Goal: Task Accomplishment & Management: Use online tool/utility

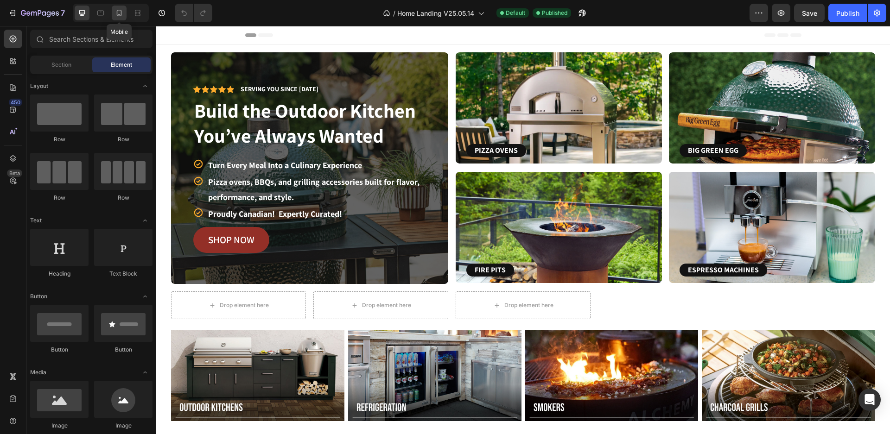
click at [119, 15] on icon at bounding box center [118, 12] width 9 height 9
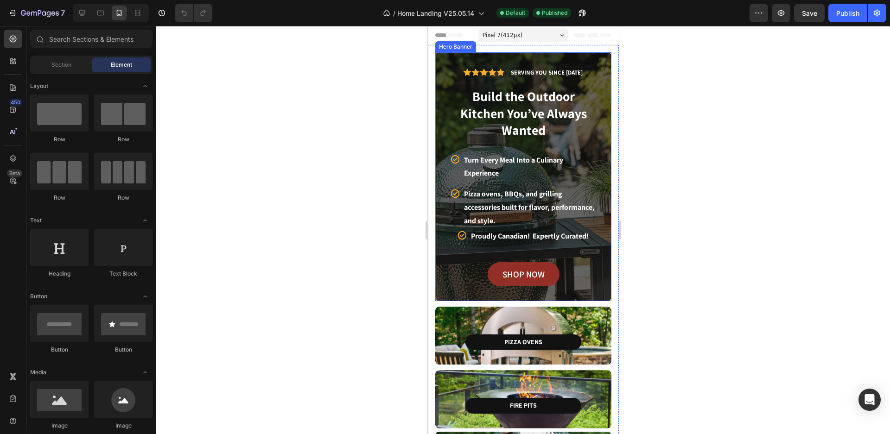
click at [443, 47] on div "Icon Icon Icon Icon Icon Icon List Serving you since [DATE] Text Block Row Buil…" at bounding box center [522, 343] width 191 height 597
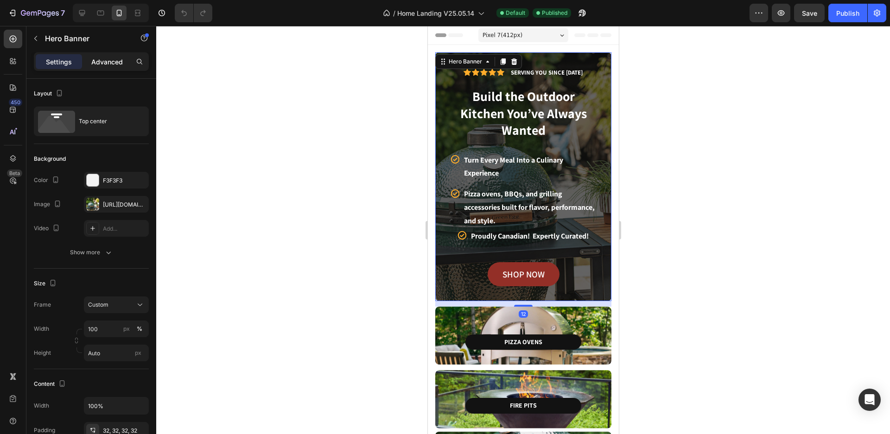
click at [109, 59] on p "Advanced" at bounding box center [107, 62] width 32 height 10
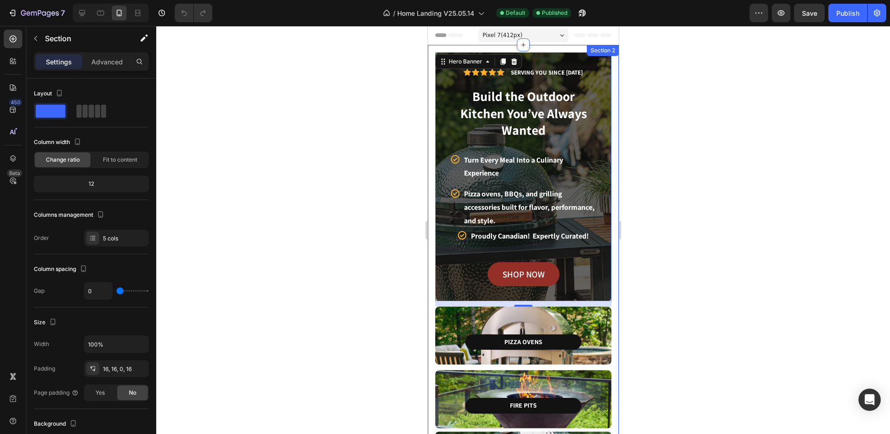
click at [533, 49] on div "Icon Icon Icon Icon Icon Icon List Serving you since [DATE] Text Block Row Buil…" at bounding box center [522, 343] width 191 height 597
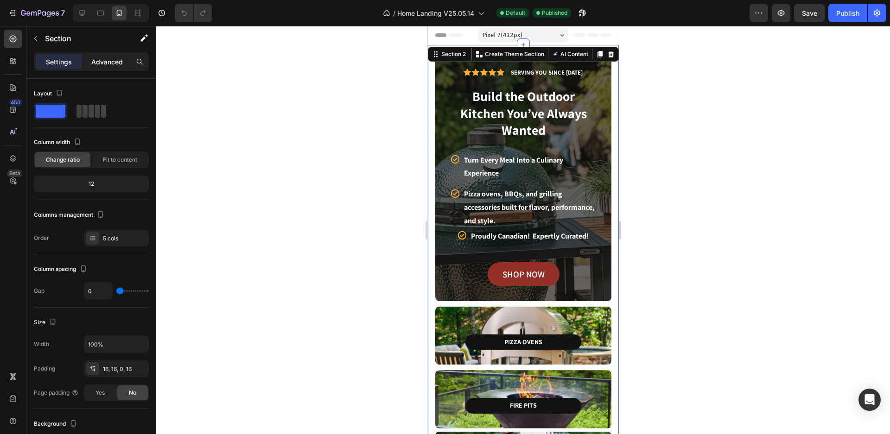
click at [111, 58] on p "Advanced" at bounding box center [107, 62] width 32 height 10
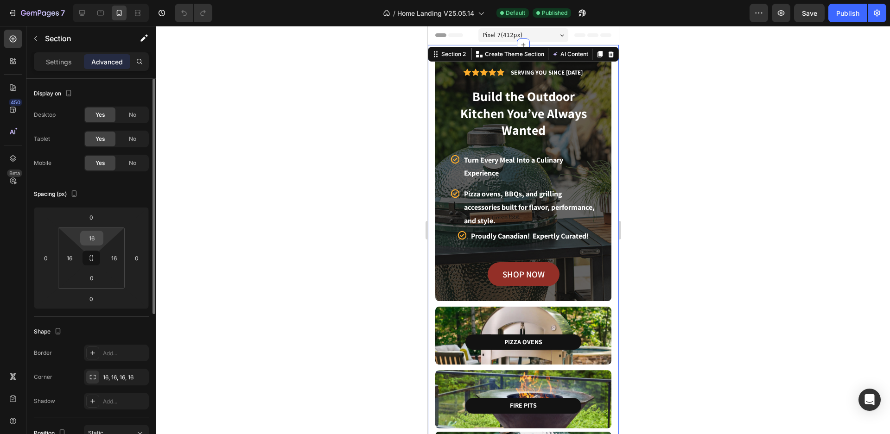
click at [90, 240] on input "16" at bounding box center [91, 238] width 19 height 14
type input "5"
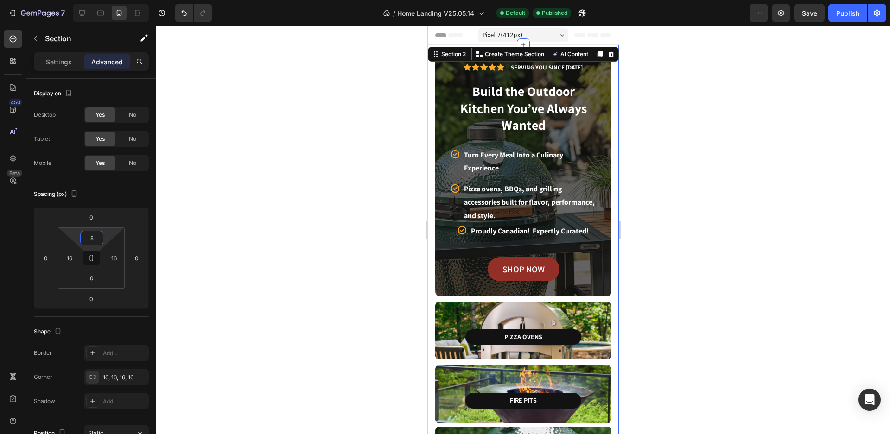
click at [644, 182] on div at bounding box center [522, 230] width 733 height 408
click at [548, 46] on div "Icon Icon Icon Icon Icon Icon List Serving you since [DATE] Text Block Row Buil…" at bounding box center [522, 341] width 191 height 592
click at [99, 240] on input "5" at bounding box center [91, 238] width 19 height 14
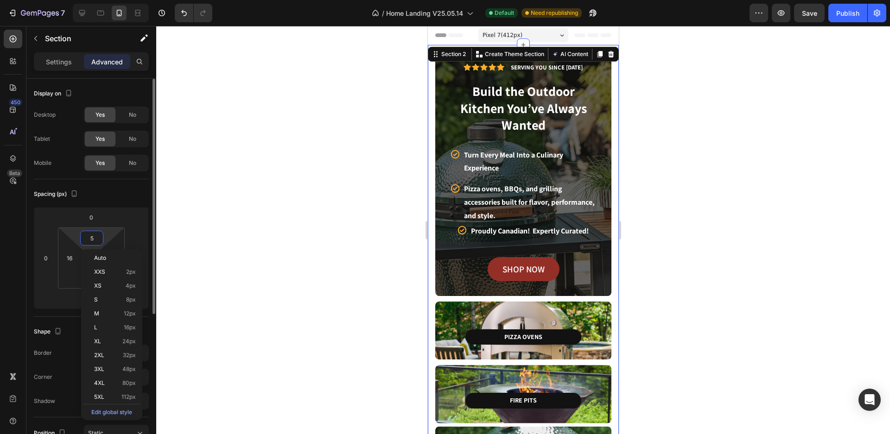
type input "3"
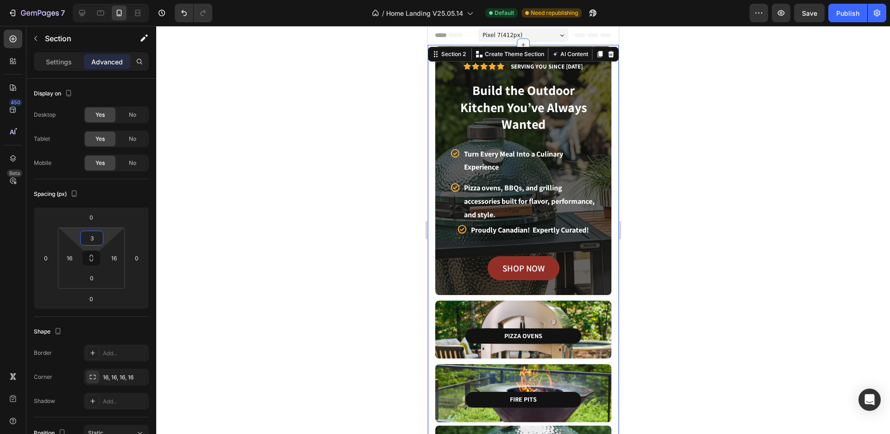
click at [757, 139] on div at bounding box center [522, 230] width 733 height 408
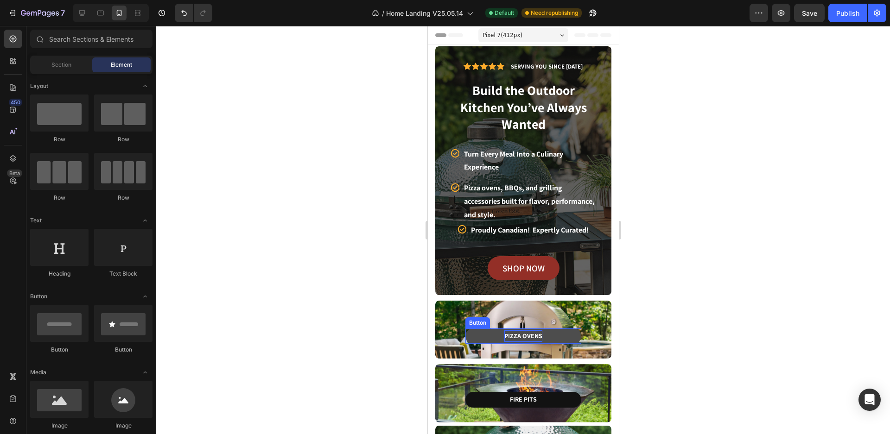
click at [527, 336] on p "PIZZA OVENS" at bounding box center [523, 336] width 38 height 12
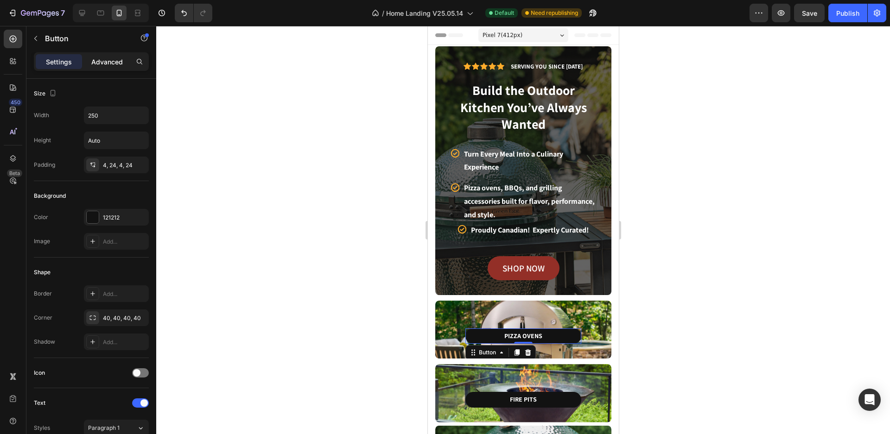
click at [118, 61] on p "Advanced" at bounding box center [107, 62] width 32 height 10
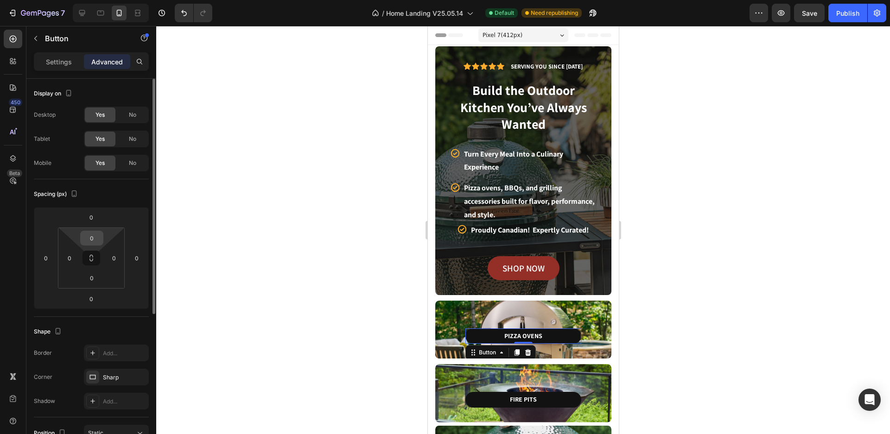
click at [93, 241] on input "0" at bounding box center [91, 238] width 19 height 14
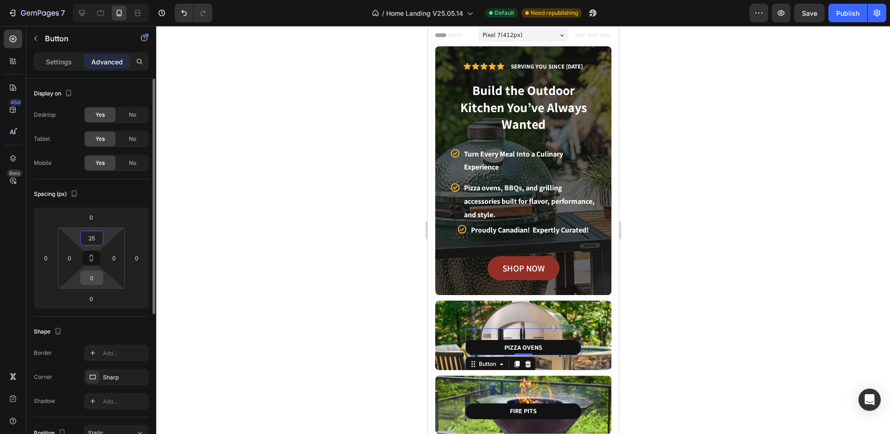
type input "25"
click at [94, 281] on input "0" at bounding box center [91, 278] width 19 height 14
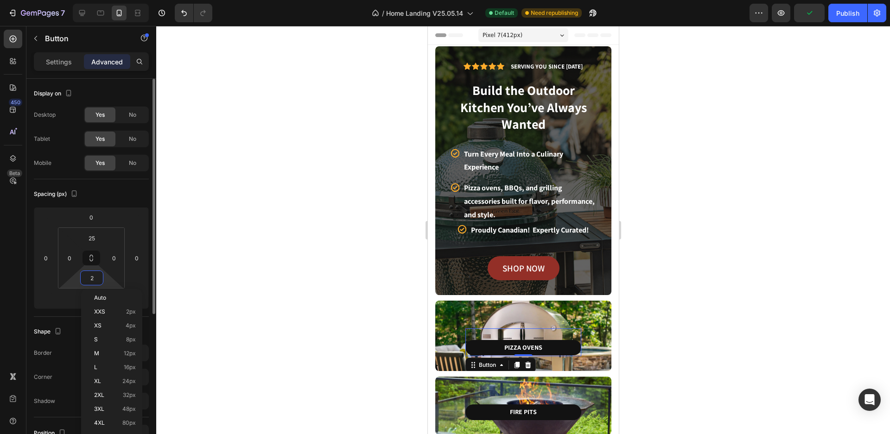
type input "25"
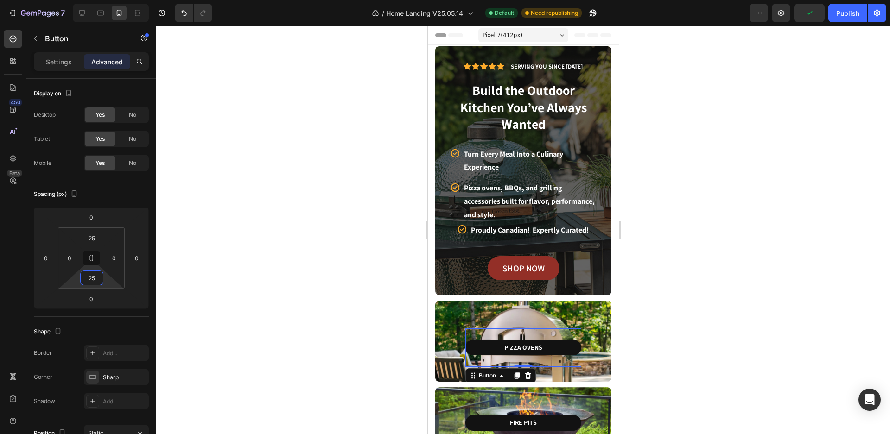
click at [774, 248] on div at bounding box center [522, 230] width 733 height 408
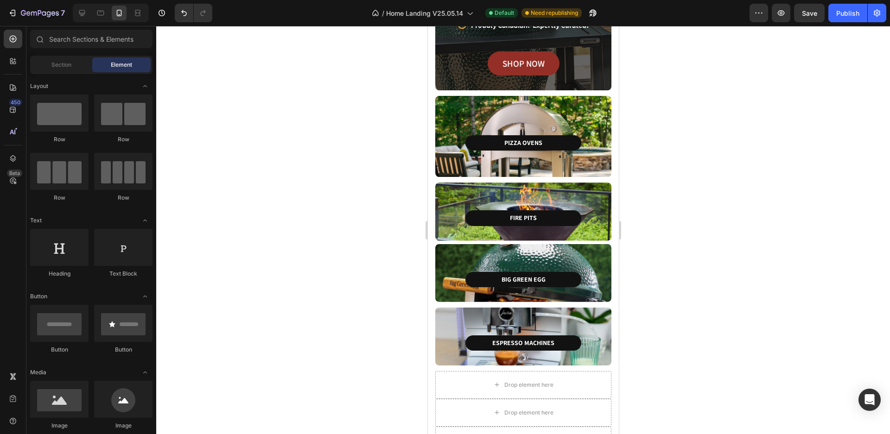
scroll to position [212, 0]
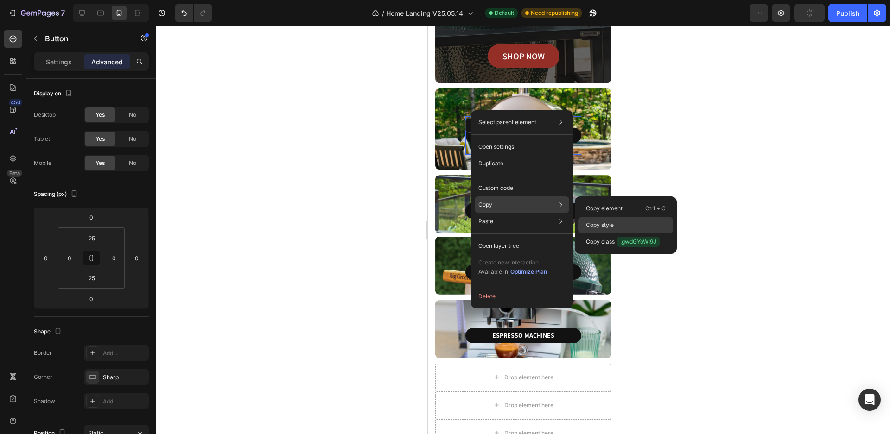
click at [601, 225] on p "Copy style" at bounding box center [600, 225] width 28 height 8
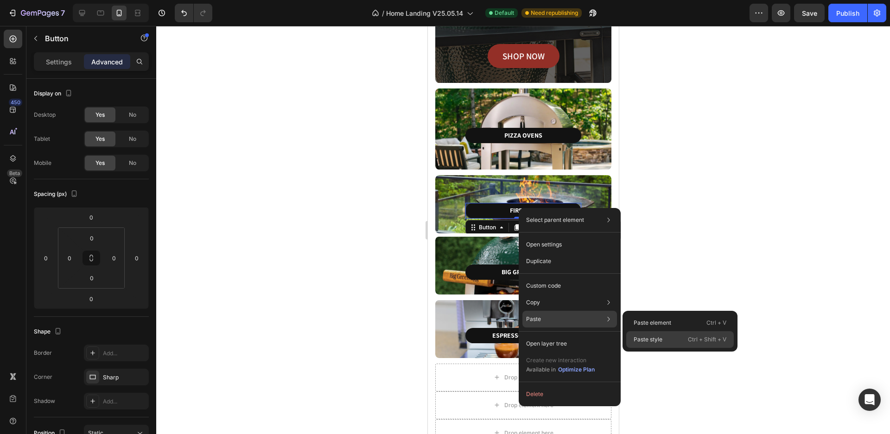
click at [665, 338] on div "Paste style Ctrl + Shift + V" at bounding box center [679, 339] width 107 height 17
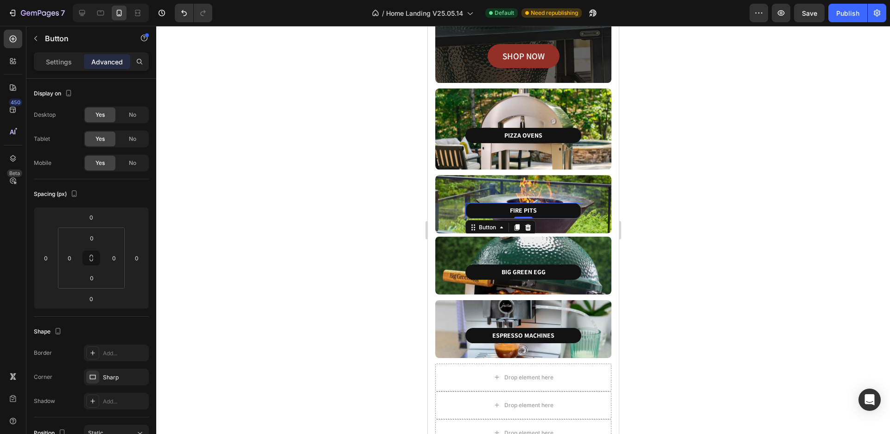
type input "25"
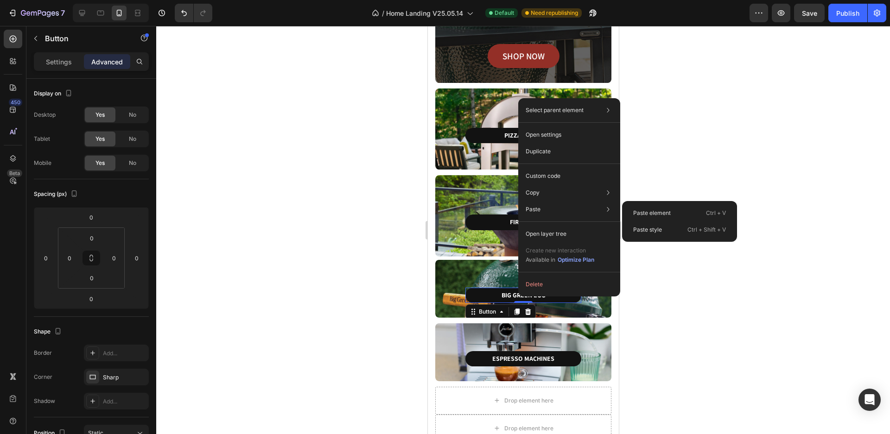
click at [644, 231] on p "Paste style" at bounding box center [647, 230] width 29 height 8
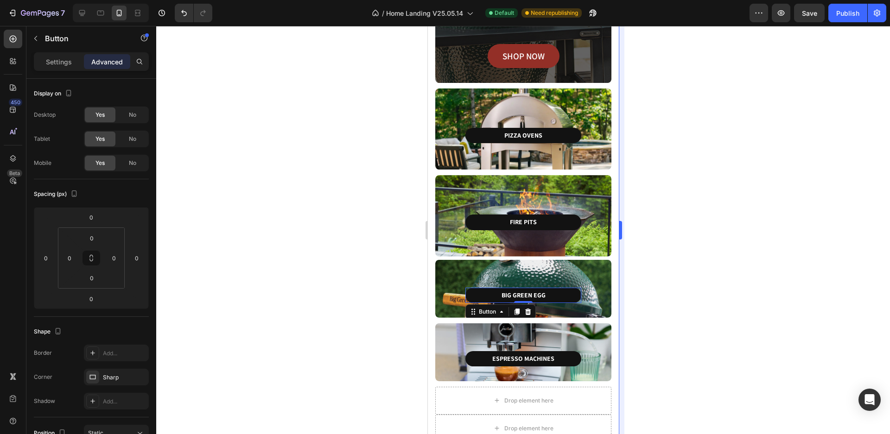
type input "25"
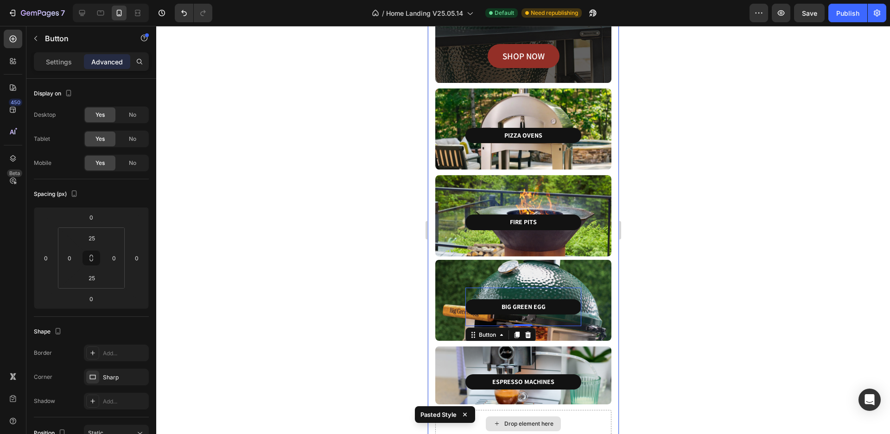
scroll to position [398, 0]
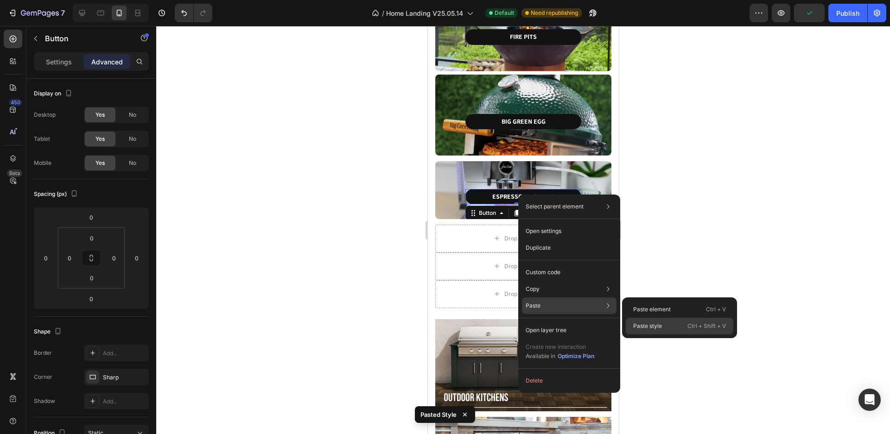
click at [654, 328] on p "Paste style" at bounding box center [647, 326] width 29 height 8
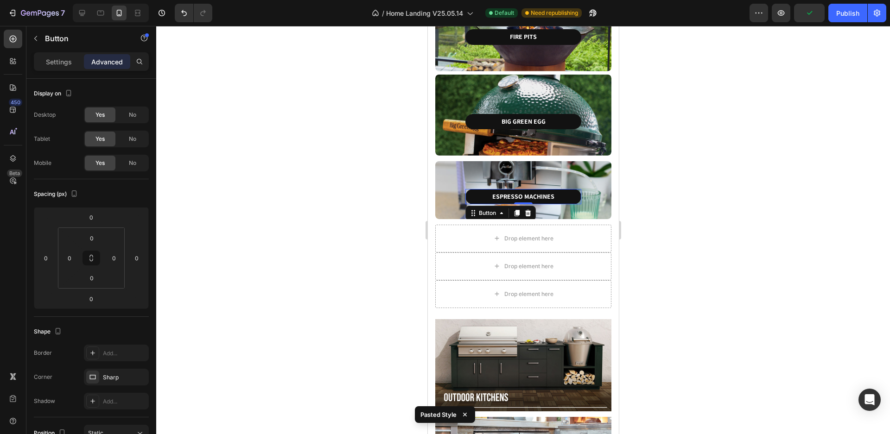
type input "25"
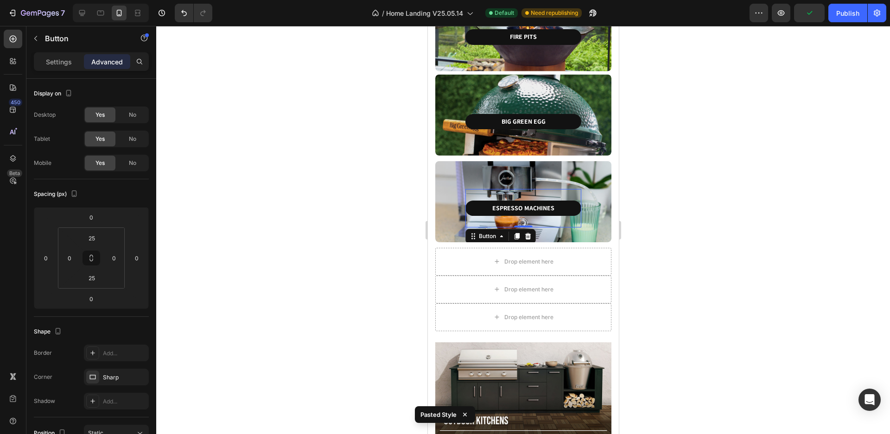
click at [665, 297] on div at bounding box center [522, 230] width 733 height 408
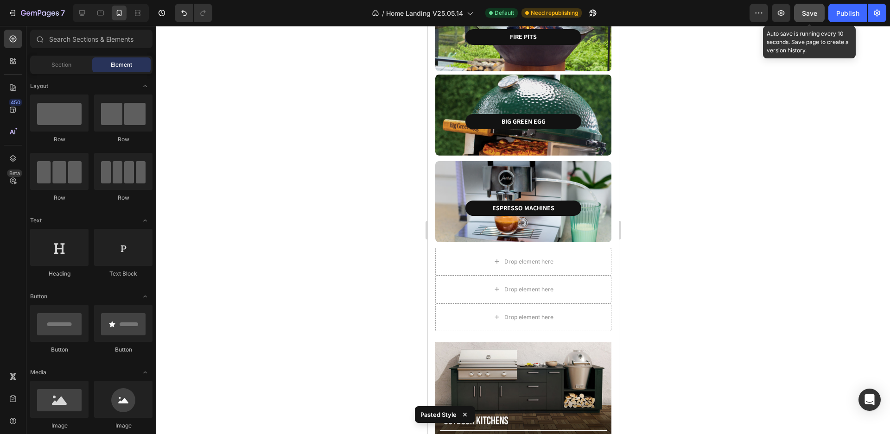
click at [814, 16] on span "Save" at bounding box center [808, 13] width 15 height 8
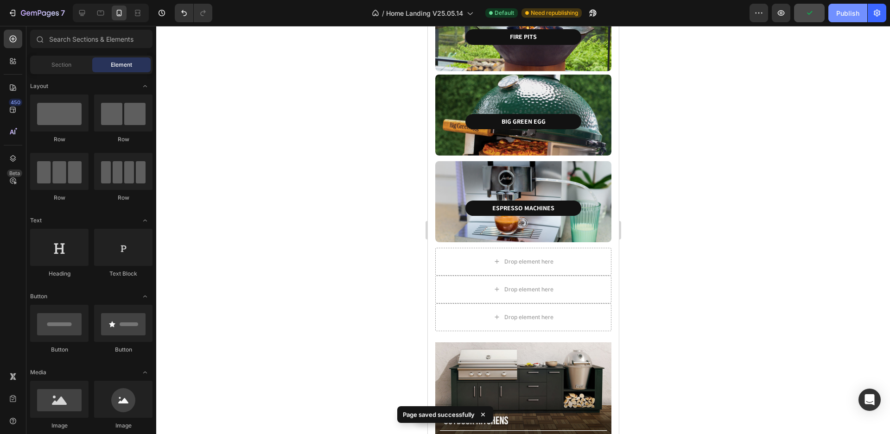
click at [840, 13] on div "Publish" at bounding box center [847, 13] width 23 height 10
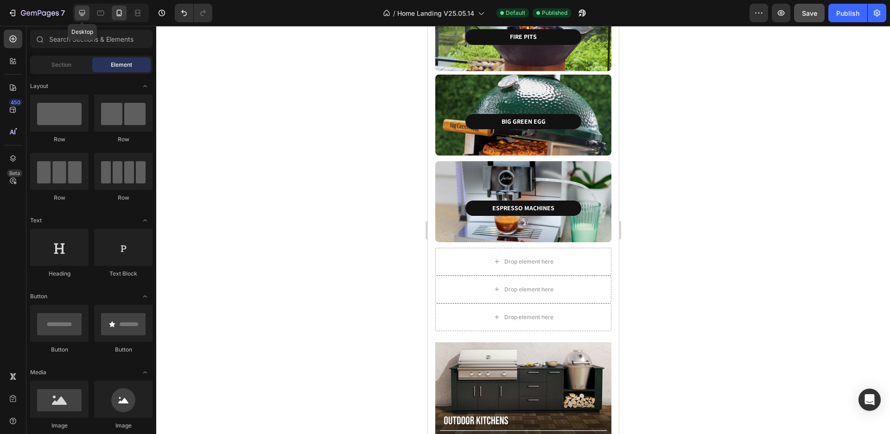
click at [84, 18] on div at bounding box center [82, 13] width 15 height 15
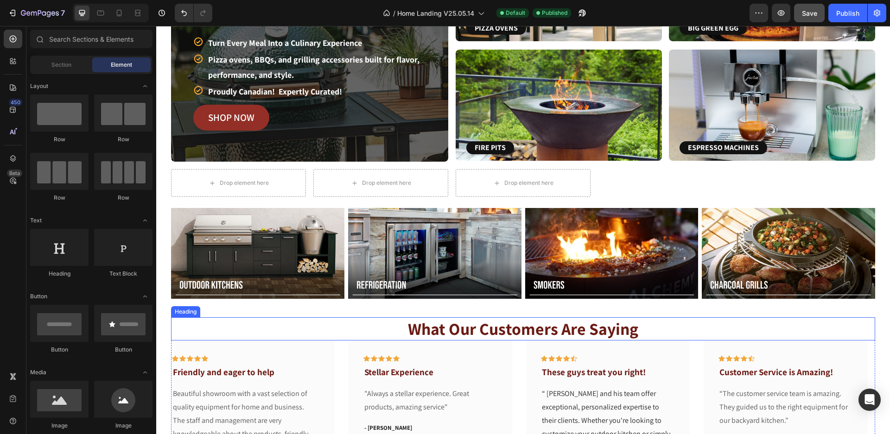
scroll to position [30, 0]
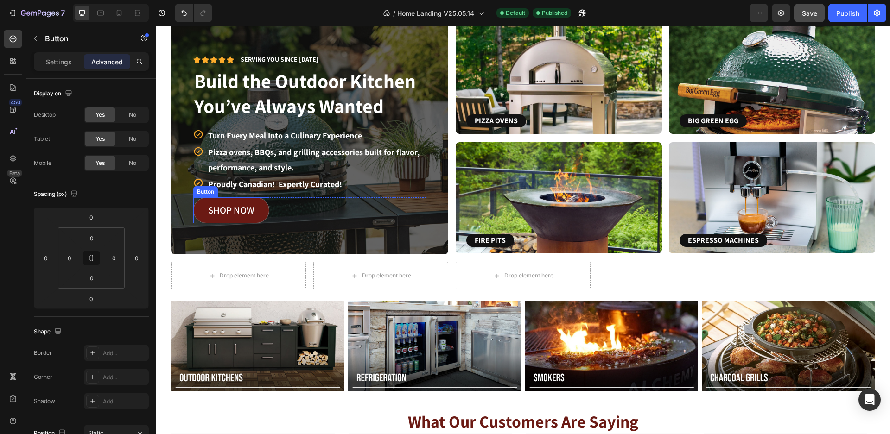
click at [263, 209] on link "SHOP NOW" at bounding box center [231, 210] width 76 height 26
click at [58, 61] on p "Settings" at bounding box center [59, 62] width 26 height 10
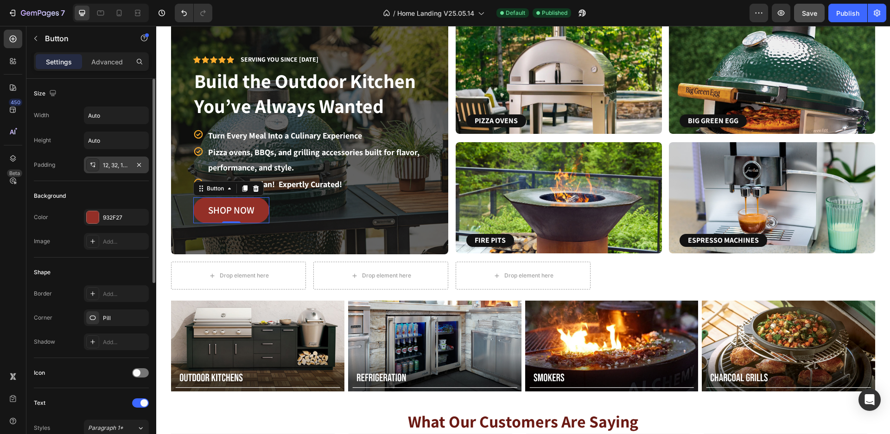
click at [121, 168] on div "12, 32, 12, 32" at bounding box center [116, 165] width 27 height 8
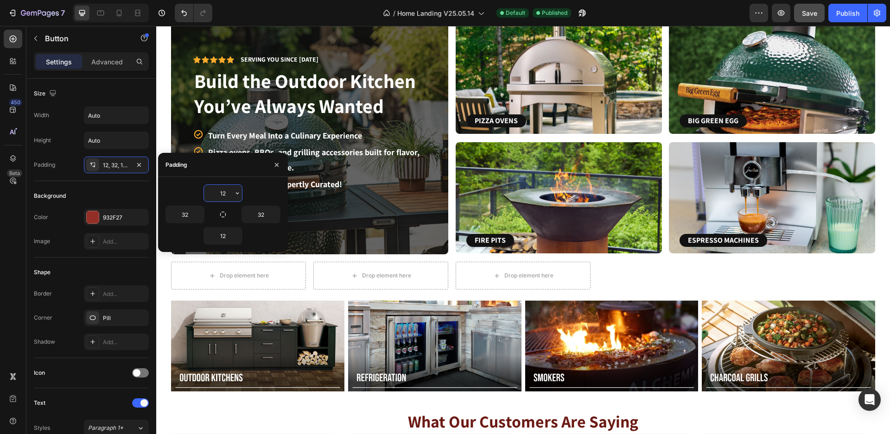
click at [220, 195] on input "12" at bounding box center [223, 193] width 38 height 17
type input "8"
click at [224, 236] on input "12" at bounding box center [223, 235] width 38 height 17
type input "8"
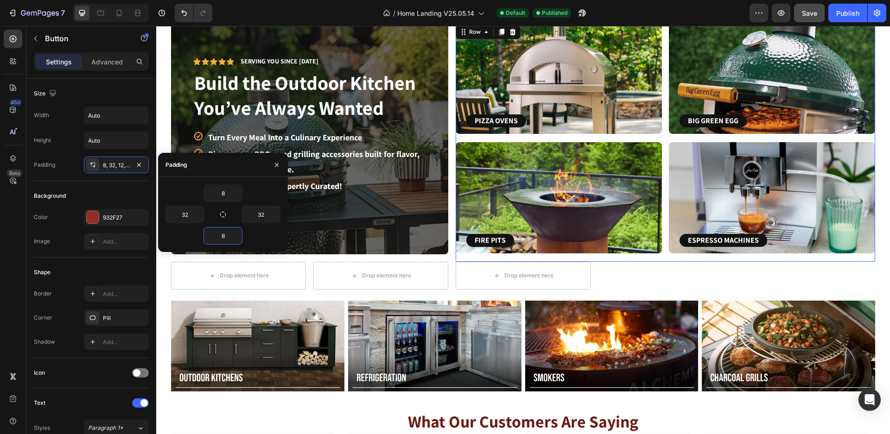
click at [455, 258] on div "PIZZA OVENS Button Row Row Hero Banner FIRE PITS Button Row Row Hero Banner Row…" at bounding box center [558, 142] width 206 height 239
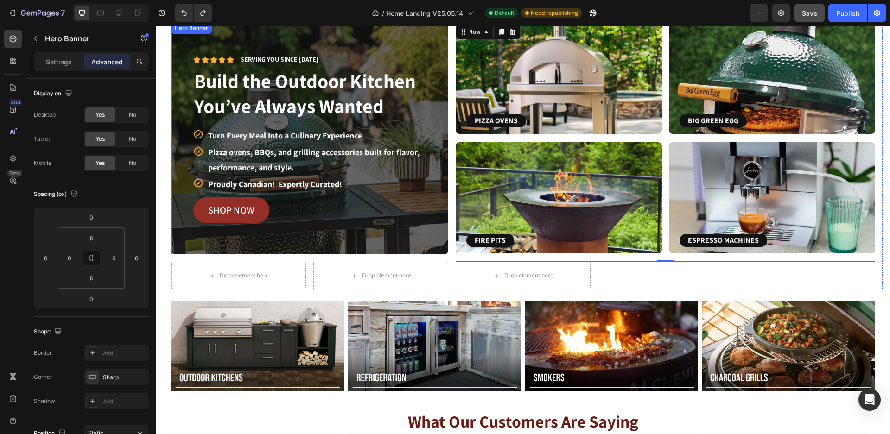
click at [394, 226] on div "Icon Icon Icon Icon Icon Icon List Serving you since [DATE] Text Block Row Buil…" at bounding box center [309, 139] width 277 height 214
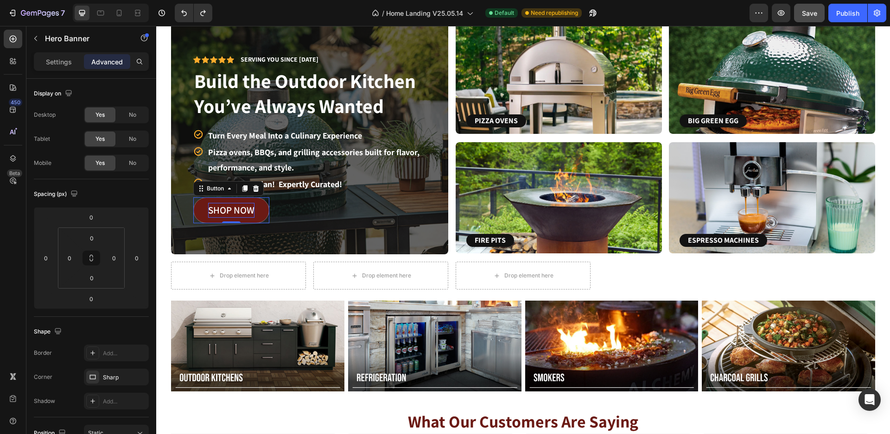
click at [221, 203] on p "SHOP NOW" at bounding box center [231, 210] width 46 height 15
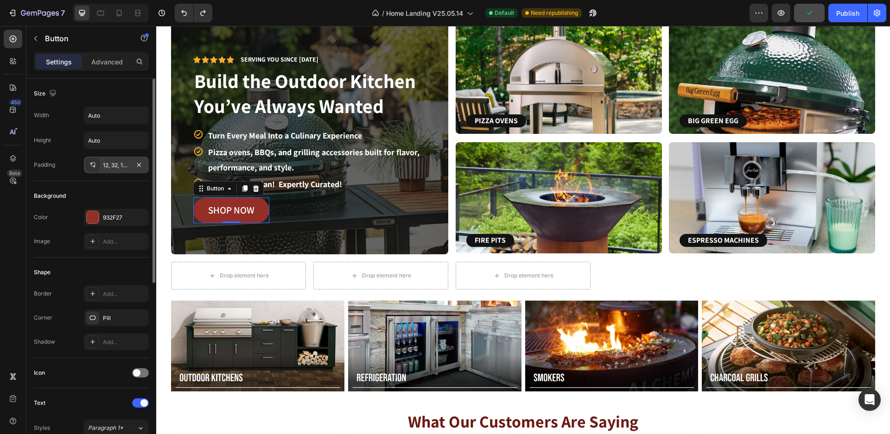
click at [123, 166] on div "12, 32, 12, 32" at bounding box center [116, 165] width 27 height 8
click at [111, 59] on p "Advanced" at bounding box center [107, 62] width 32 height 10
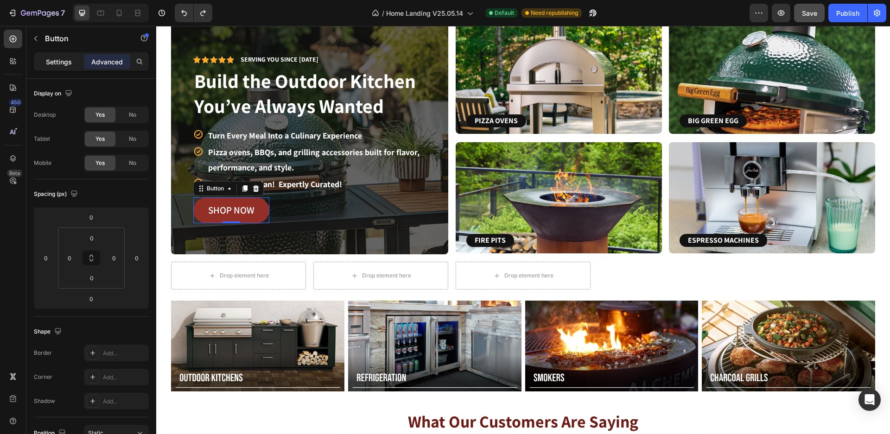
click at [67, 62] on p "Settings" at bounding box center [59, 62] width 26 height 10
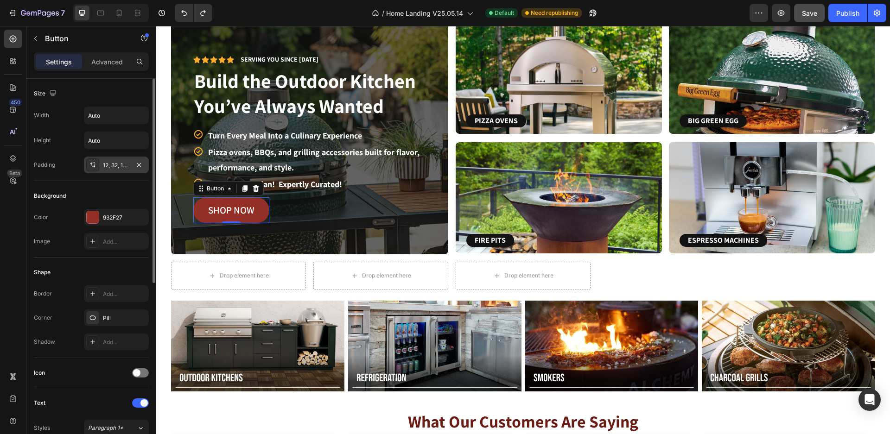
click at [125, 165] on div "12, 32, 12, 32" at bounding box center [116, 165] width 27 height 8
click at [110, 65] on p "Advanced" at bounding box center [107, 62] width 32 height 10
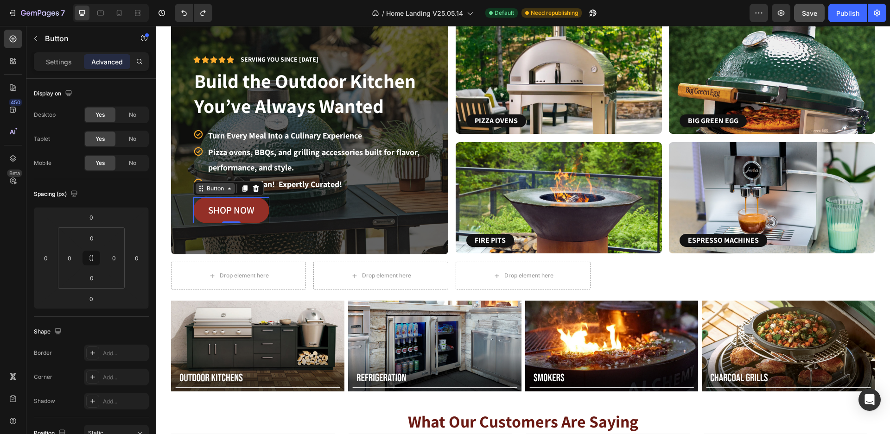
click at [204, 187] on icon at bounding box center [200, 188] width 7 height 7
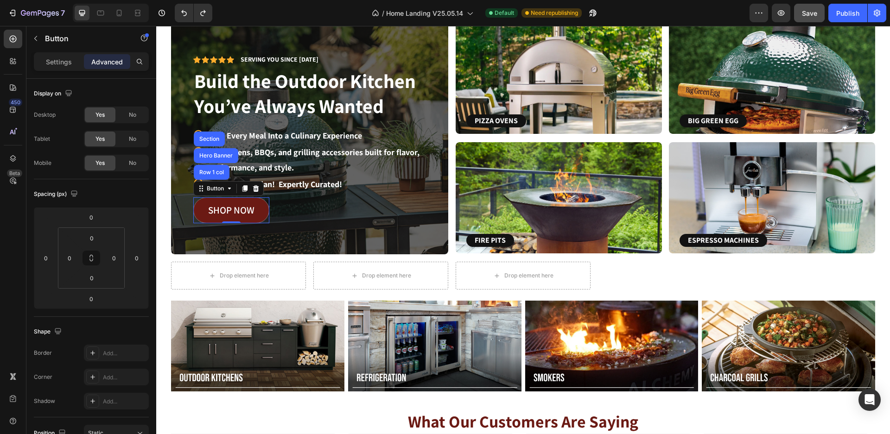
click at [260, 216] on link "SHOP NOW" at bounding box center [231, 210] width 76 height 26
click at [279, 166] on p "Pizza ovens, BBQs, and grilling accessories built for flavor, performance, and …" at bounding box center [316, 160] width 217 height 30
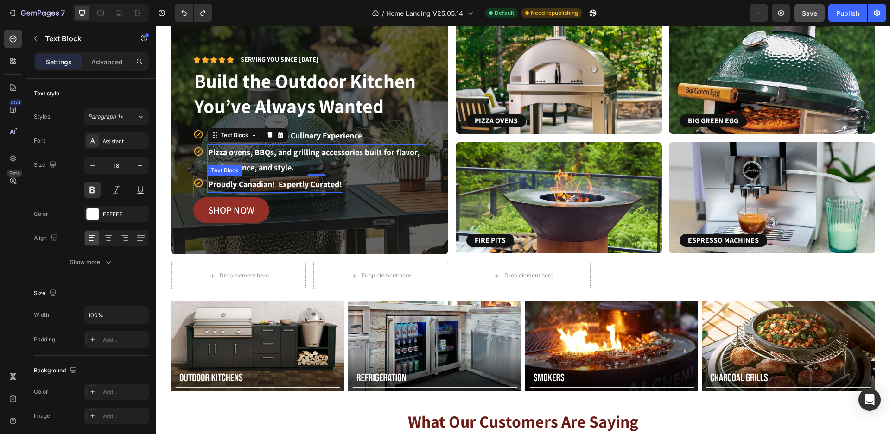
click at [268, 188] on p "Proudly Canadian! Expertly Curated!" at bounding box center [275, 184] width 134 height 15
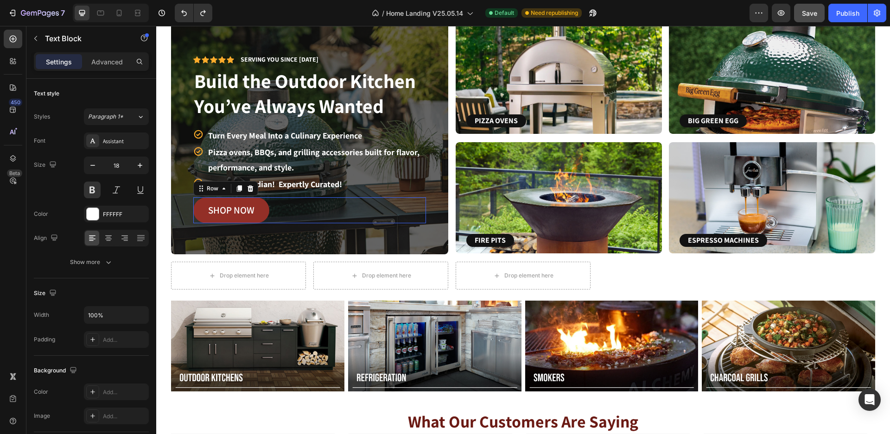
click at [276, 202] on div "SHOP NOW Button Row 0" at bounding box center [309, 210] width 233 height 26
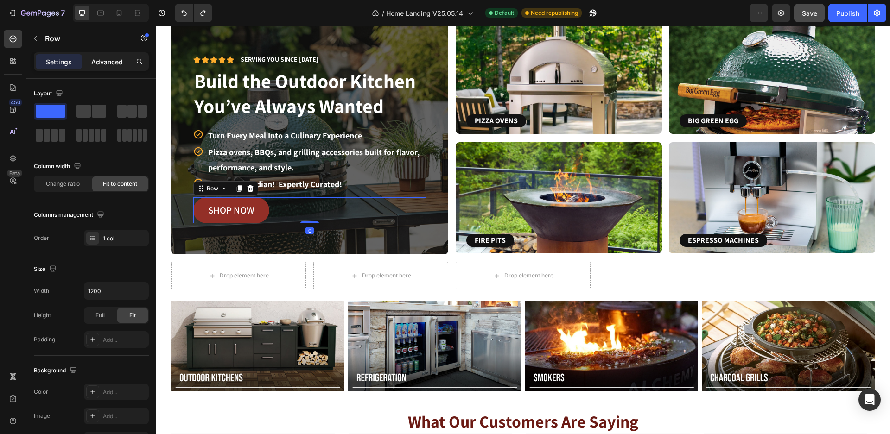
click at [101, 63] on p "Advanced" at bounding box center [107, 62] width 32 height 10
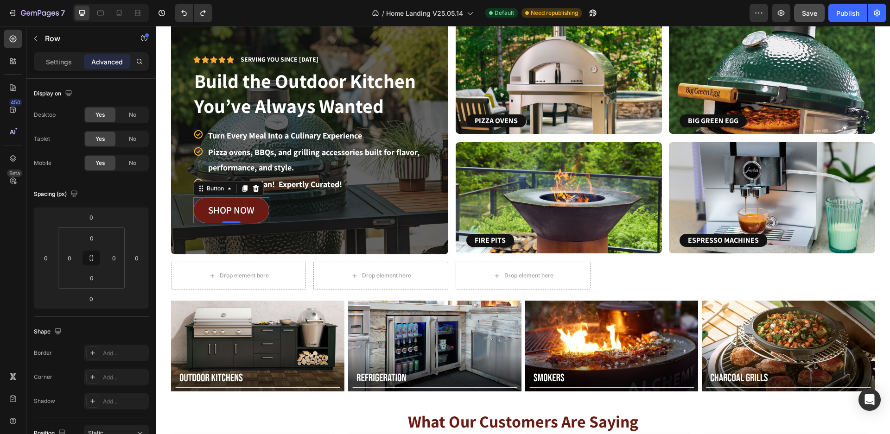
click at [259, 212] on link "SHOP NOW" at bounding box center [231, 210] width 76 height 26
click at [230, 218] on div "SHOP NOW Button 0" at bounding box center [231, 210] width 76 height 26
click at [293, 214] on div "SHOP NOW Button 0 Row" at bounding box center [309, 210] width 233 height 26
click at [69, 62] on p "Settings" at bounding box center [59, 62] width 26 height 10
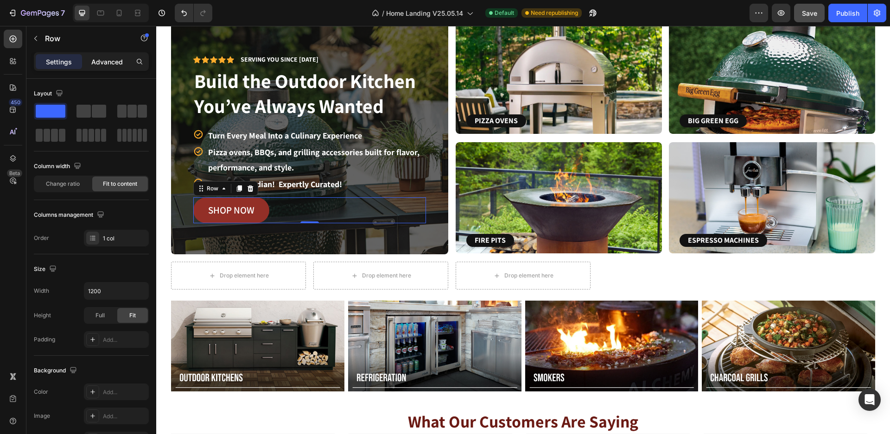
click at [112, 64] on p "Advanced" at bounding box center [107, 62] width 32 height 10
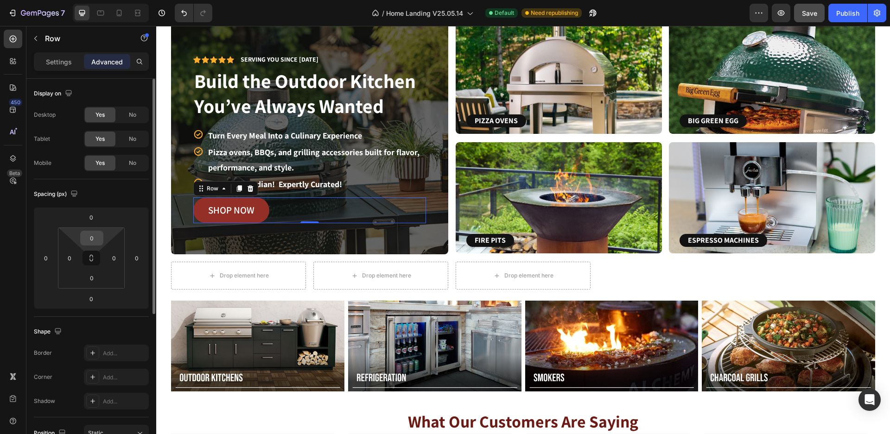
click at [92, 240] on input "0" at bounding box center [91, 238] width 19 height 14
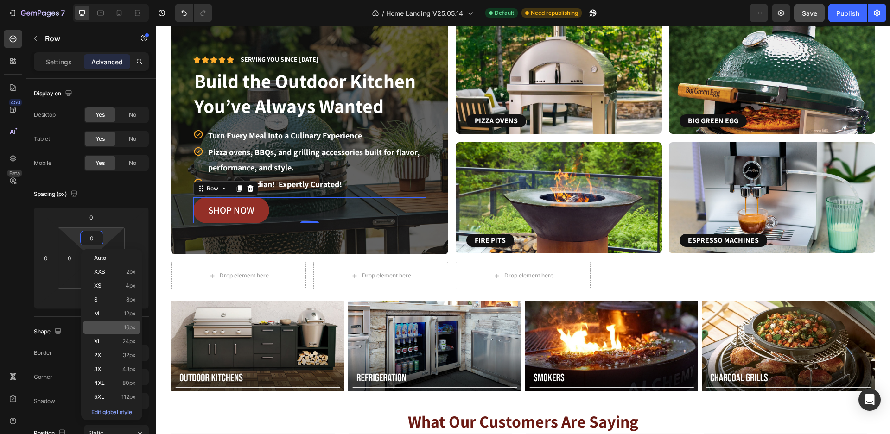
click at [127, 325] on span "16px" at bounding box center [130, 327] width 12 height 6
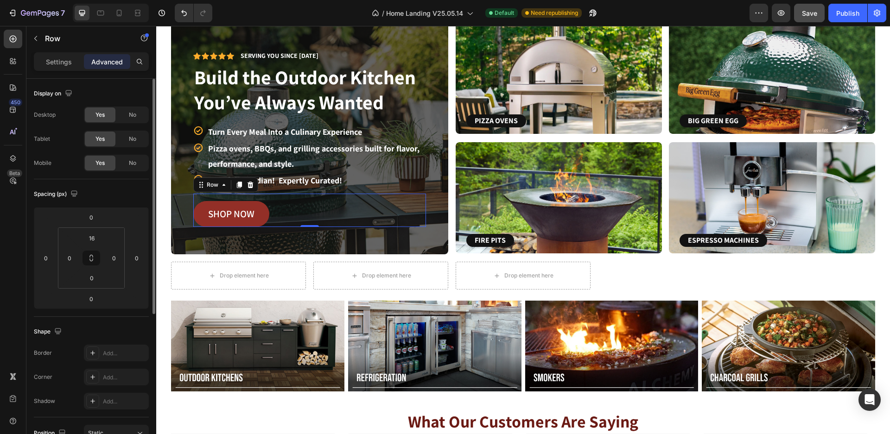
type input "0"
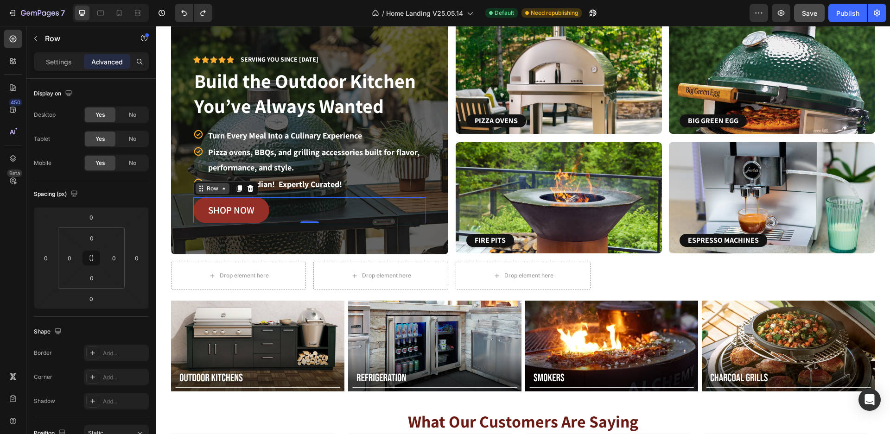
click at [200, 189] on icon at bounding box center [200, 188] width 7 height 7
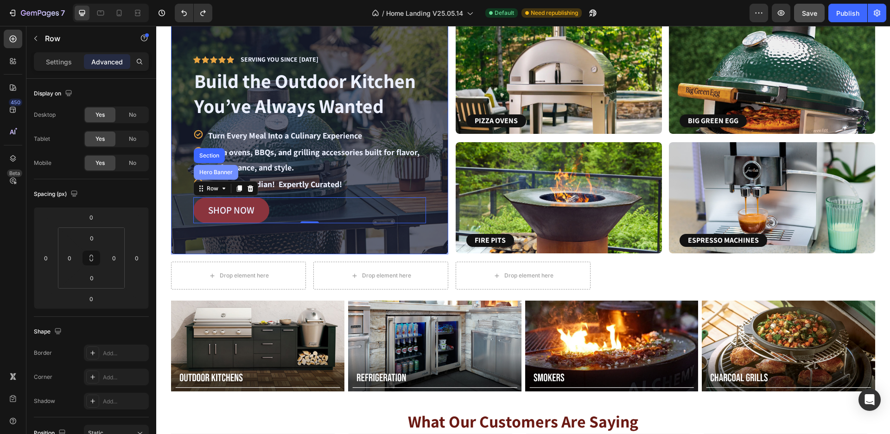
click at [206, 171] on div "Hero Banner" at bounding box center [215, 173] width 37 height 6
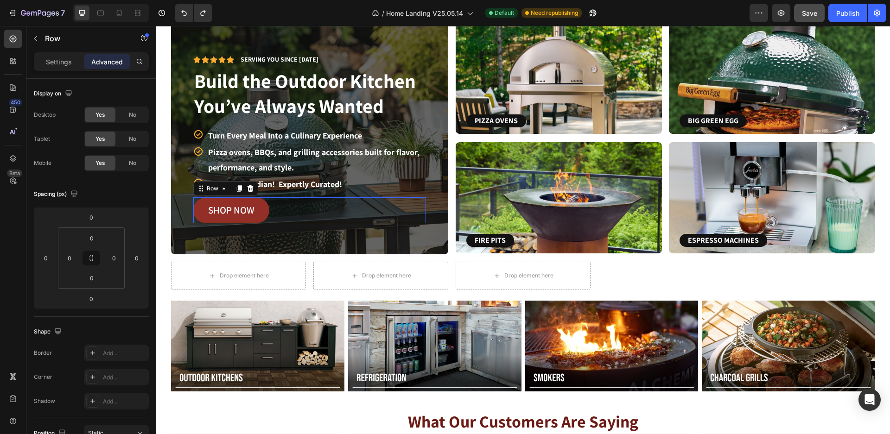
click at [329, 215] on div "SHOP NOW Button Row 0" at bounding box center [309, 210] width 233 height 26
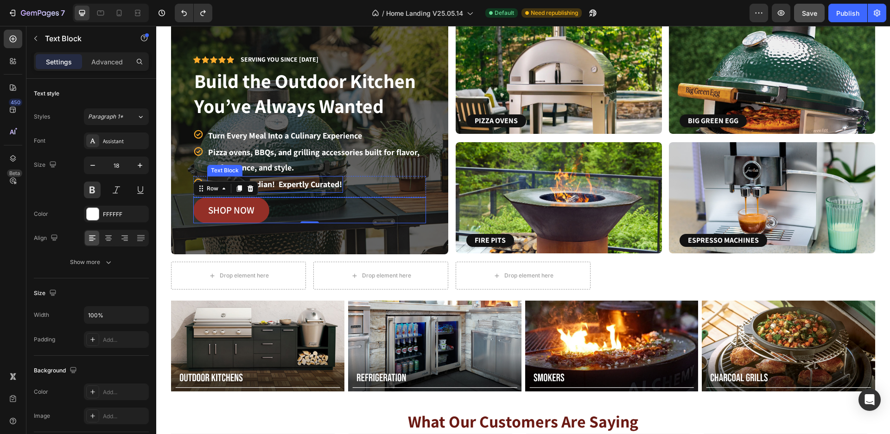
click at [221, 171] on div "Text Block" at bounding box center [225, 170] width 32 height 8
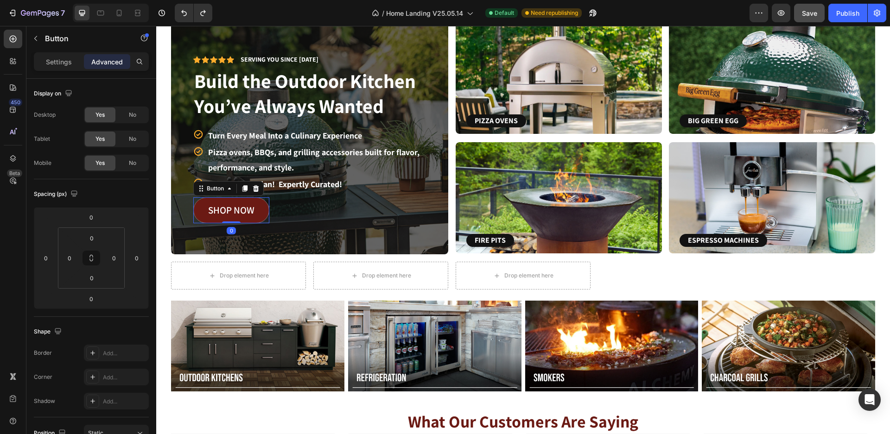
click at [259, 220] on link "SHOP NOW" at bounding box center [231, 210] width 76 height 26
click at [94, 240] on input "0" at bounding box center [91, 238] width 19 height 14
type input "-5"
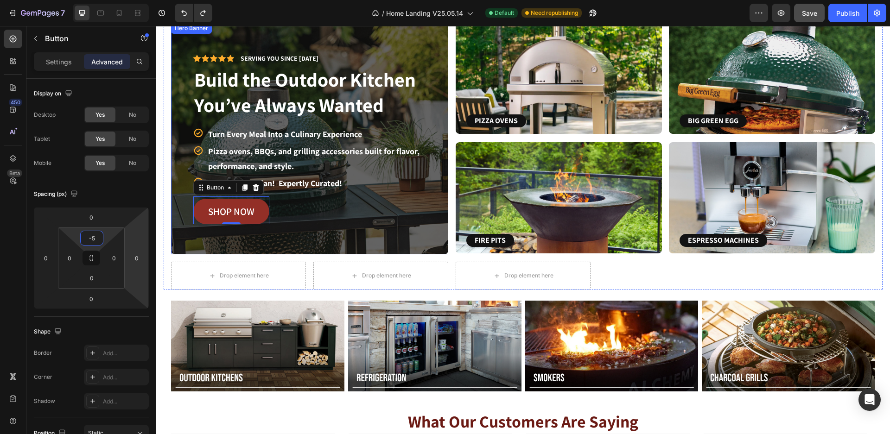
click at [247, 243] on div "Icon Icon Icon Icon Icon Icon List Serving you since [DATE] Text Block Row Buil…" at bounding box center [309, 139] width 277 height 216
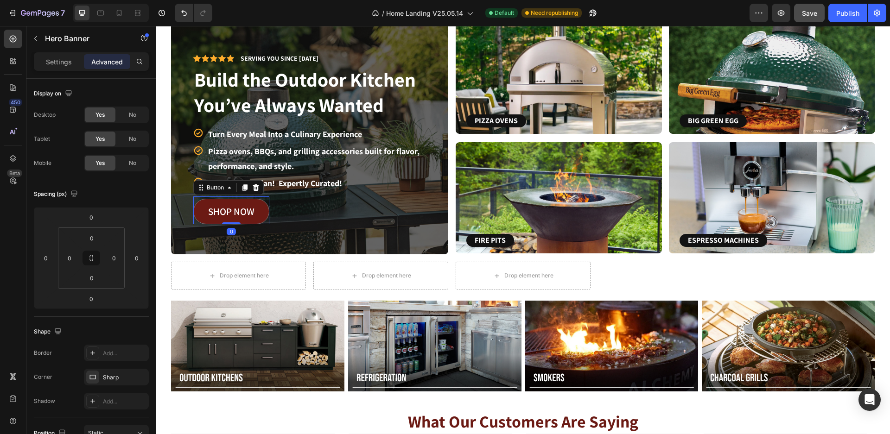
click at [207, 218] on link "SHOP NOW" at bounding box center [231, 212] width 76 height 26
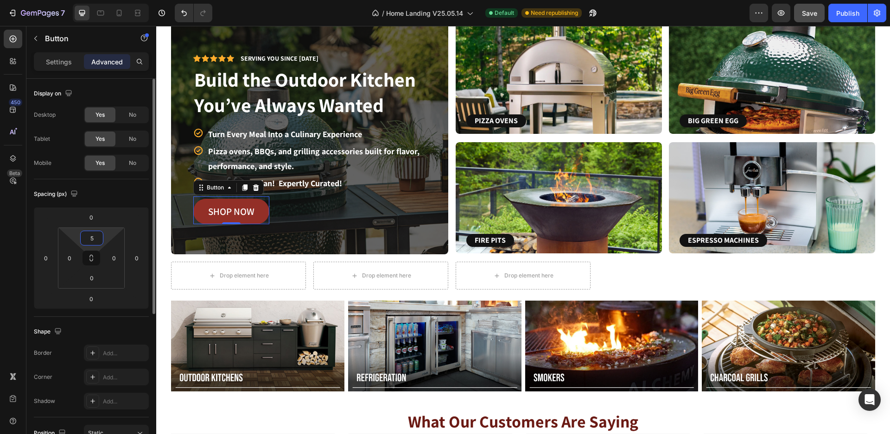
click at [95, 244] on input "5" at bounding box center [91, 238] width 19 height 14
type input "0"
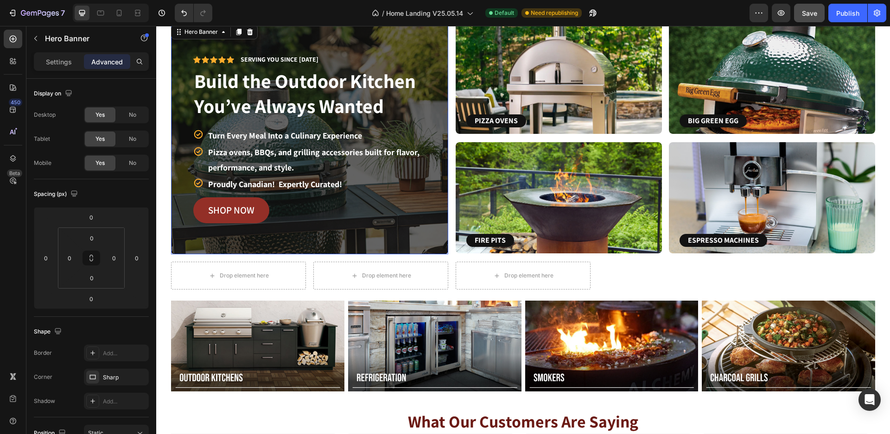
click at [282, 241] on div "Icon Icon Icon Icon Icon Icon List Serving you since [DATE] Text Block Row Buil…" at bounding box center [309, 139] width 277 height 214
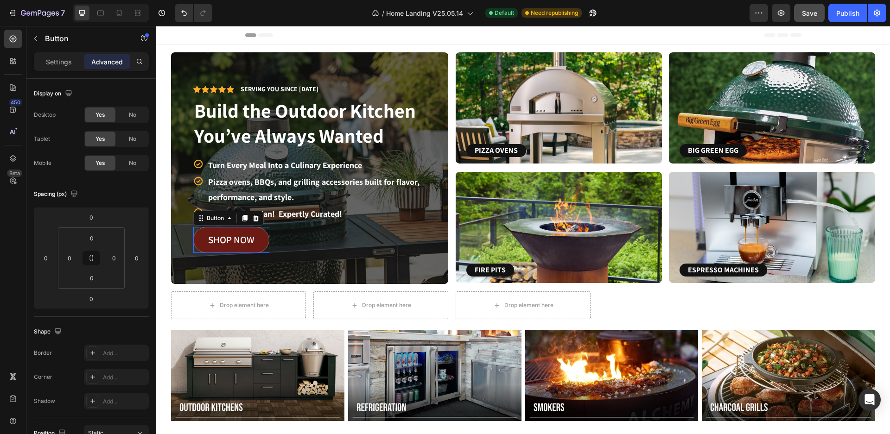
click at [258, 251] on link "SHOP NOW" at bounding box center [231, 240] width 76 height 26
click at [56, 62] on p "Settings" at bounding box center [59, 62] width 26 height 10
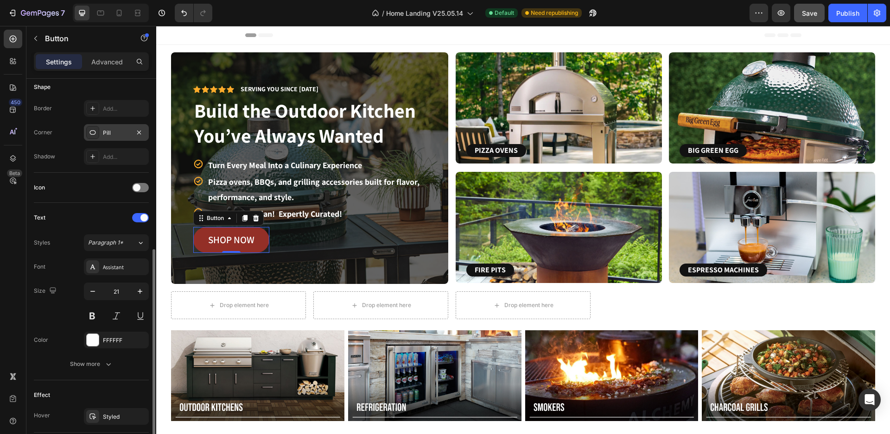
scroll to position [232, 0]
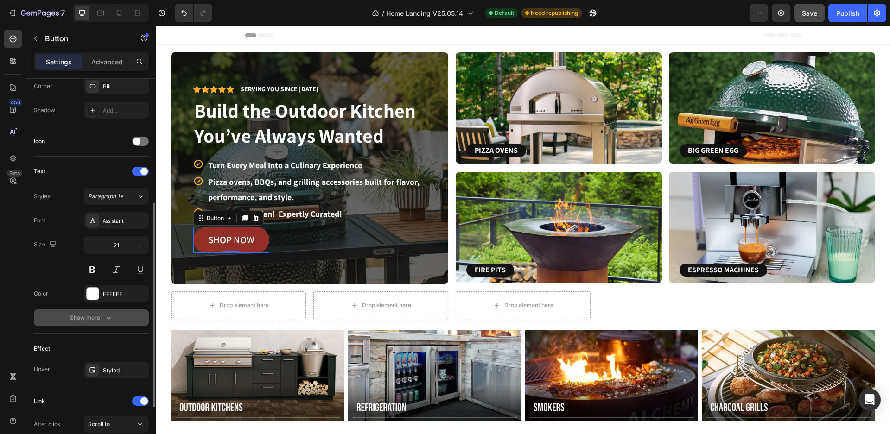
click at [96, 320] on div "Show more" at bounding box center [91, 317] width 43 height 9
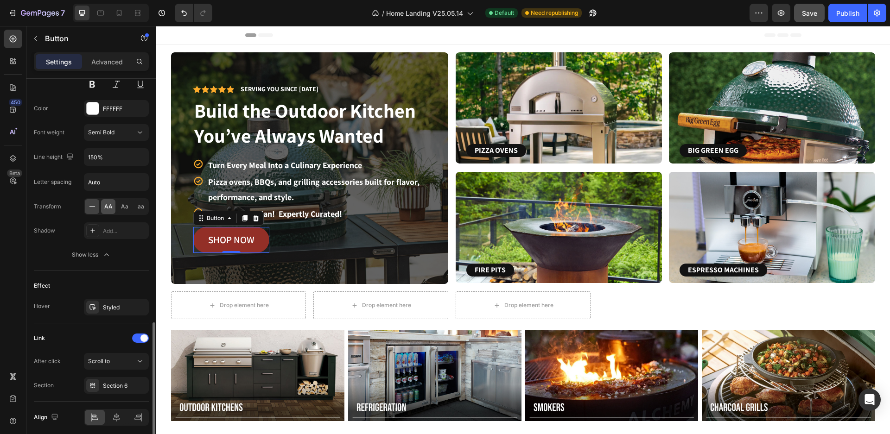
scroll to position [453, 0]
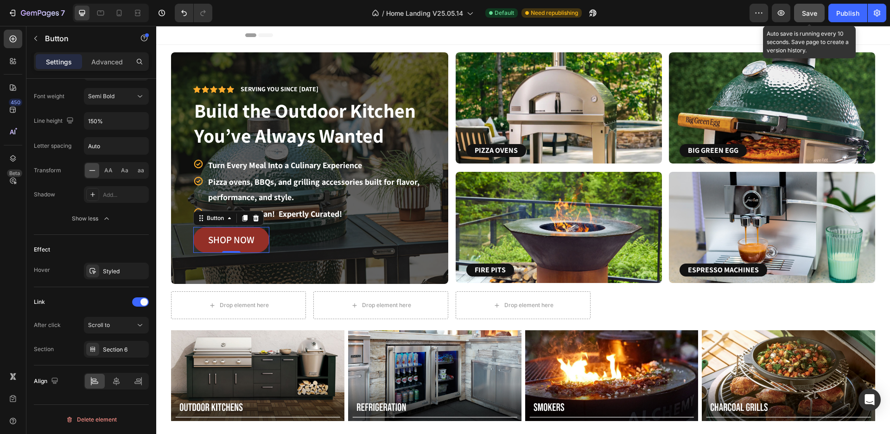
click at [812, 15] on span "Save" at bounding box center [808, 13] width 15 height 8
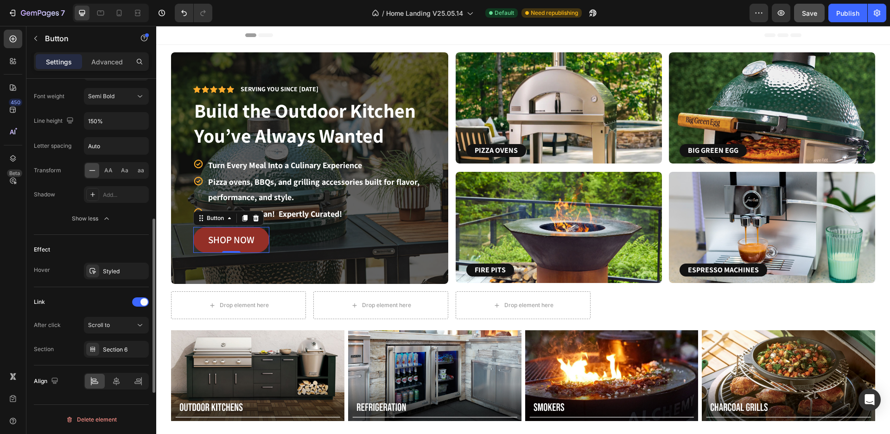
scroll to position [360, 0]
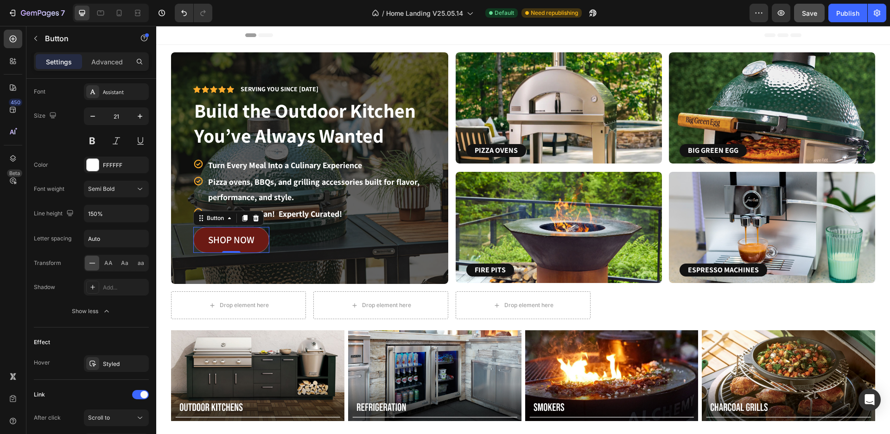
click at [207, 249] on link "SHOP NOW" at bounding box center [231, 240] width 76 height 26
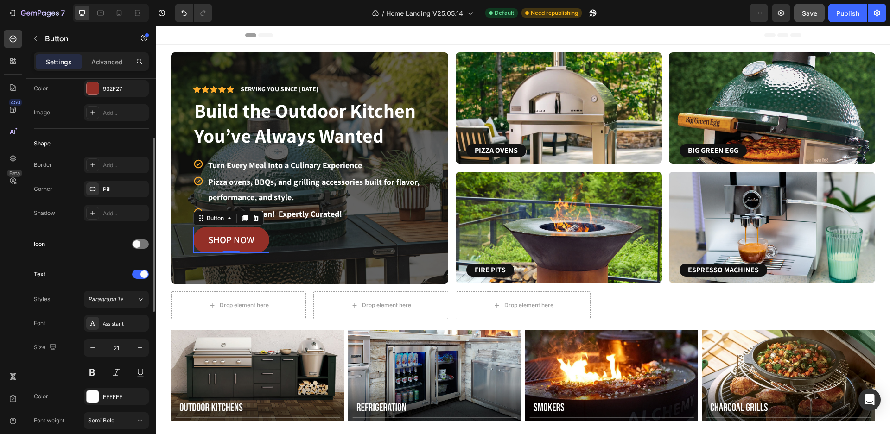
scroll to position [82, 0]
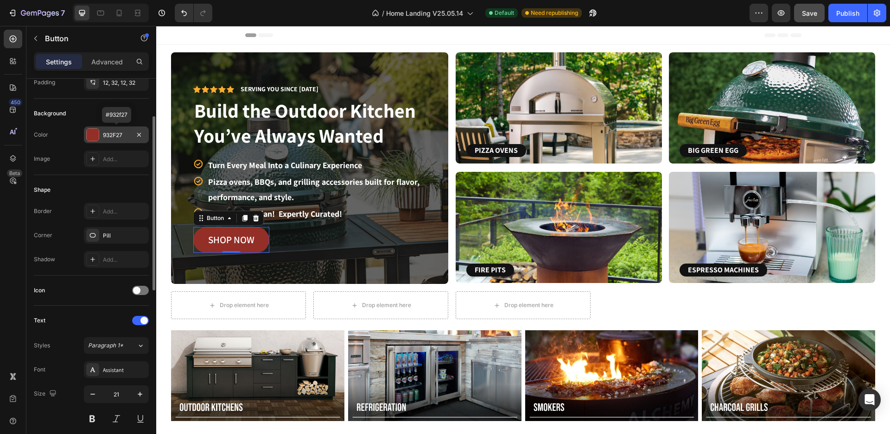
click at [120, 132] on div "932F27" at bounding box center [116, 135] width 27 height 8
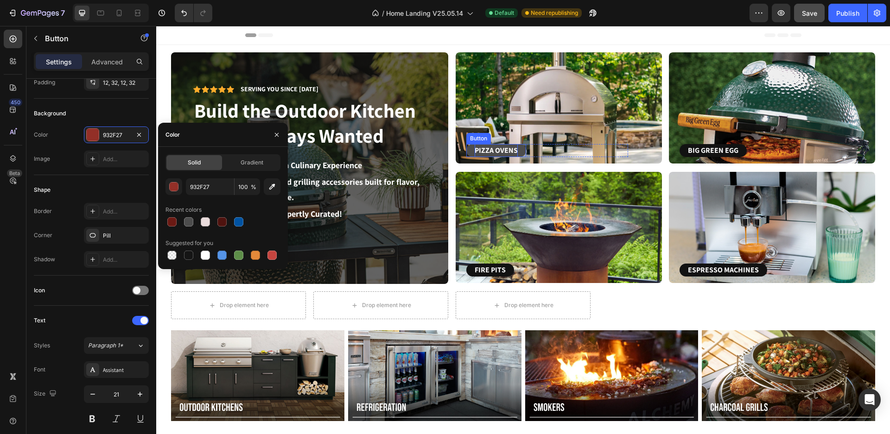
click at [488, 151] on p "PIZZA OVENS" at bounding box center [495, 150] width 43 height 13
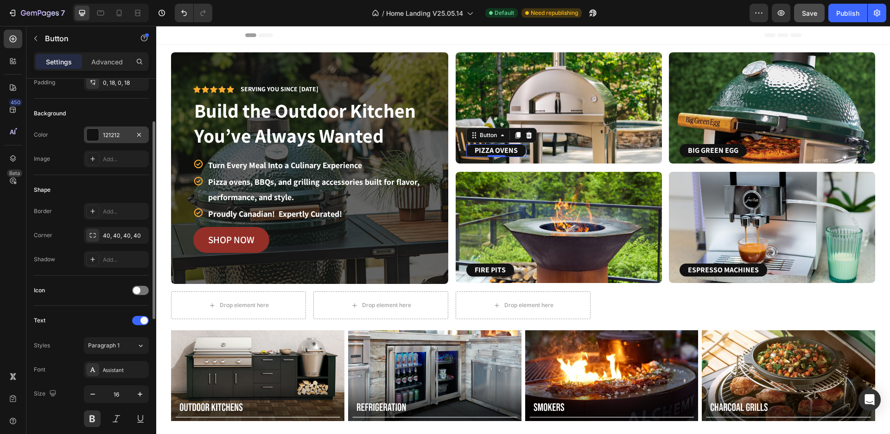
click at [92, 138] on div at bounding box center [93, 135] width 12 height 12
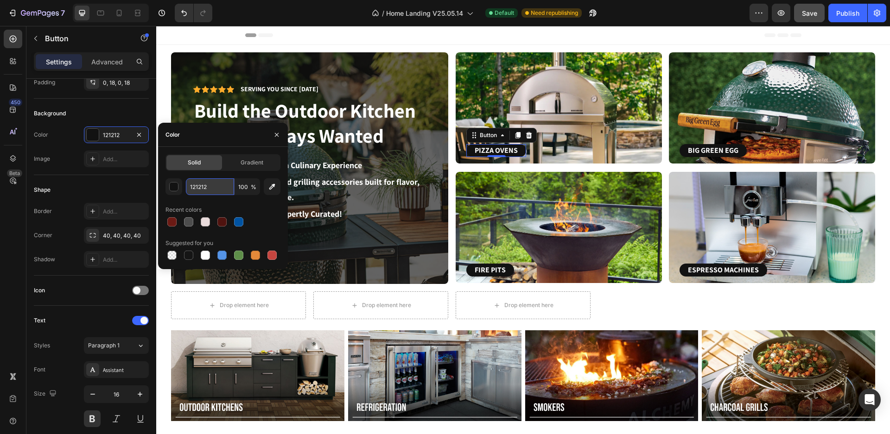
click at [218, 188] on input "121212" at bounding box center [210, 186] width 48 height 17
paste input "932F27"
type input "932F27"
click at [701, 152] on p "BIG GREEN EGG" at bounding box center [713, 150] width 50 height 13
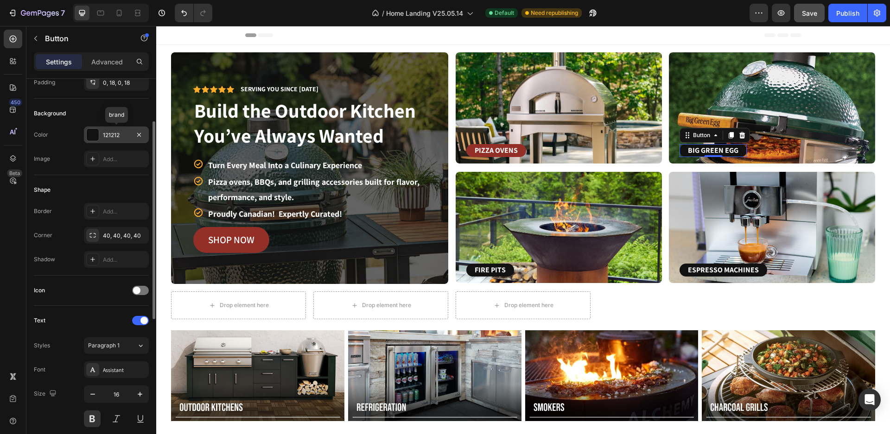
click at [121, 137] on div "121212" at bounding box center [116, 135] width 27 height 8
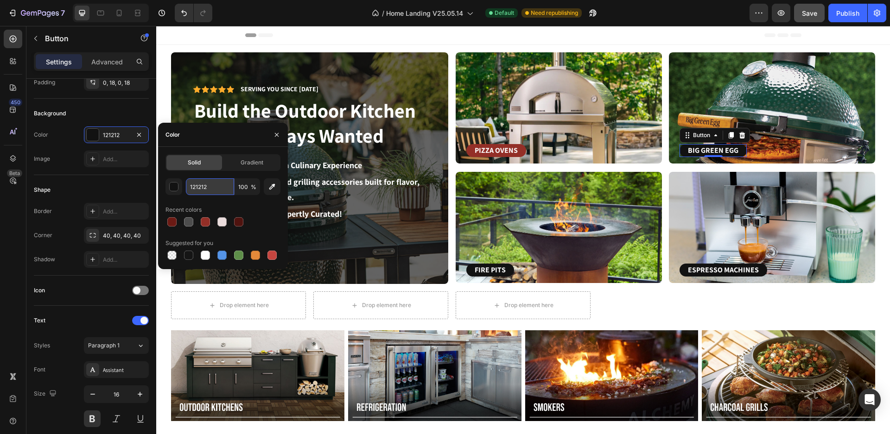
click at [212, 190] on input "121212" at bounding box center [210, 186] width 48 height 17
paste input "932F27"
type input "932F27"
click at [503, 271] on link "FIRE PITS" at bounding box center [490, 270] width 48 height 13
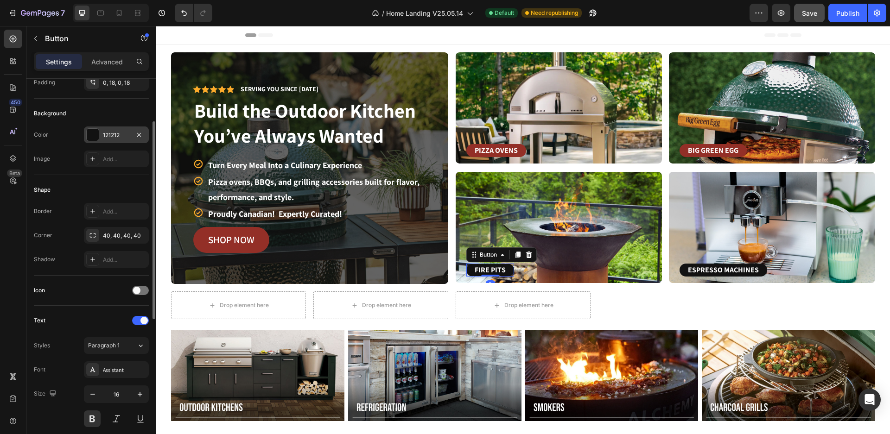
click at [119, 139] on div "121212" at bounding box center [116, 135] width 27 height 8
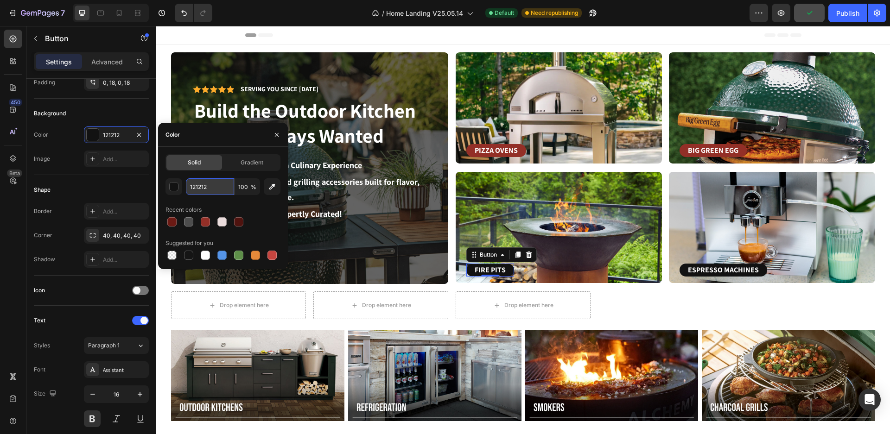
click at [213, 183] on input "121212" at bounding box center [210, 186] width 48 height 17
paste input "932F27"
type input "932F27"
click at [210, 185] on input "932F27" at bounding box center [210, 186] width 48 height 17
click at [694, 268] on p "ESPRESSO MACHINES" at bounding box center [723, 270] width 71 height 13
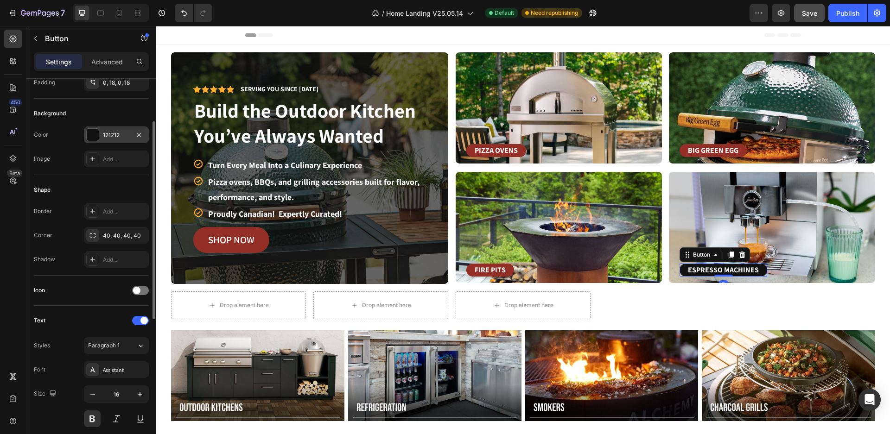
click at [120, 137] on div "121212" at bounding box center [116, 135] width 27 height 8
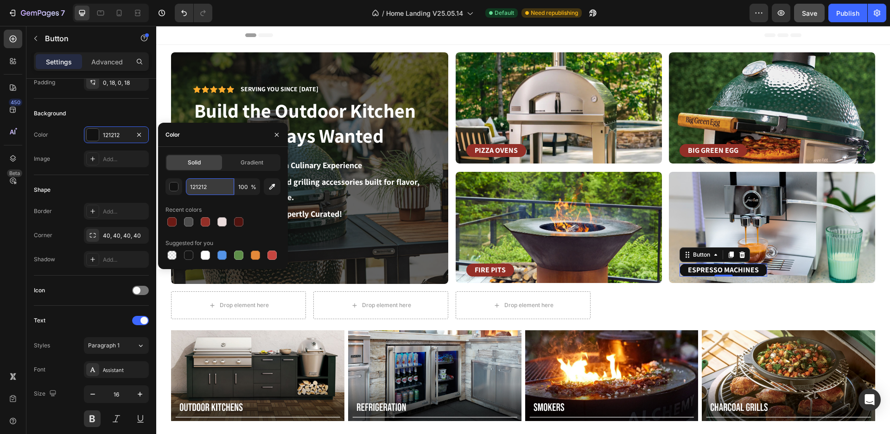
click at [208, 186] on input "121212" at bounding box center [210, 186] width 48 height 17
paste input "932F27"
type input "932F27"
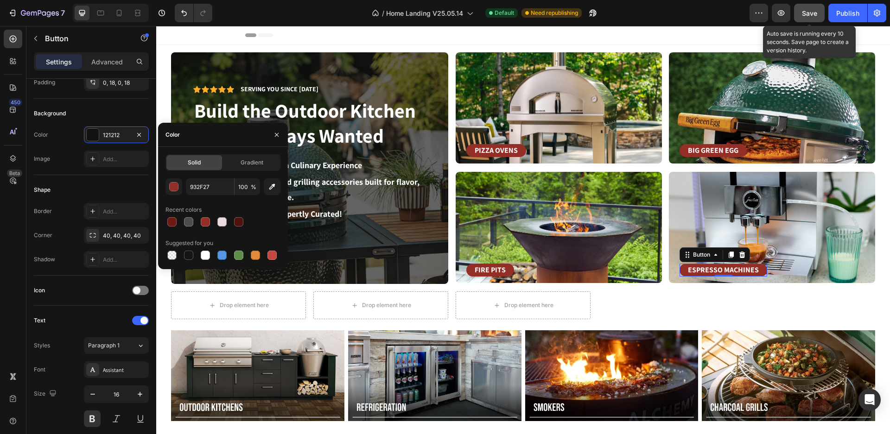
click at [805, 18] on div "Save" at bounding box center [808, 13] width 15 height 10
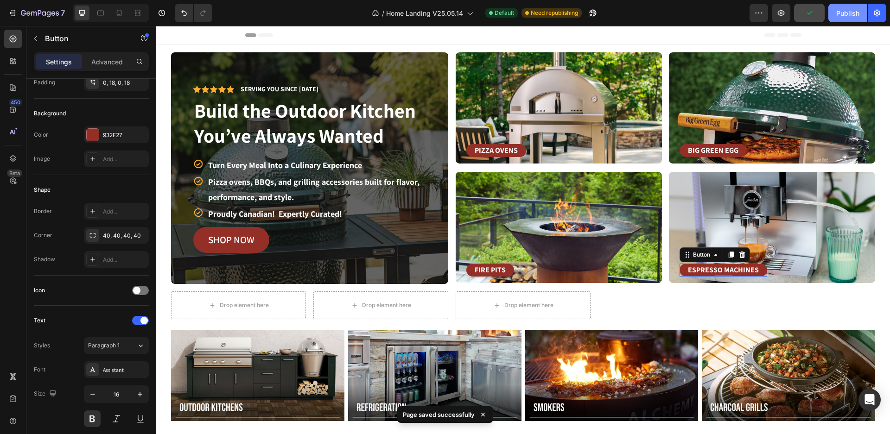
click at [842, 18] on div "Publish" at bounding box center [847, 13] width 23 height 10
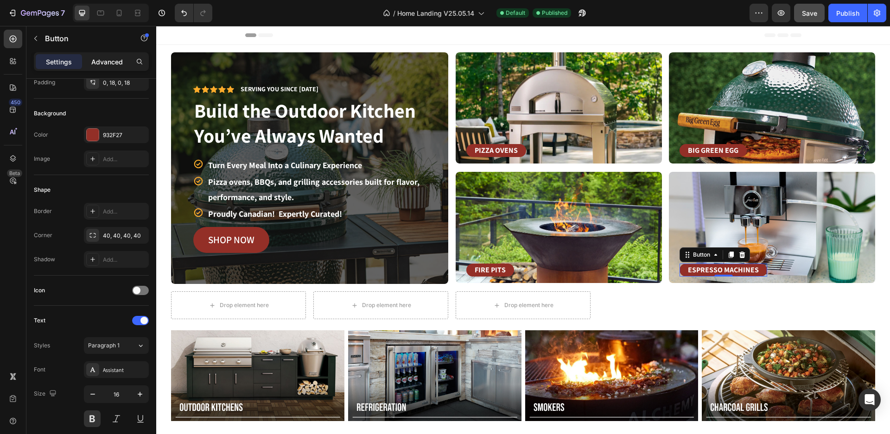
click at [107, 62] on p "Advanced" at bounding box center [107, 62] width 32 height 10
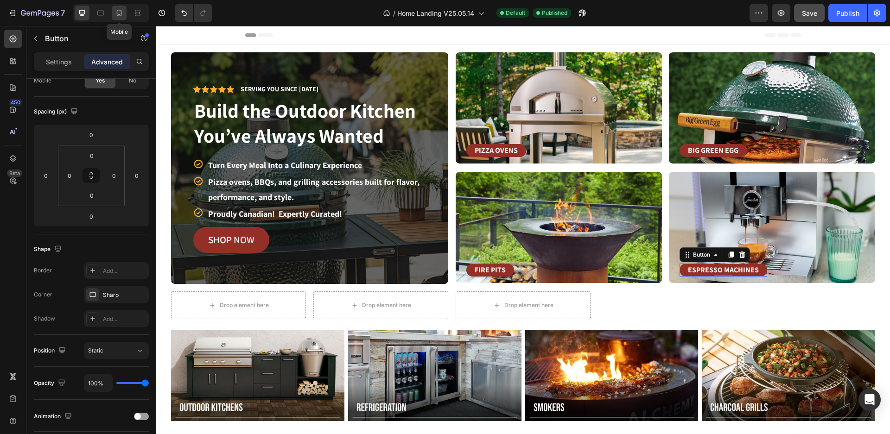
click at [122, 12] on icon at bounding box center [118, 12] width 9 height 9
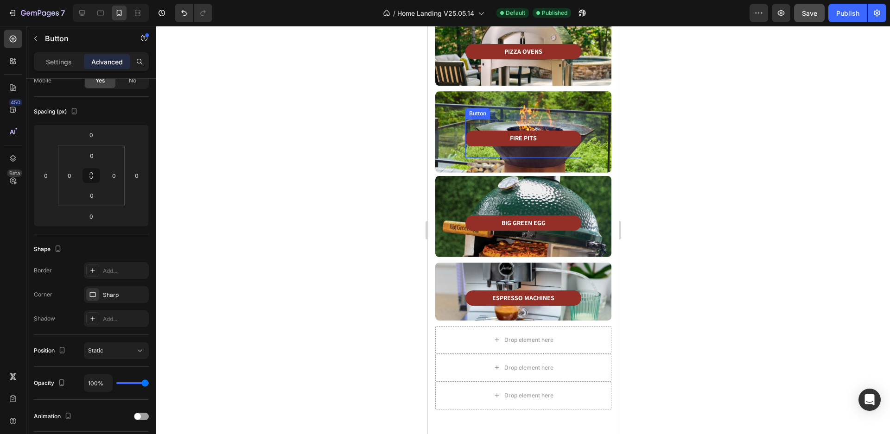
scroll to position [203, 0]
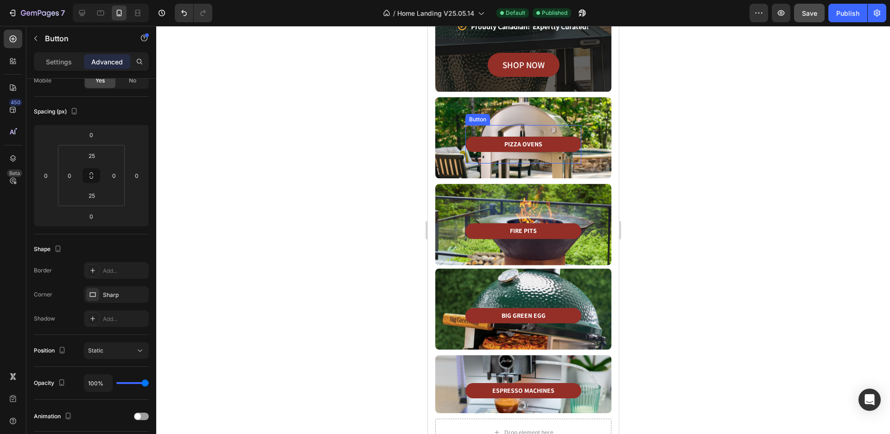
click at [470, 123] on div "PIZZA OVENS Button Row Row" at bounding box center [522, 137] width 146 height 51
click at [62, 59] on p "Settings" at bounding box center [59, 62] width 26 height 10
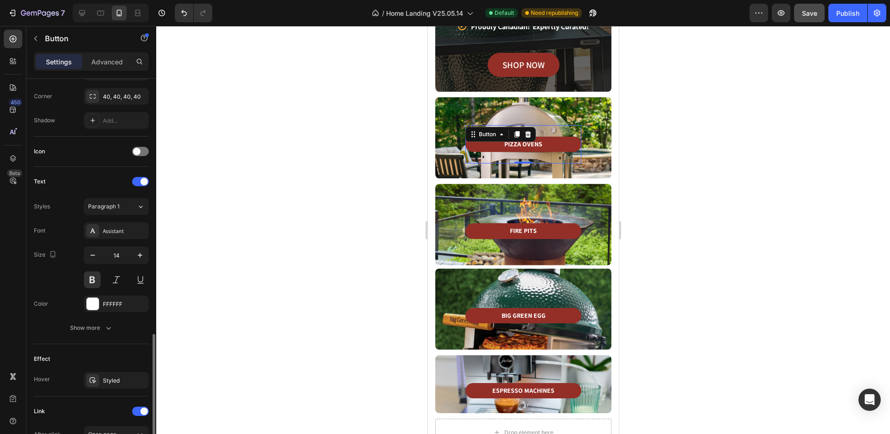
scroll to position [355, 0]
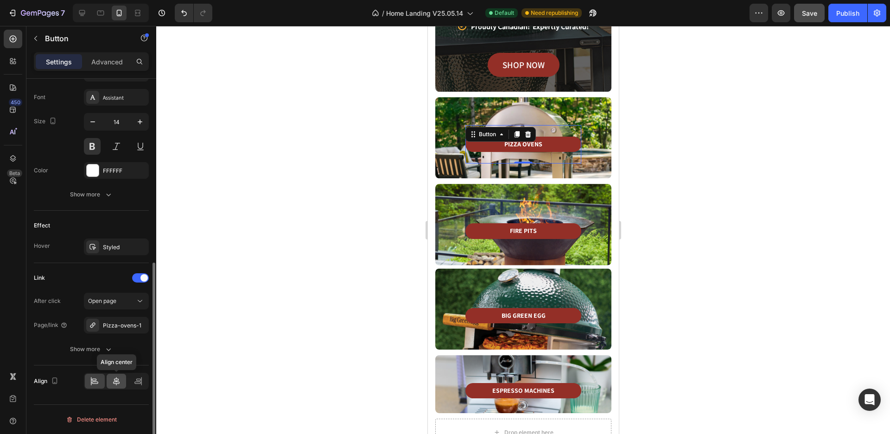
click at [119, 382] on icon at bounding box center [116, 381] width 9 height 9
click at [93, 388] on div at bounding box center [95, 381] width 20 height 15
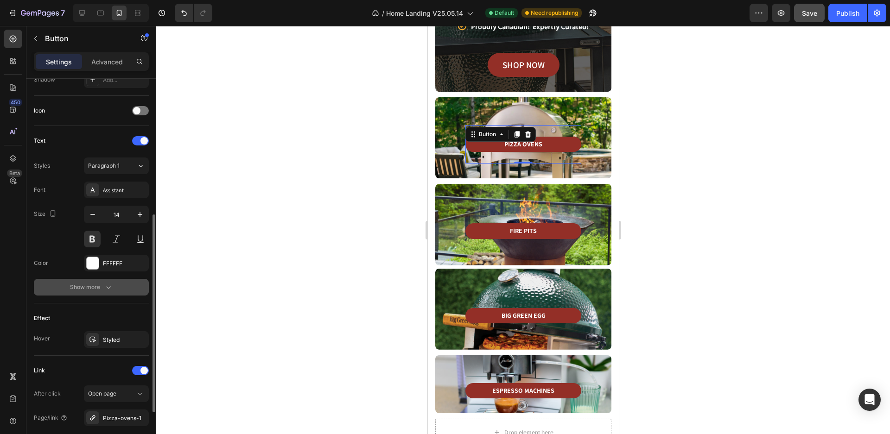
click at [97, 291] on div "Show more" at bounding box center [91, 287] width 43 height 9
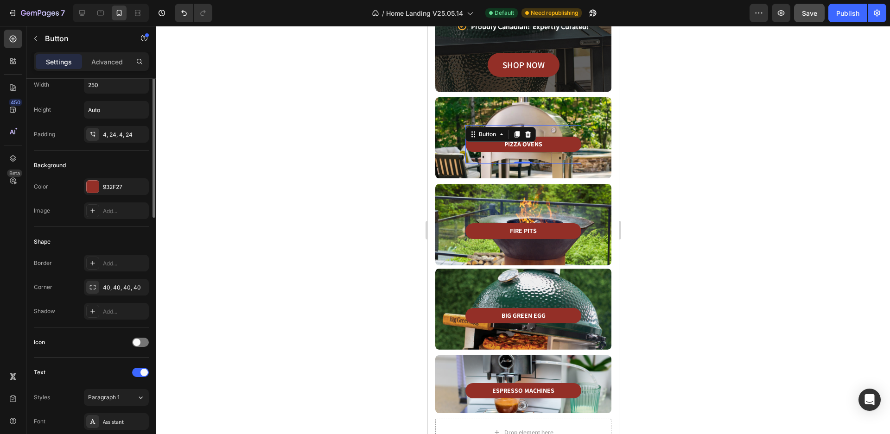
scroll to position [0, 0]
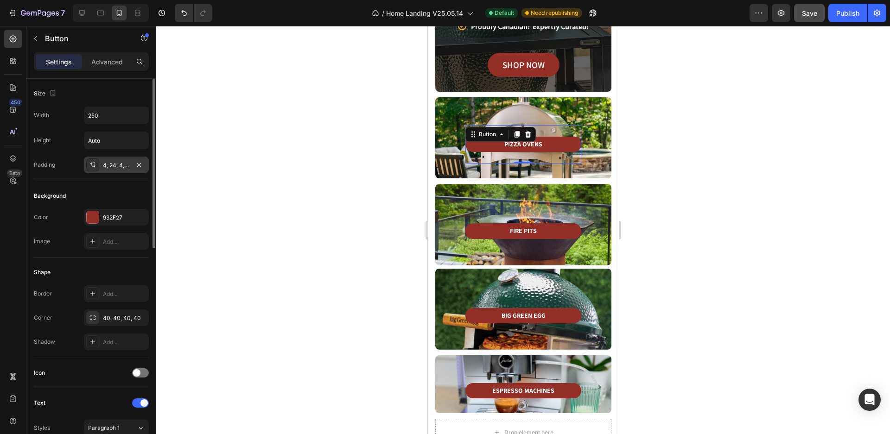
click at [116, 167] on div "4, 24, 4, 24" at bounding box center [116, 165] width 27 height 8
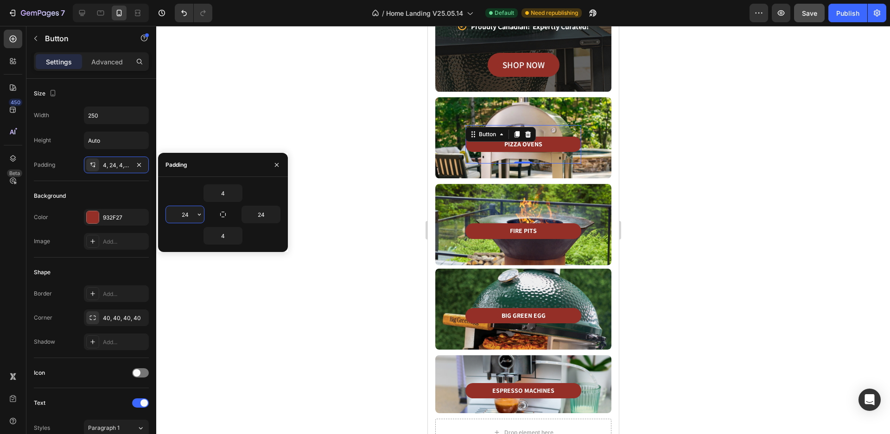
click at [187, 215] on input "24" at bounding box center [185, 214] width 38 height 17
click at [200, 215] on icon "button" at bounding box center [199, 215] width 3 height 2
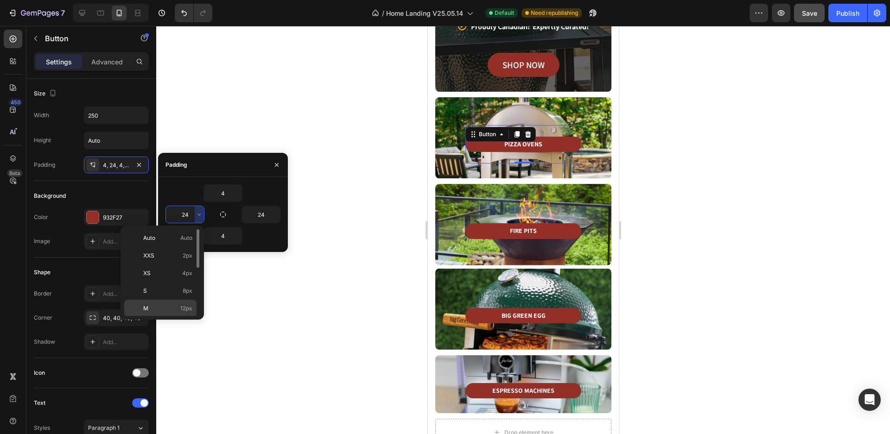
click at [183, 310] on span "12px" at bounding box center [186, 308] width 12 height 8
type input "12"
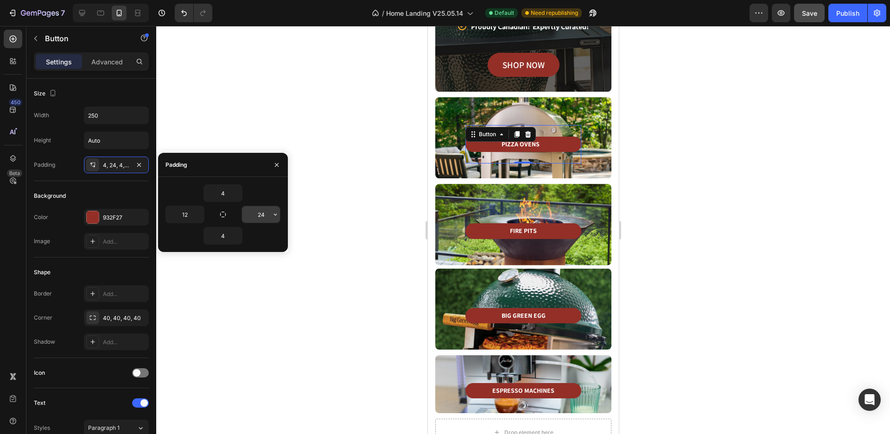
click at [260, 215] on input "24" at bounding box center [261, 214] width 38 height 17
type input "12"
click at [324, 294] on div at bounding box center [522, 230] width 733 height 408
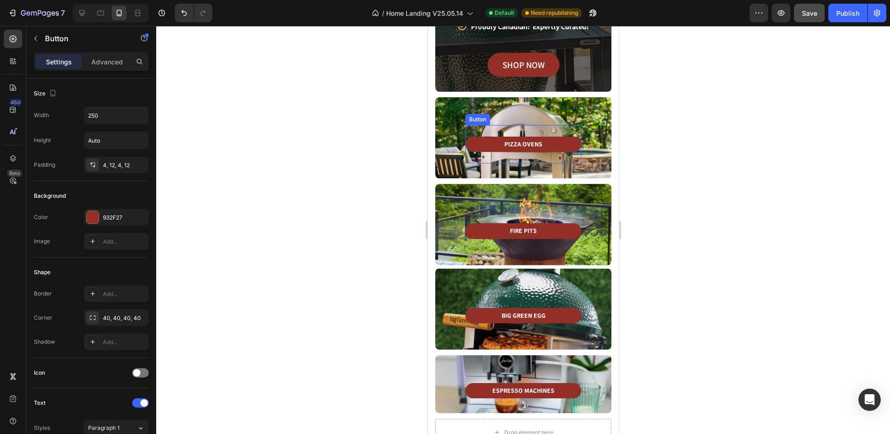
click at [466, 117] on div "PIZZA OVENS Button Row Row" at bounding box center [522, 137] width 146 height 51
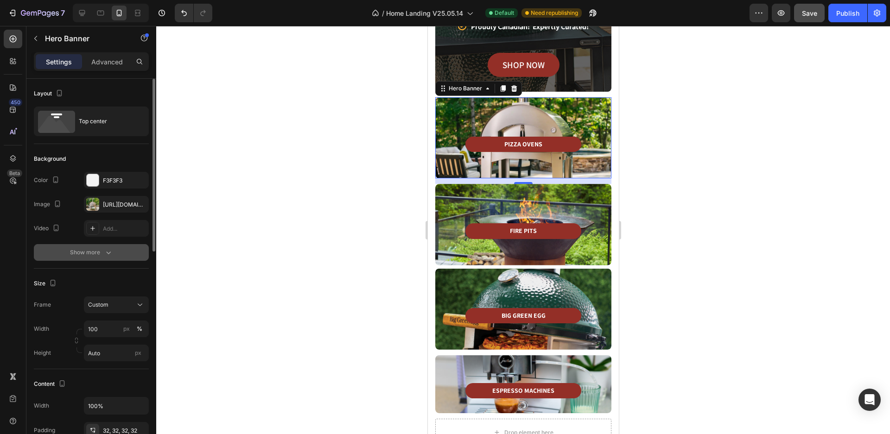
click at [104, 252] on icon "button" at bounding box center [108, 252] width 9 height 9
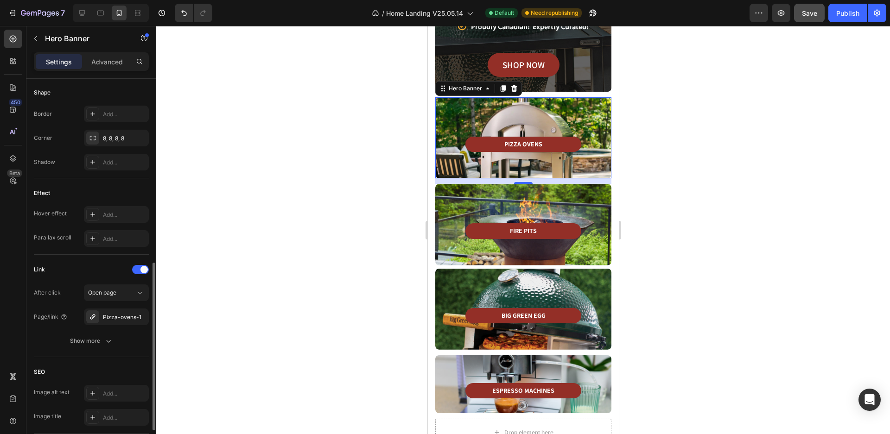
scroll to position [463, 0]
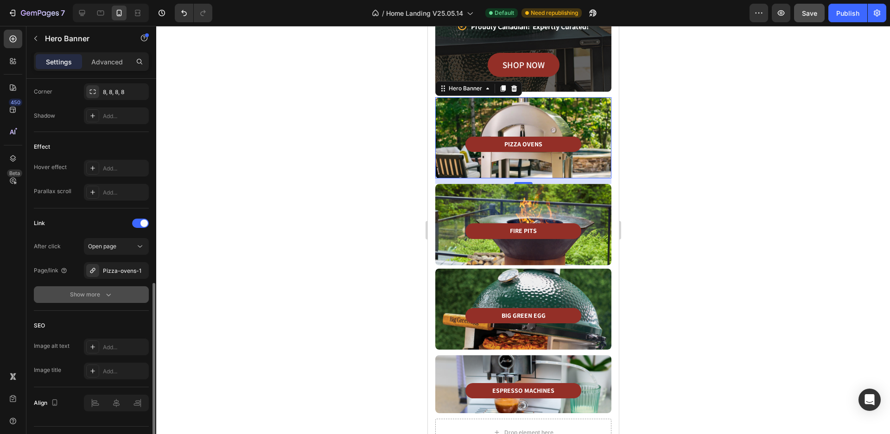
click at [93, 300] on button "Show more" at bounding box center [91, 294] width 115 height 17
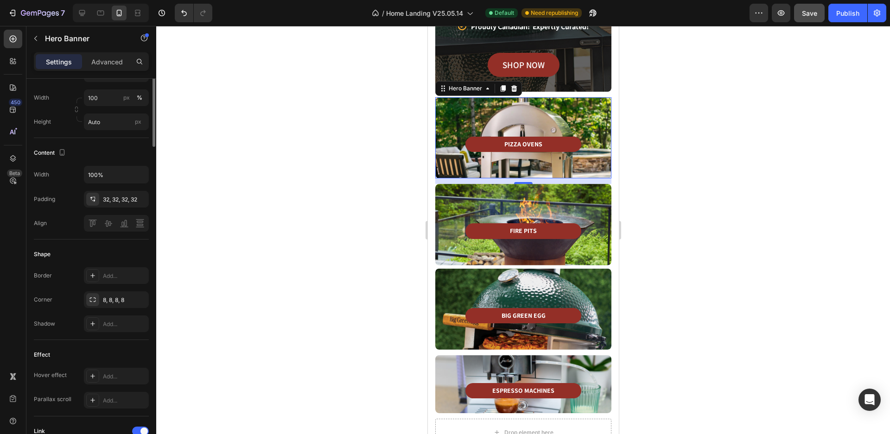
scroll to position [116, 0]
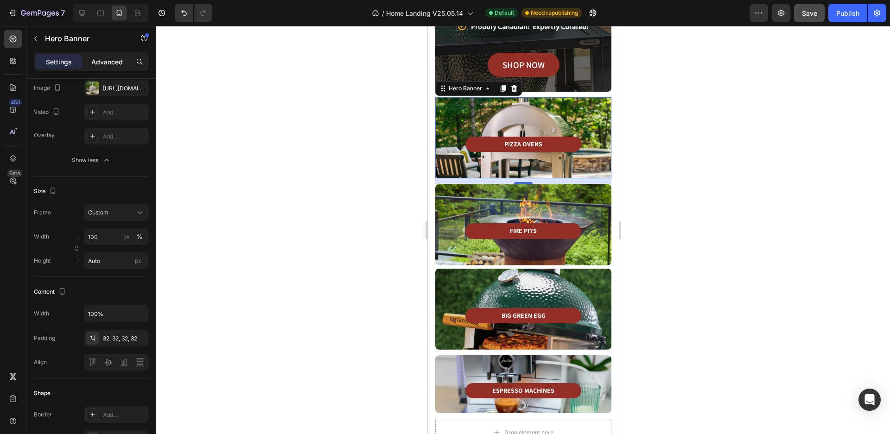
click at [111, 55] on div "Advanced" at bounding box center [107, 61] width 46 height 15
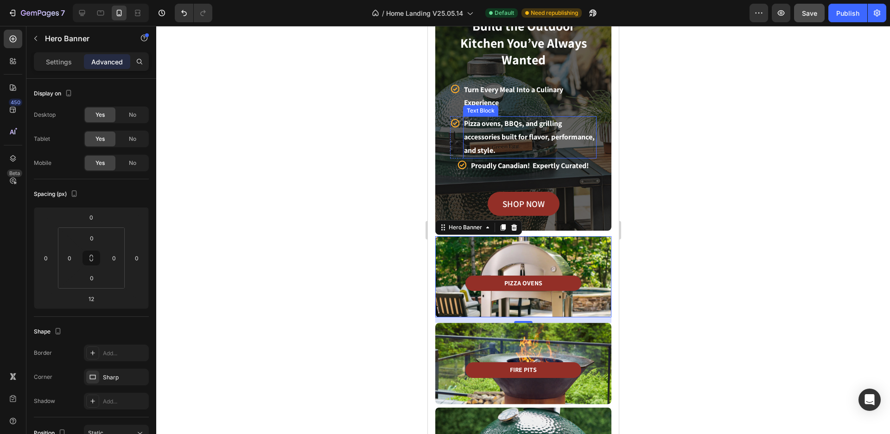
scroll to position [203, 0]
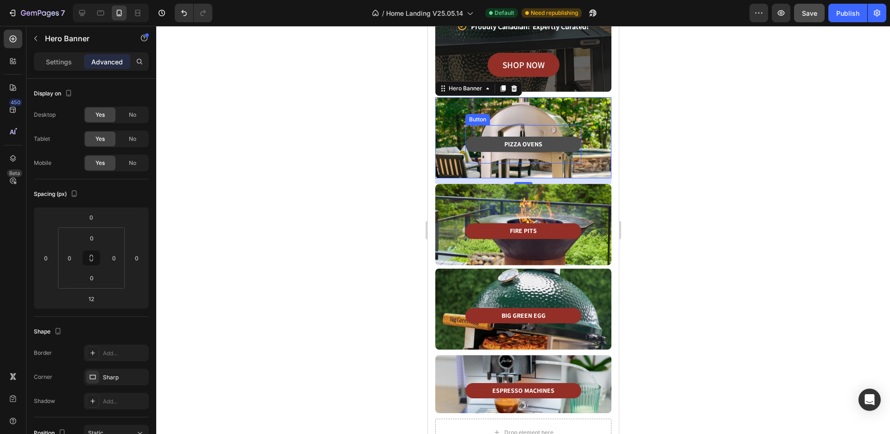
click at [561, 150] on link "PIZZA OVENS" at bounding box center [523, 144] width 116 height 15
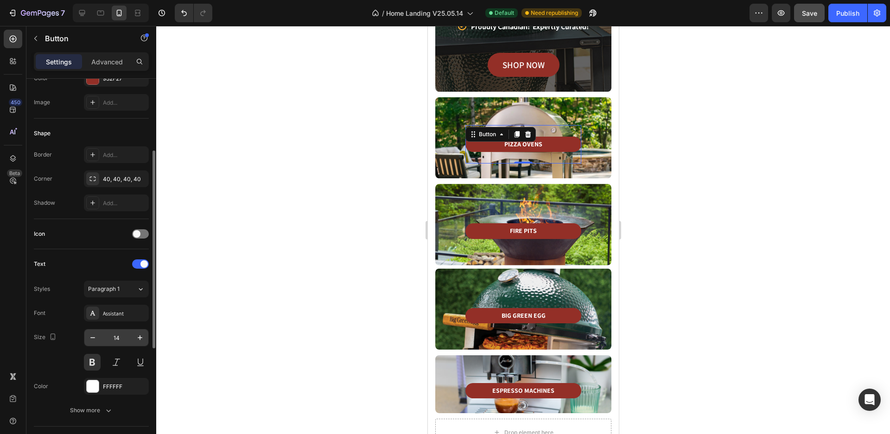
scroll to position [185, 0]
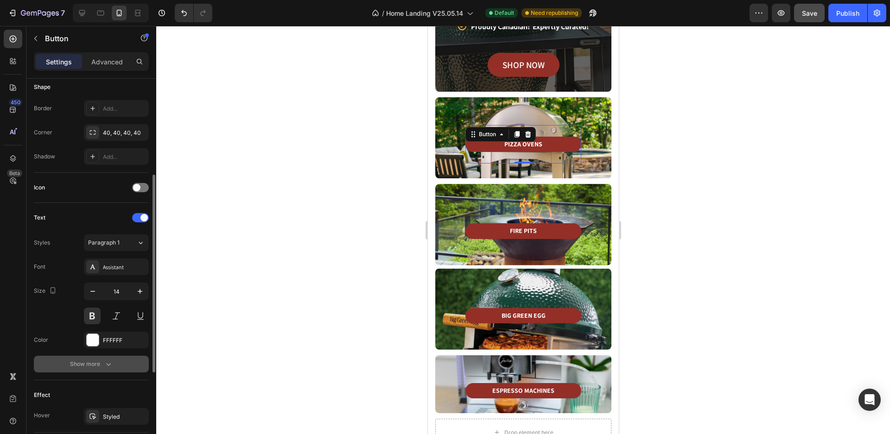
click at [108, 367] on icon "button" at bounding box center [108, 364] width 9 height 9
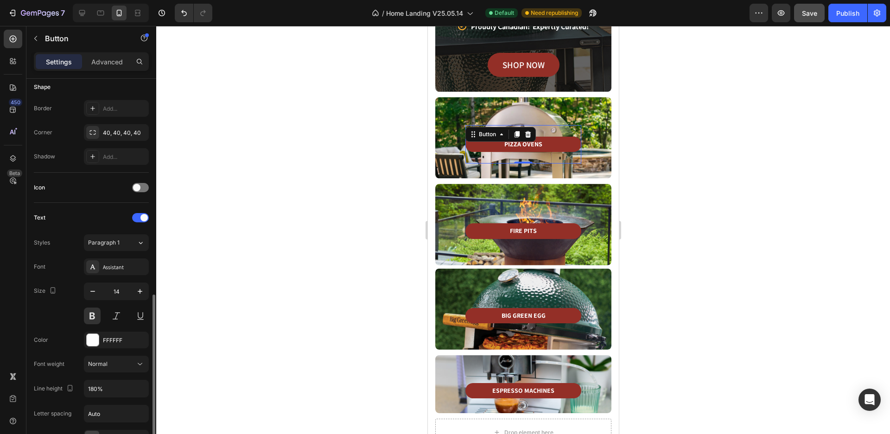
scroll to position [278, 0]
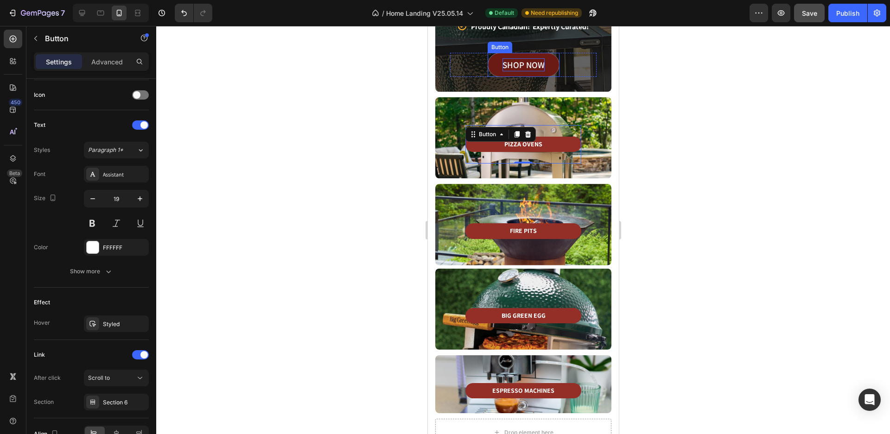
click at [538, 71] on p "SHOP NOW" at bounding box center [523, 64] width 42 height 13
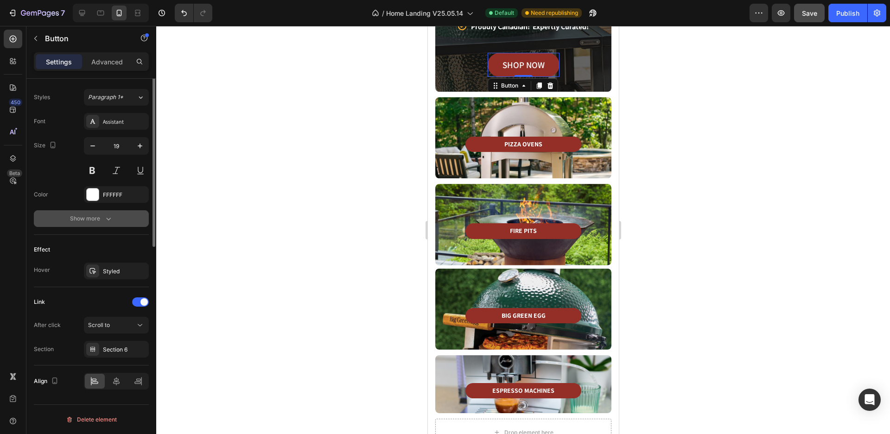
scroll to position [145, 0]
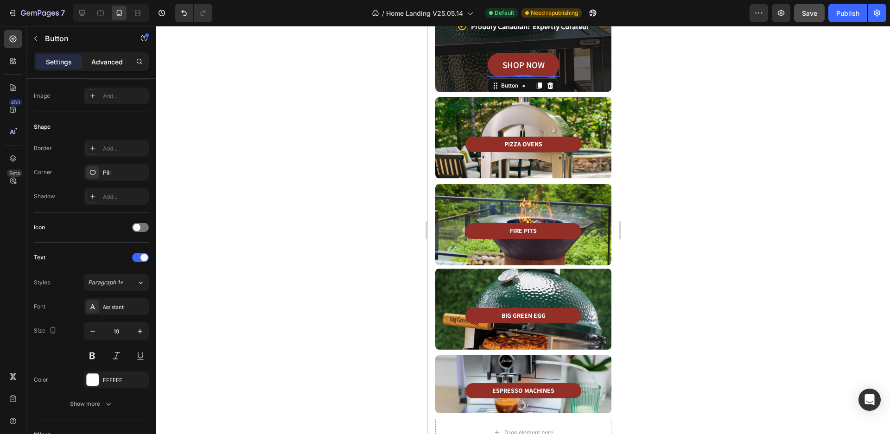
click at [108, 63] on p "Advanced" at bounding box center [107, 62] width 32 height 10
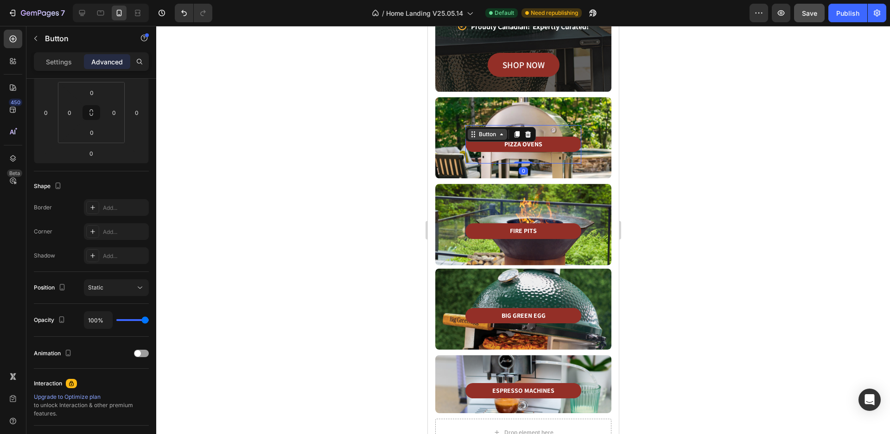
click at [472, 119] on div "PIZZA OVENS Button 0 Row Row" at bounding box center [522, 137] width 146 height 51
click at [139, 289] on icon at bounding box center [139, 287] width 9 height 9
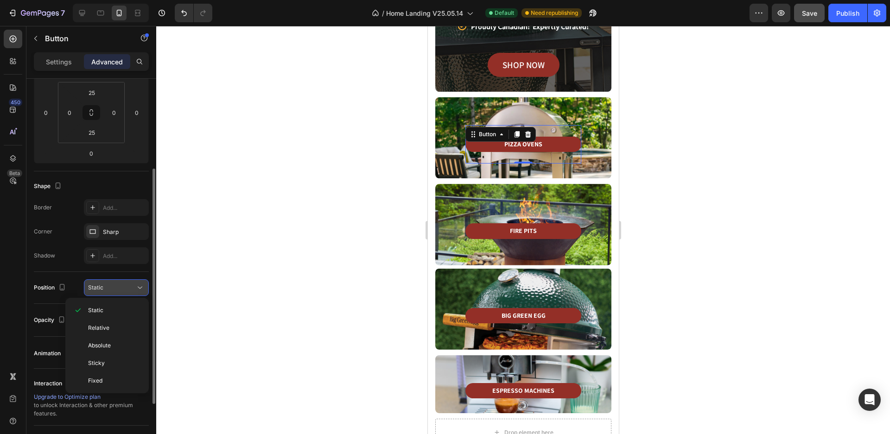
click at [139, 289] on icon at bounding box center [139, 287] width 9 height 9
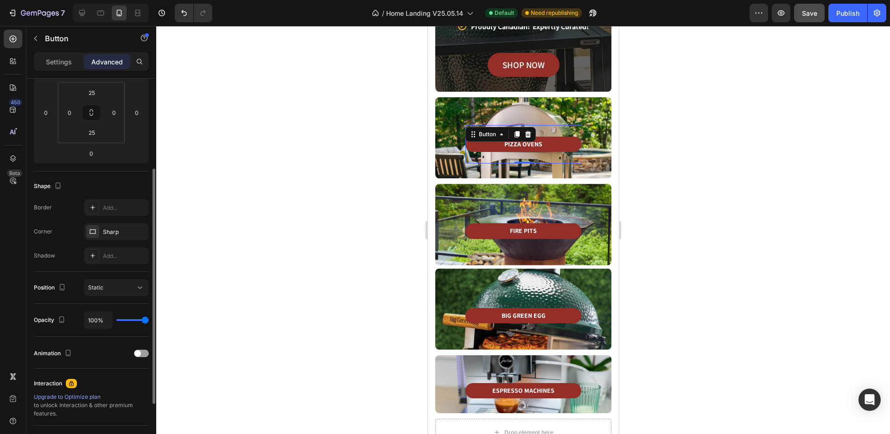
type input "94%"
type input "94"
type input "93%"
type input "93"
type input "87%"
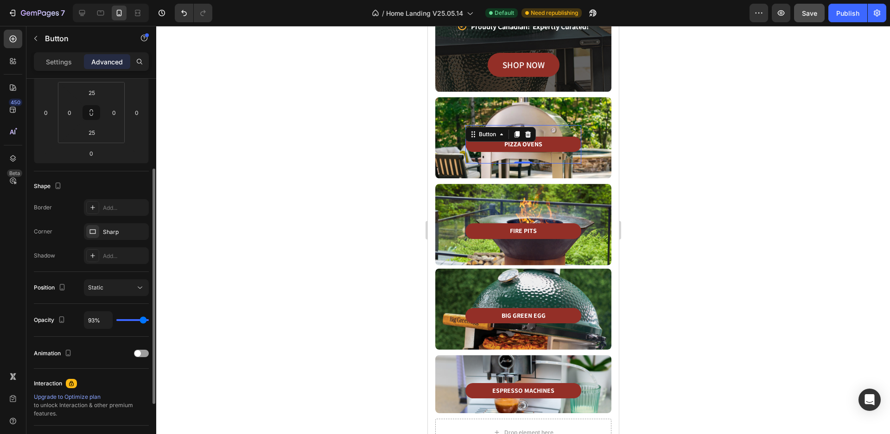
type input "87"
type input "72%"
type input "72"
type input "57%"
type input "57"
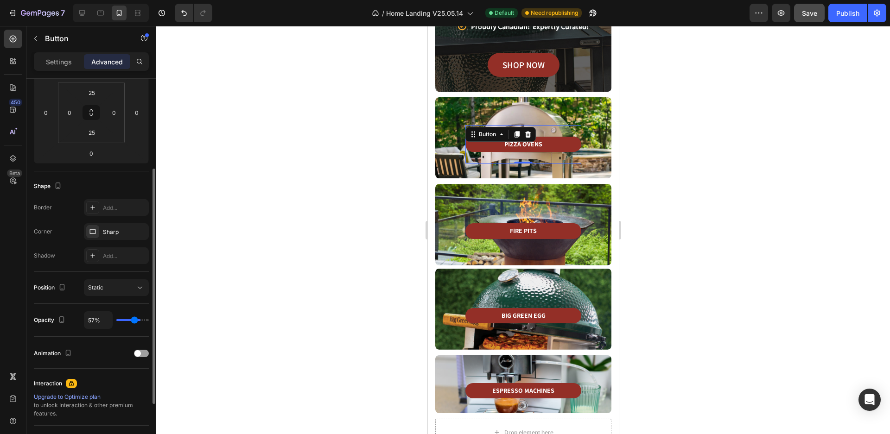
type input "52%"
type input "52"
type input "48%"
drag, startPoint x: 144, startPoint y: 320, endPoint x: 132, endPoint y: 321, distance: 12.1
type input "48"
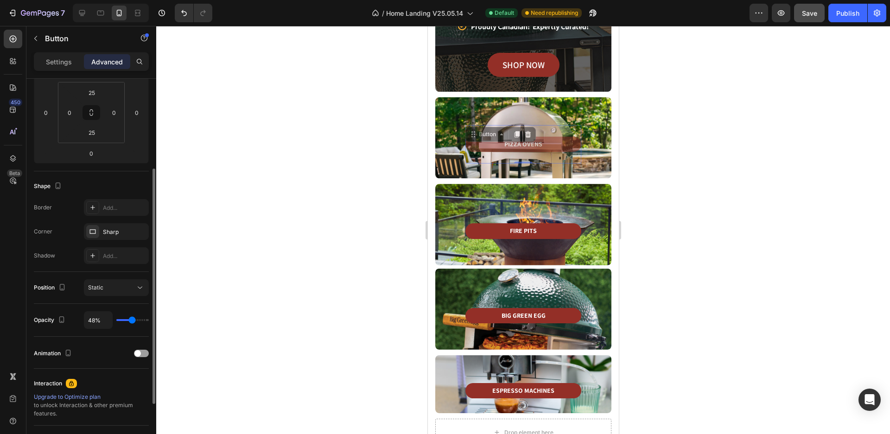
click at [132, 321] on input "range" at bounding box center [132, 320] width 32 height 2
type input "52%"
type input "52"
type input "56%"
type input "56"
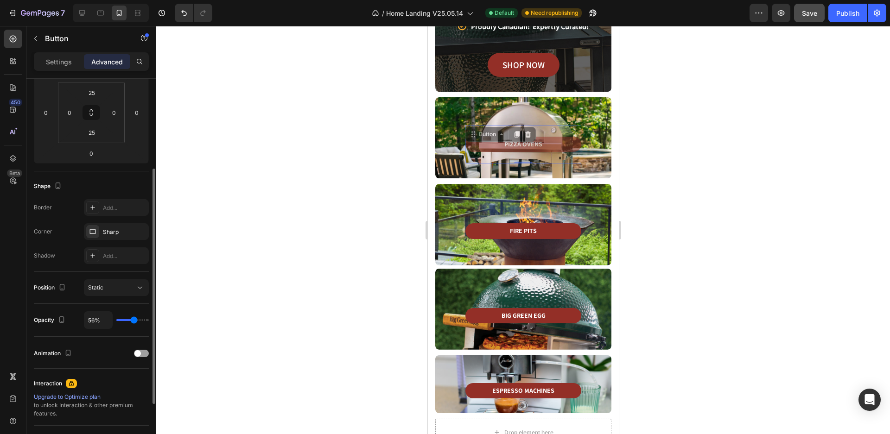
type input "61%"
type input "61"
type input "63%"
type input "63"
type input "72%"
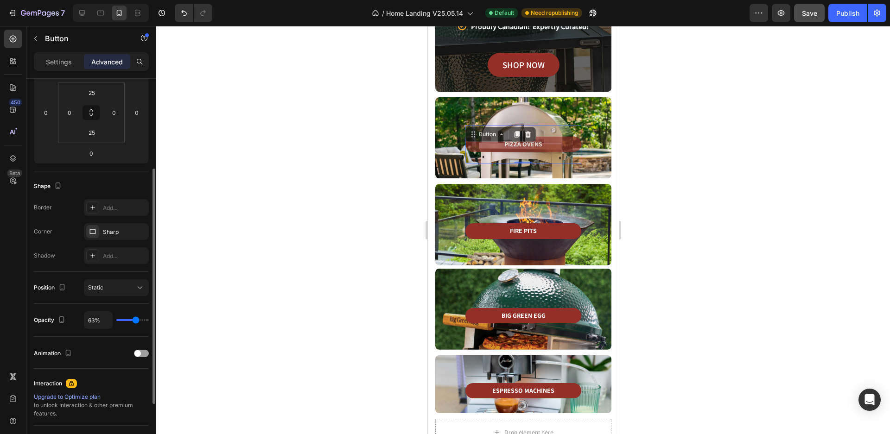
type input "72"
type input "100%"
drag, startPoint x: 132, startPoint y: 321, endPoint x: 155, endPoint y: 318, distance: 22.9
type input "100"
click at [149, 319] on input "range" at bounding box center [132, 320] width 32 height 2
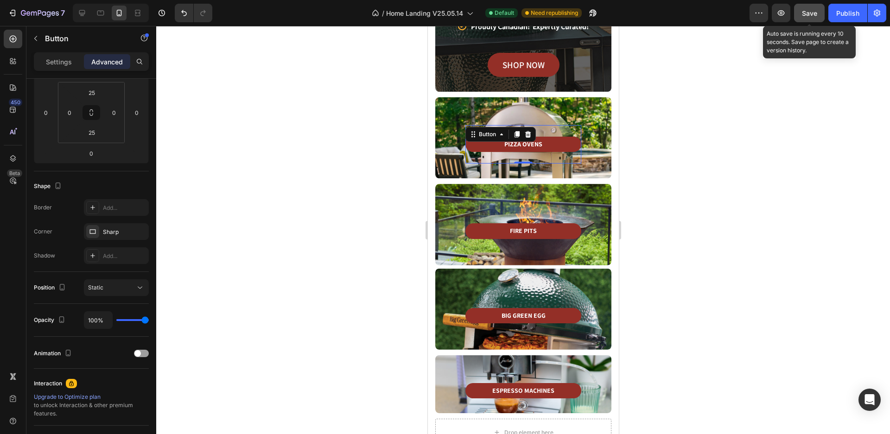
click at [814, 17] on div "Save" at bounding box center [808, 13] width 15 height 10
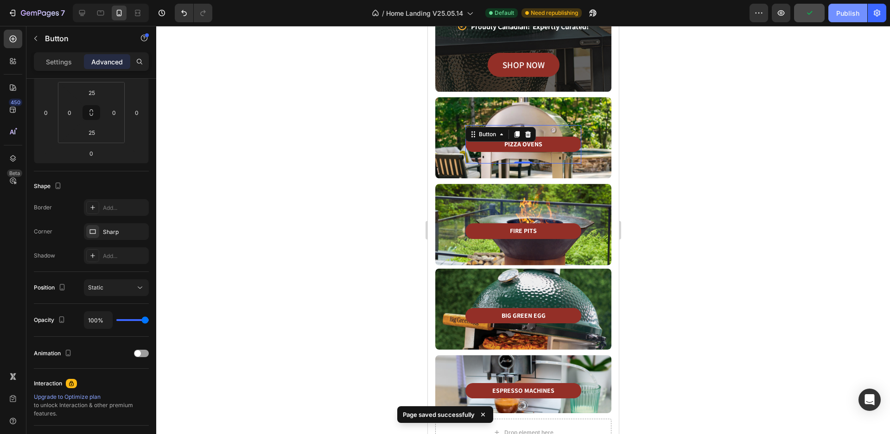
click at [840, 16] on div "Publish" at bounding box center [847, 13] width 23 height 10
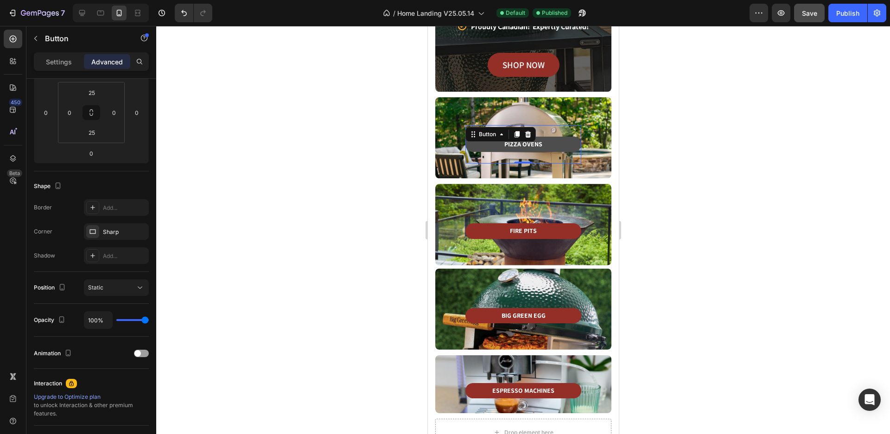
click at [555, 146] on link "PIZZA OVENS" at bounding box center [523, 144] width 116 height 15
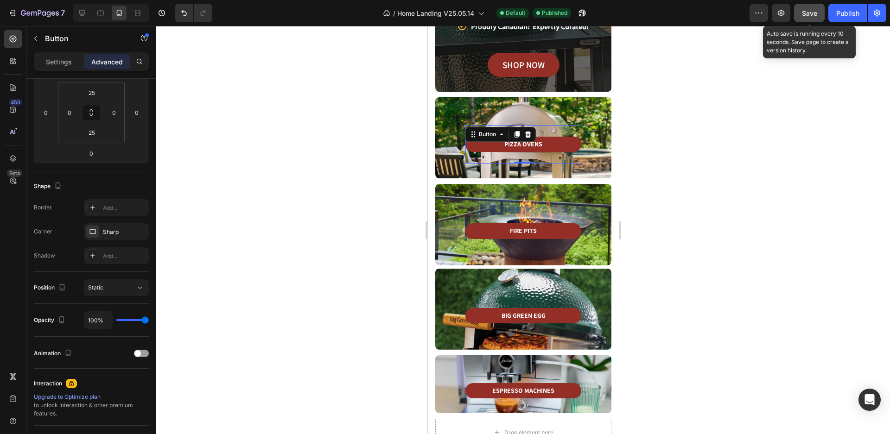
click at [808, 13] on span "Save" at bounding box center [808, 13] width 15 height 8
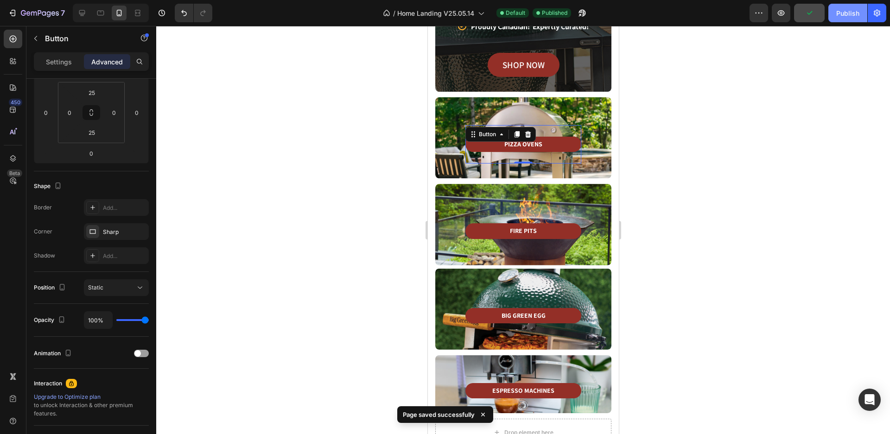
click at [846, 10] on div "Publish" at bounding box center [847, 13] width 23 height 10
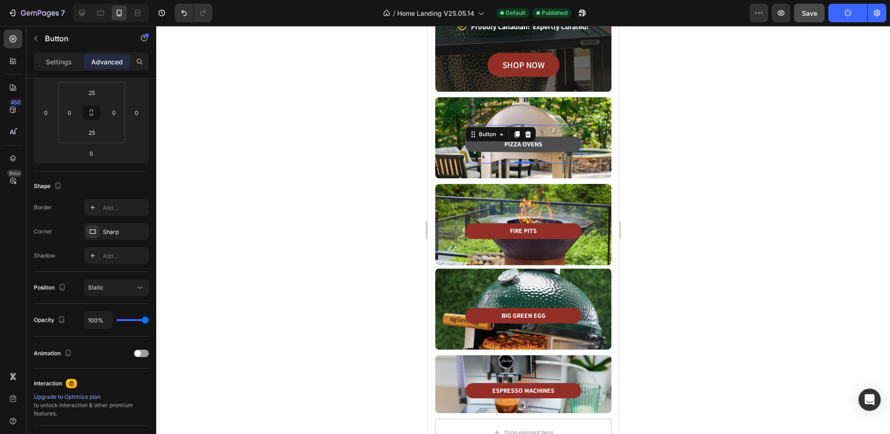
click at [564, 146] on link "PIZZA OVENS" at bounding box center [523, 144] width 116 height 15
click at [86, 15] on icon at bounding box center [81, 12] width 9 height 9
type input "0"
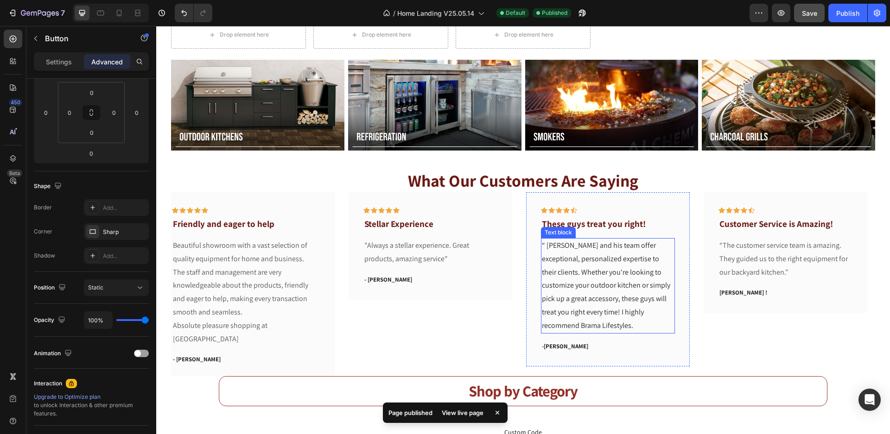
scroll to position [85, 0]
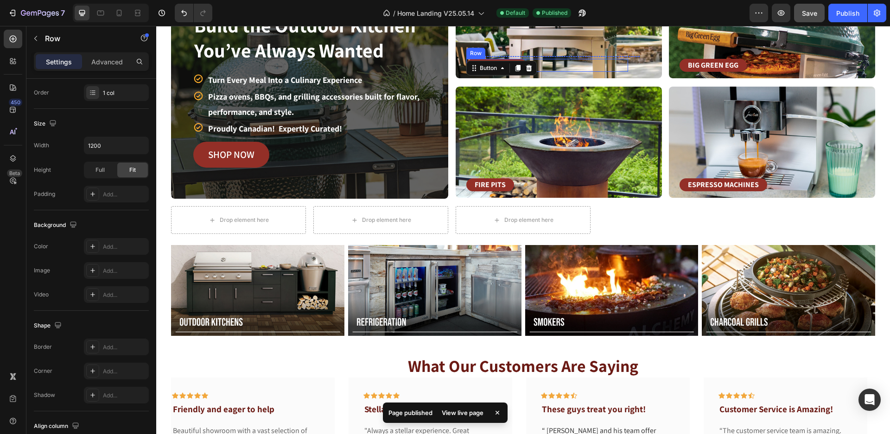
click at [618, 71] on div "PIZZA OVENS Button 0 Row" at bounding box center [547, 65] width 162 height 13
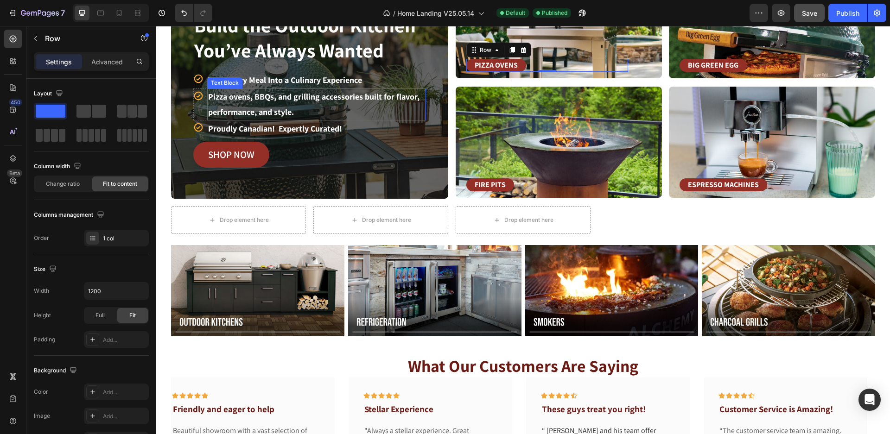
scroll to position [0, 0]
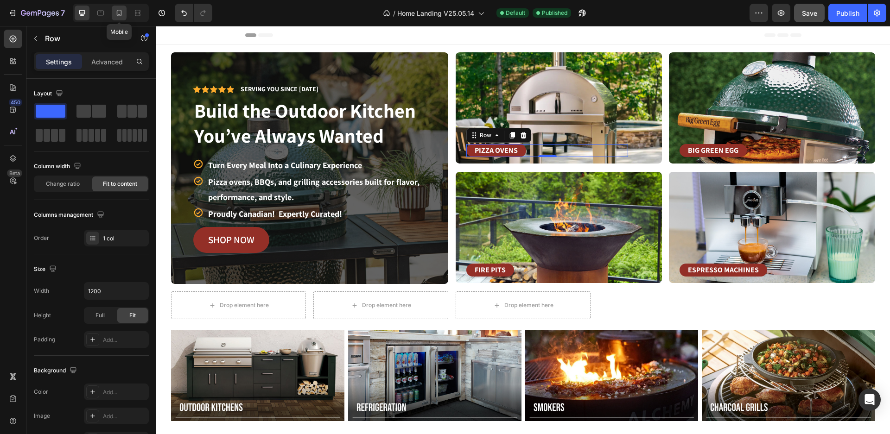
click at [116, 13] on icon at bounding box center [118, 12] width 9 height 9
type input "100%"
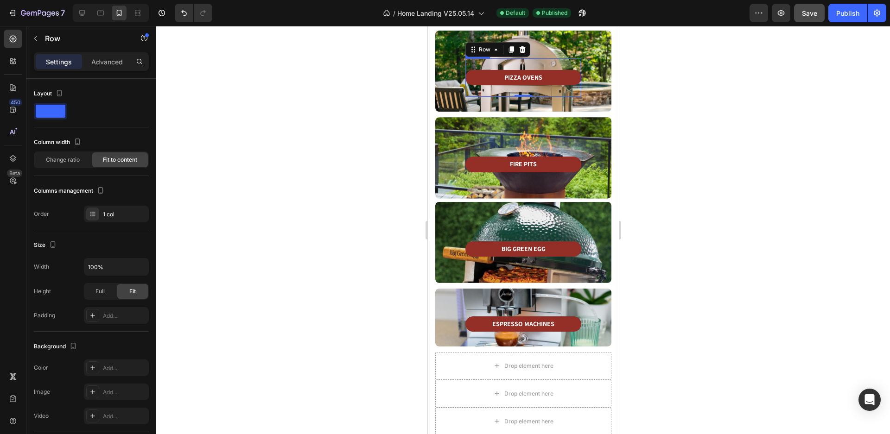
scroll to position [131, 0]
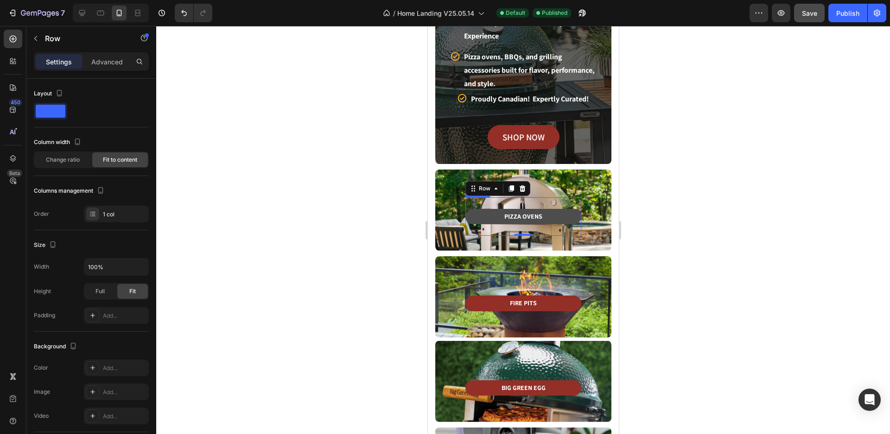
click at [556, 221] on link "PIZZA OVENS" at bounding box center [523, 216] width 116 height 15
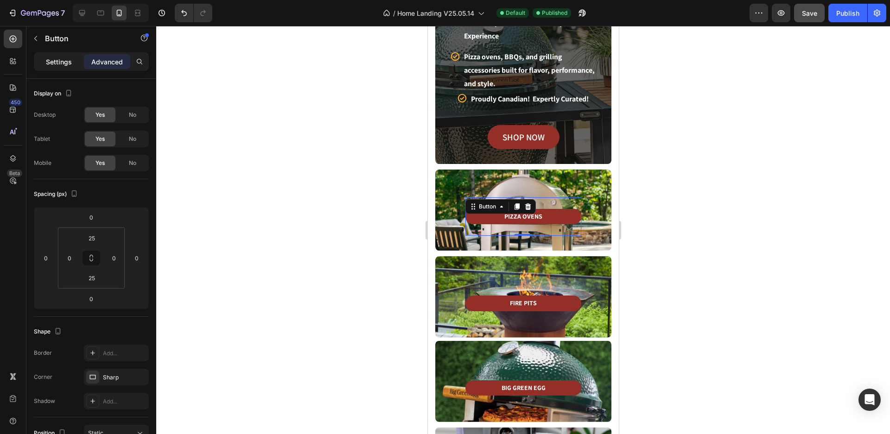
click at [64, 66] on p "Settings" at bounding box center [59, 62] width 26 height 10
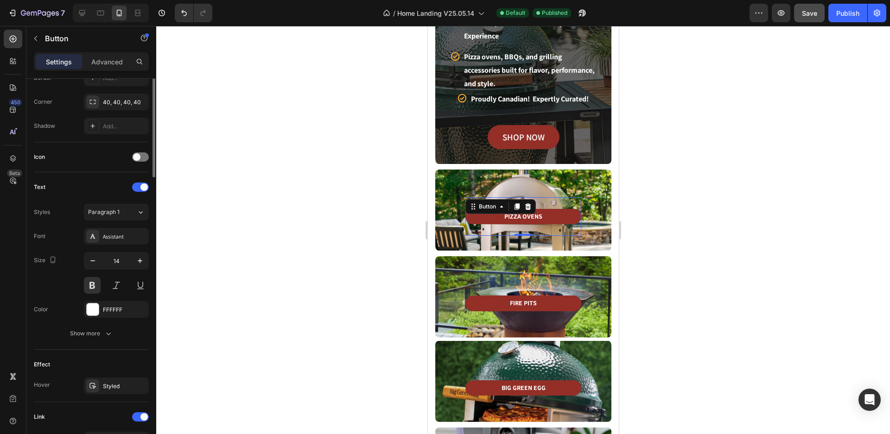
scroll to position [77, 0]
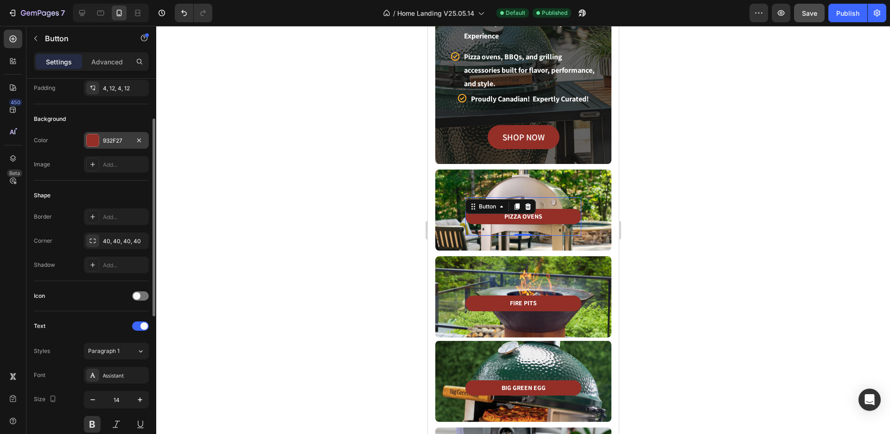
click at [95, 139] on div at bounding box center [93, 140] width 12 height 12
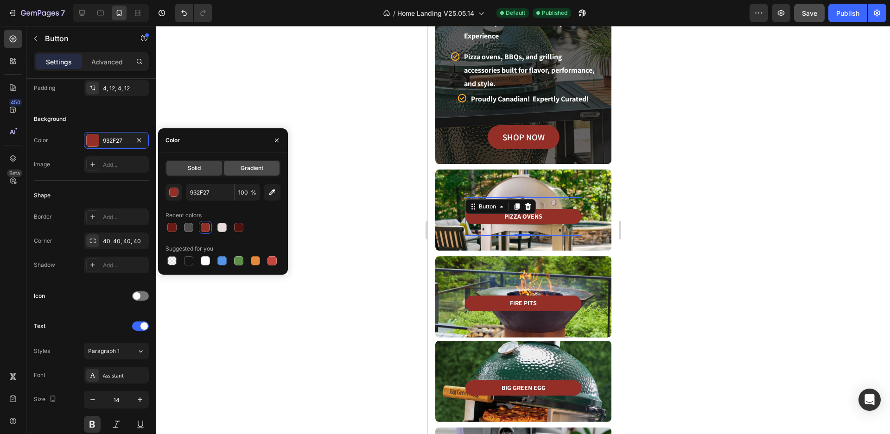
click at [260, 168] on span "Gradient" at bounding box center [251, 168] width 23 height 8
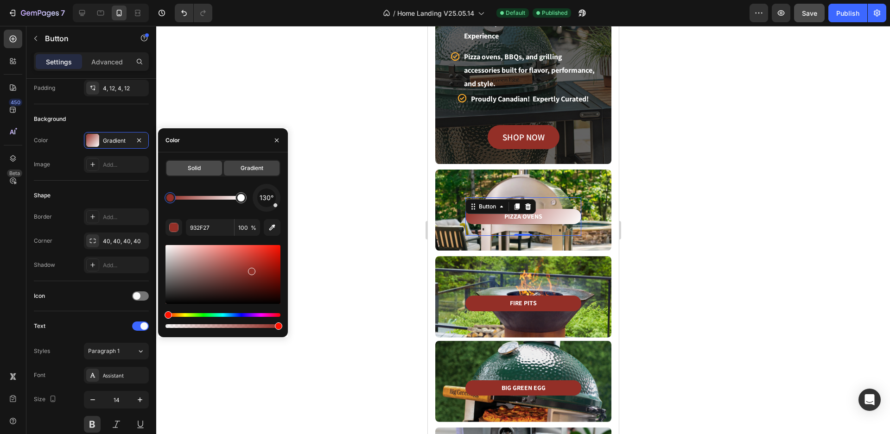
click at [202, 167] on div "Solid" at bounding box center [194, 168] width 56 height 15
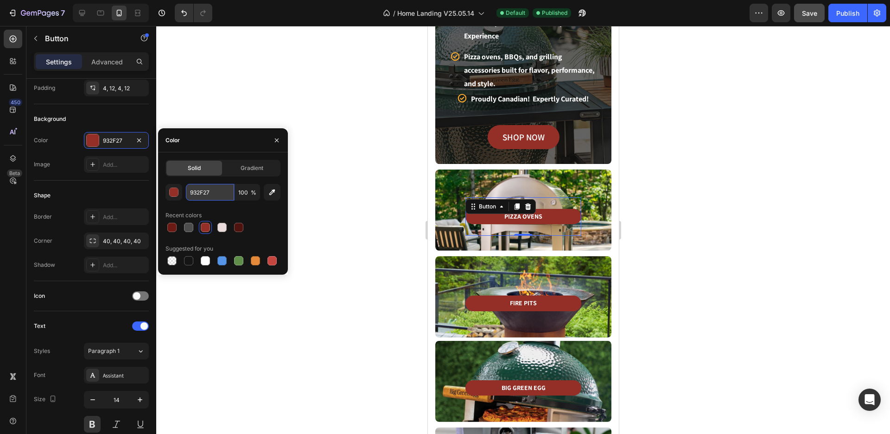
click at [214, 195] on input "932F27" at bounding box center [210, 192] width 48 height 17
click at [213, 193] on input "932F27" at bounding box center [210, 192] width 48 height 17
click at [215, 193] on input "932F27" at bounding box center [210, 192] width 48 height 17
click at [190, 190] on input "932F27" at bounding box center [210, 192] width 48 height 17
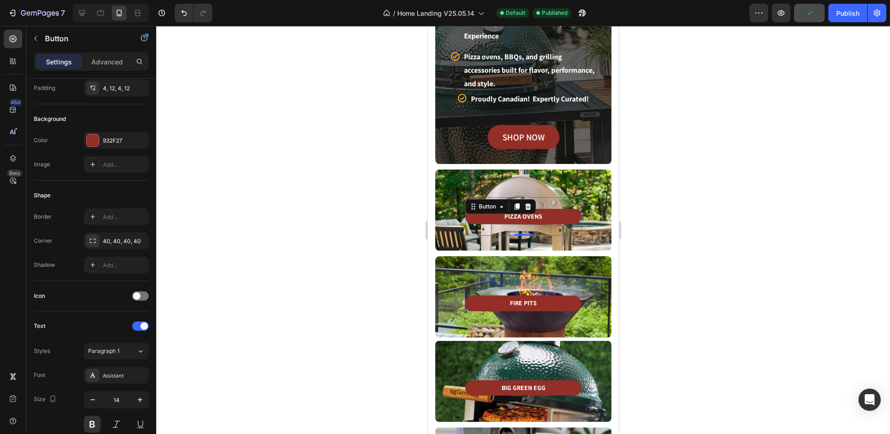
click at [312, 267] on div at bounding box center [522, 230] width 733 height 408
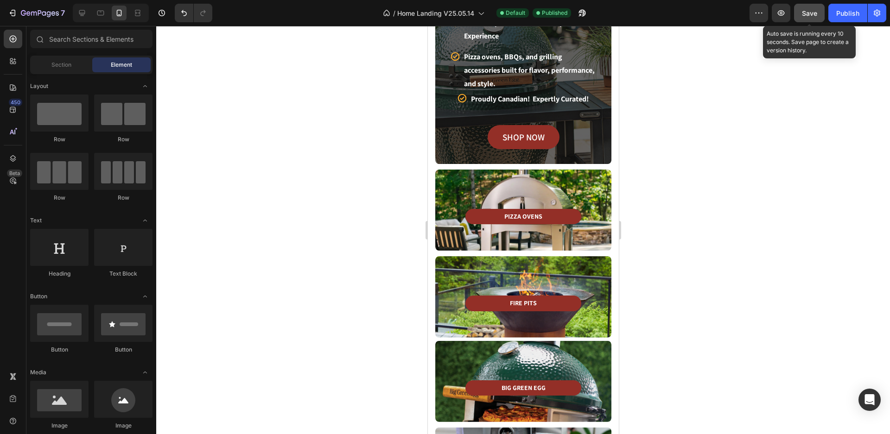
click at [812, 10] on span "Save" at bounding box center [808, 13] width 15 height 8
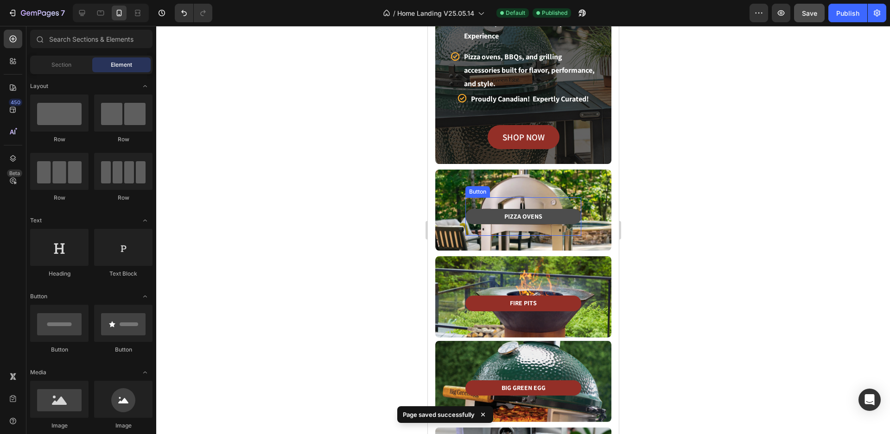
click at [558, 218] on link "PIZZA OVENS" at bounding box center [523, 216] width 116 height 15
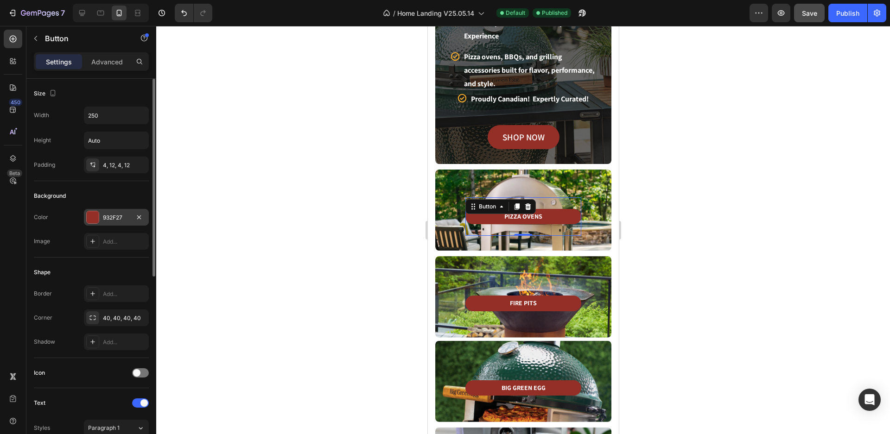
click at [97, 219] on div at bounding box center [93, 217] width 12 height 12
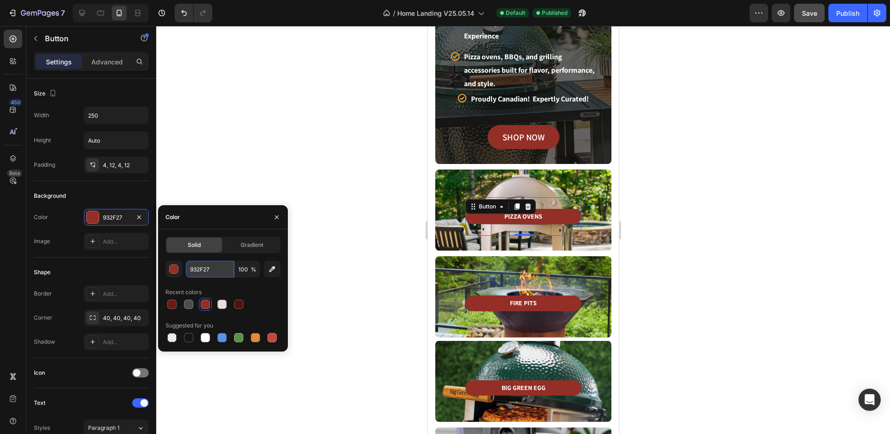
click at [218, 270] on input "932F27" at bounding box center [210, 269] width 48 height 17
click at [241, 307] on div at bounding box center [238, 304] width 9 height 9
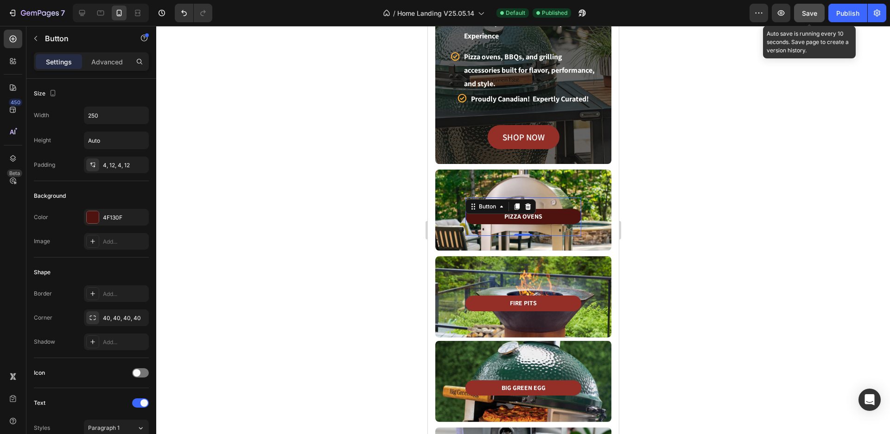
click at [818, 15] on button "Save" at bounding box center [809, 13] width 31 height 19
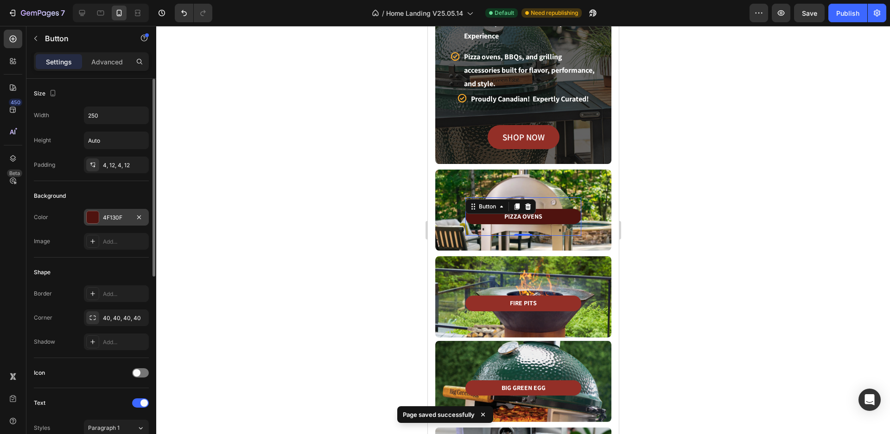
click at [113, 217] on div "4F130F" at bounding box center [116, 218] width 27 height 8
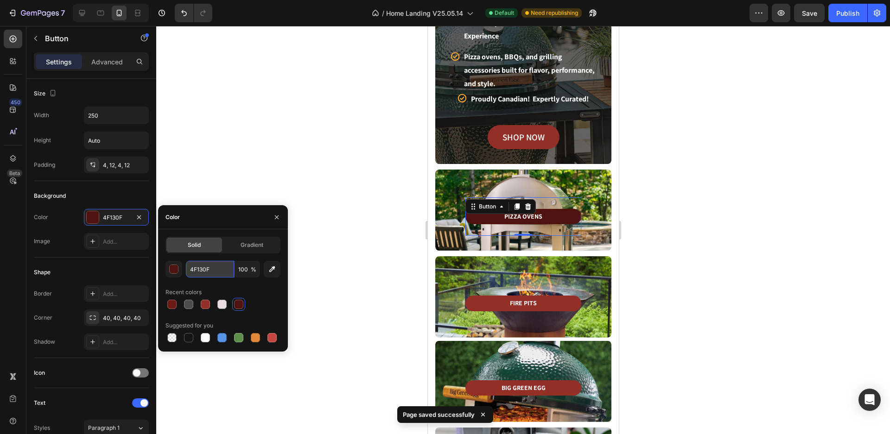
click at [212, 269] on input "4F130F" at bounding box center [210, 269] width 48 height 17
paste input "932F27"
type input "932F27"
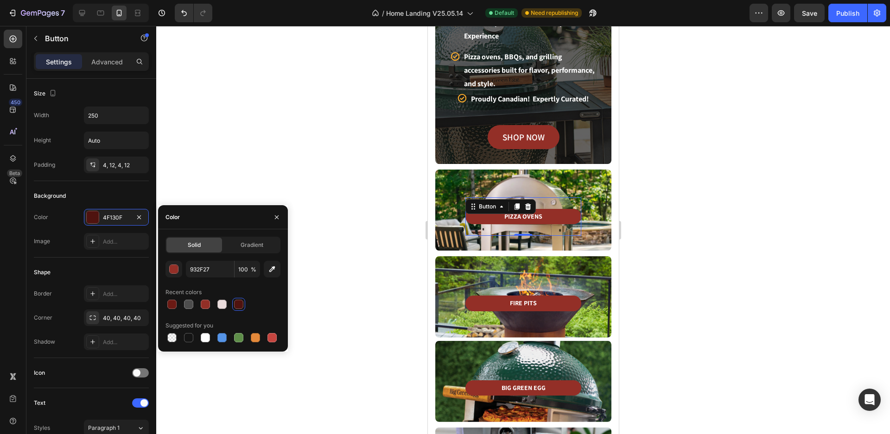
click at [326, 223] on div at bounding box center [522, 230] width 733 height 408
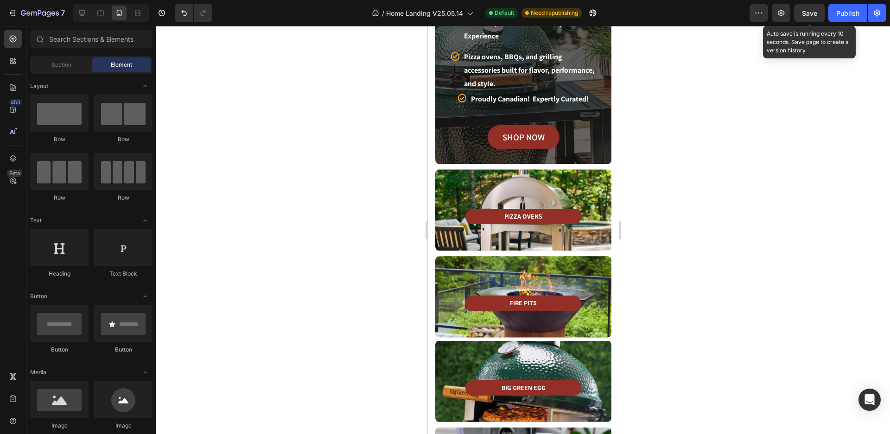
click at [807, 11] on span "Save" at bounding box center [808, 13] width 15 height 8
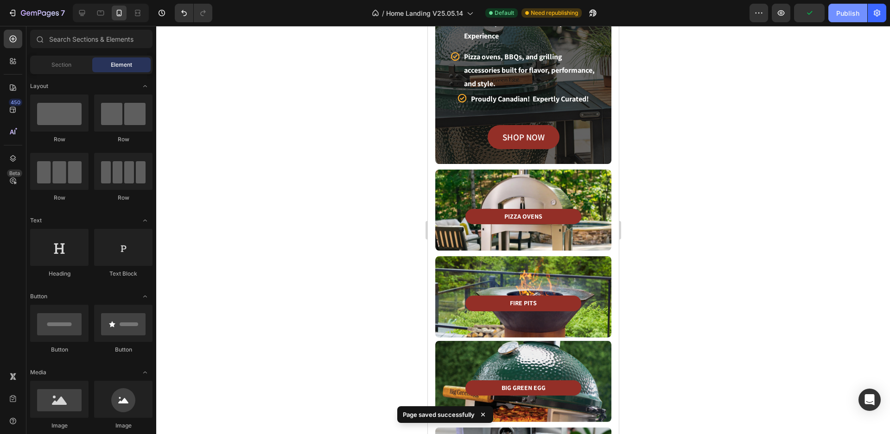
click at [841, 13] on div "Publish" at bounding box center [847, 13] width 23 height 10
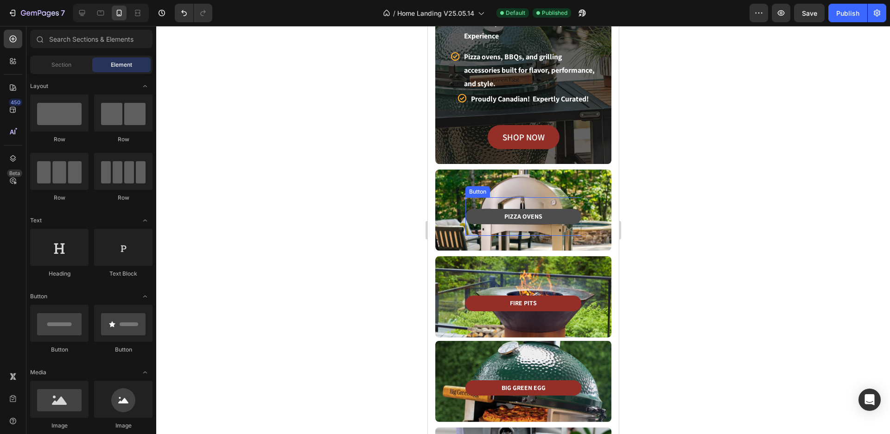
click at [555, 213] on link "PIZZA OVENS" at bounding box center [523, 216] width 116 height 15
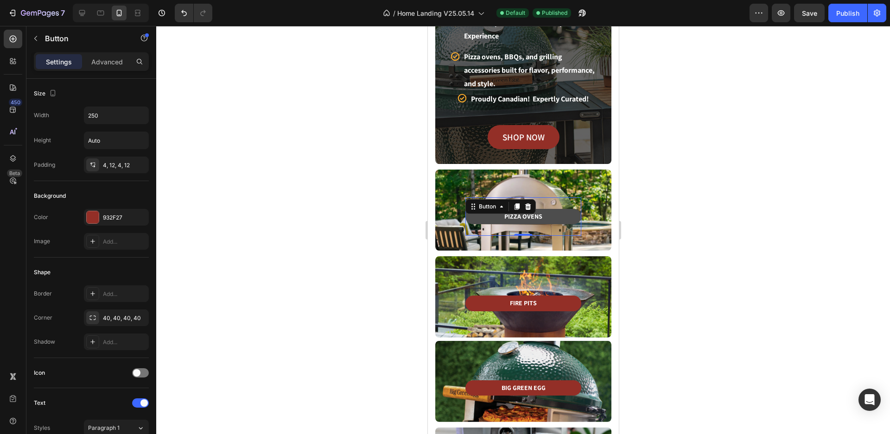
click at [562, 220] on link "PIZZA OVENS" at bounding box center [523, 216] width 116 height 15
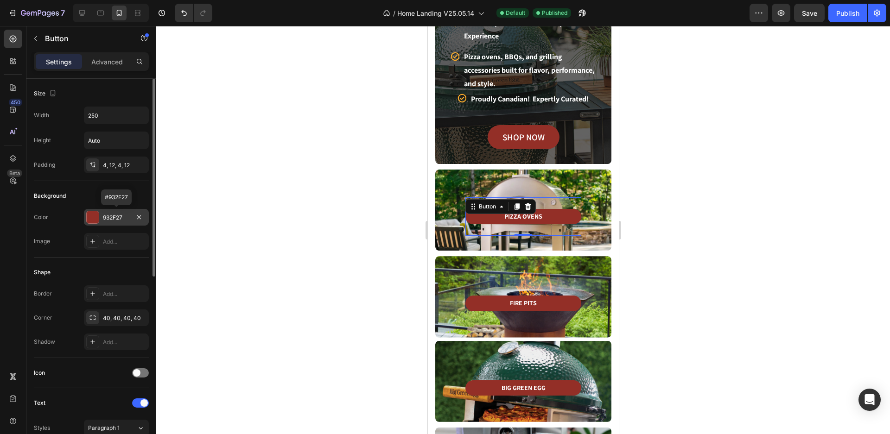
click at [116, 218] on div "932F27" at bounding box center [116, 218] width 27 height 8
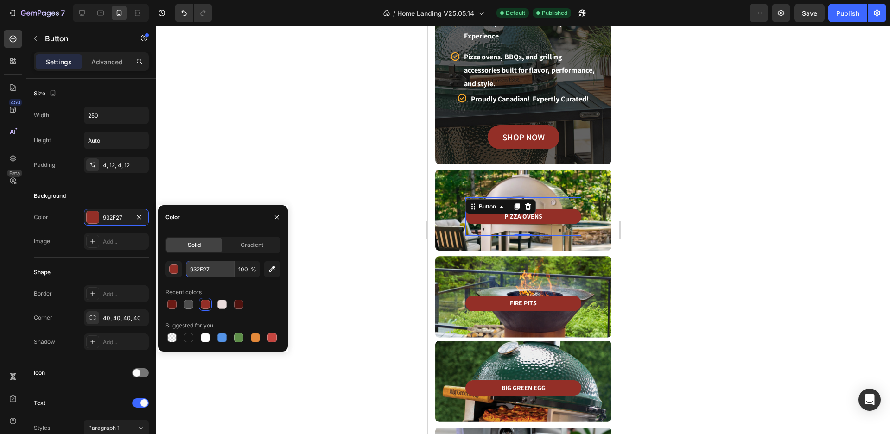
click at [218, 269] on input "932F27" at bounding box center [210, 269] width 48 height 17
click at [192, 338] on div at bounding box center [188, 337] width 9 height 9
type input "151515"
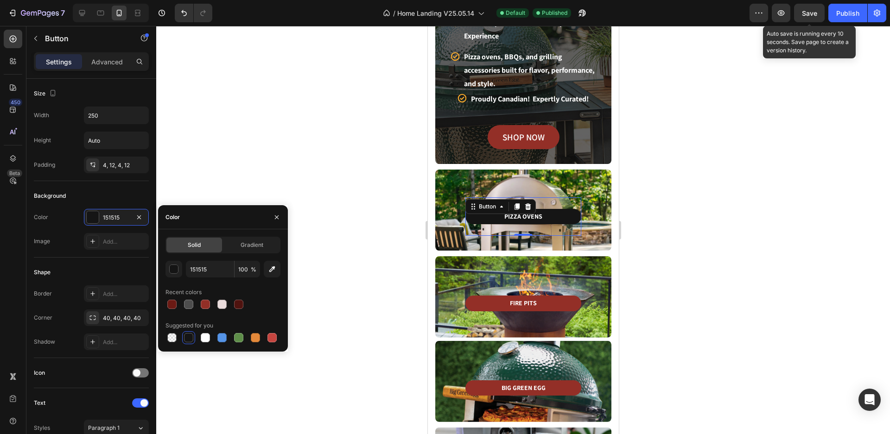
click at [811, 15] on span "Save" at bounding box center [808, 13] width 15 height 8
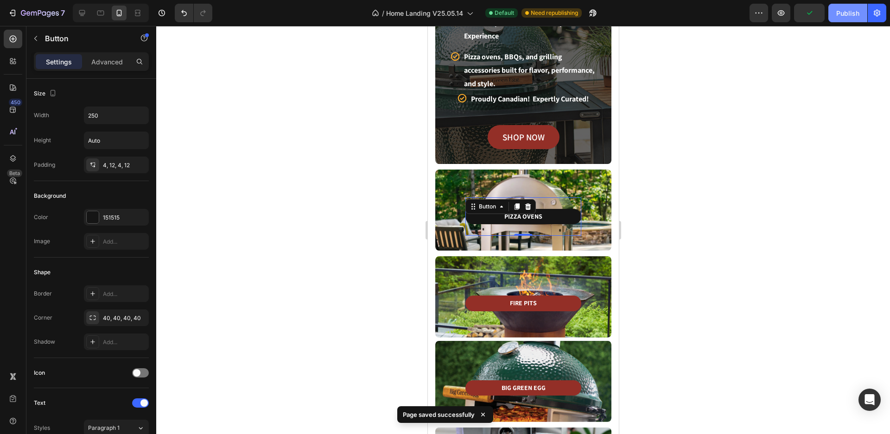
click at [846, 17] on div "Publish" at bounding box center [847, 13] width 23 height 10
click at [739, 234] on div at bounding box center [522, 230] width 733 height 408
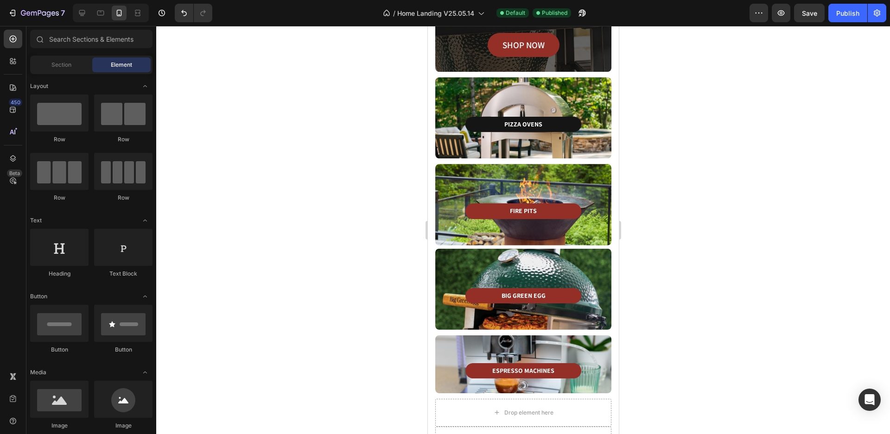
scroll to position [204, 0]
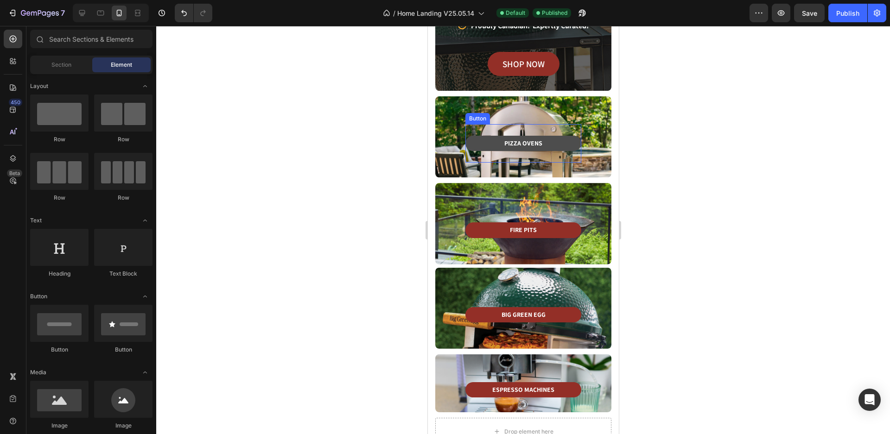
click at [568, 143] on link "PIZZA OVENS" at bounding box center [523, 143] width 116 height 15
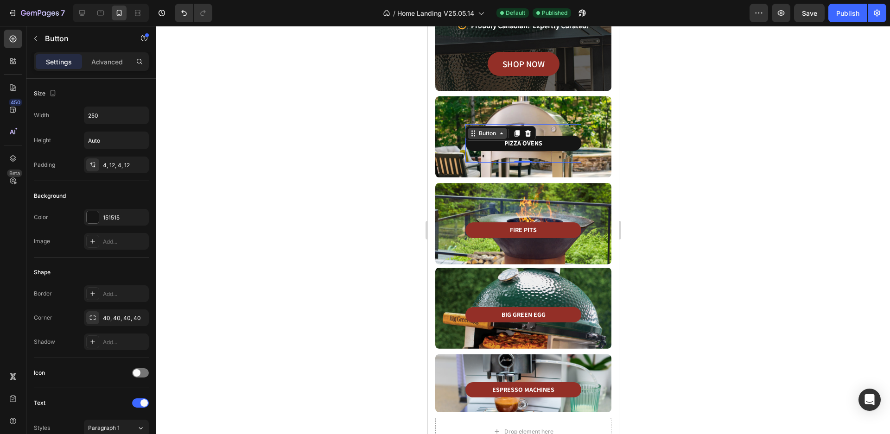
click at [476, 134] on div "Button" at bounding box center [486, 133] width 21 height 8
click at [107, 62] on p "Advanced" at bounding box center [107, 62] width 32 height 10
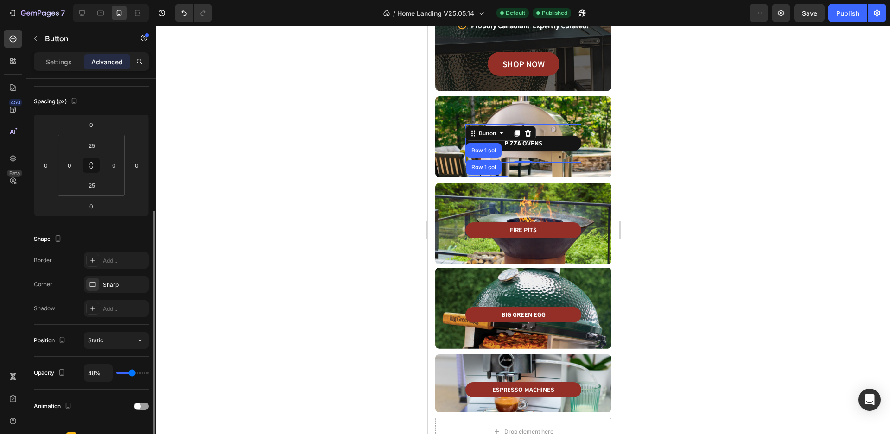
scroll to position [139, 0]
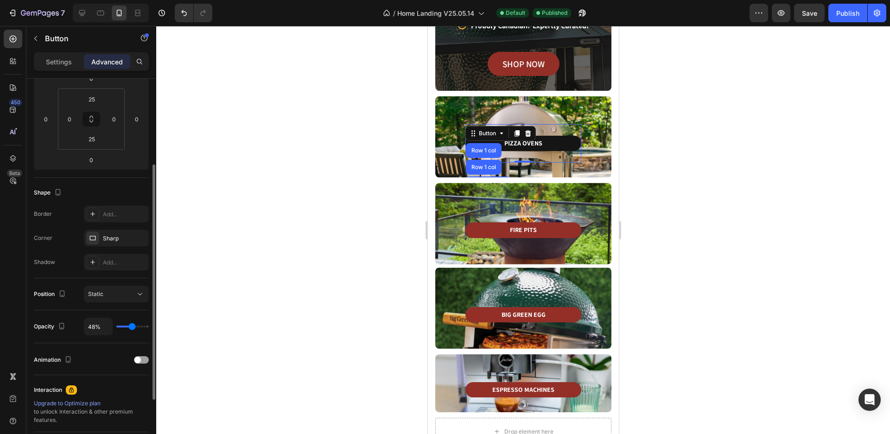
type input "61%"
type input "61"
type input "72%"
type input "72"
type input "80%"
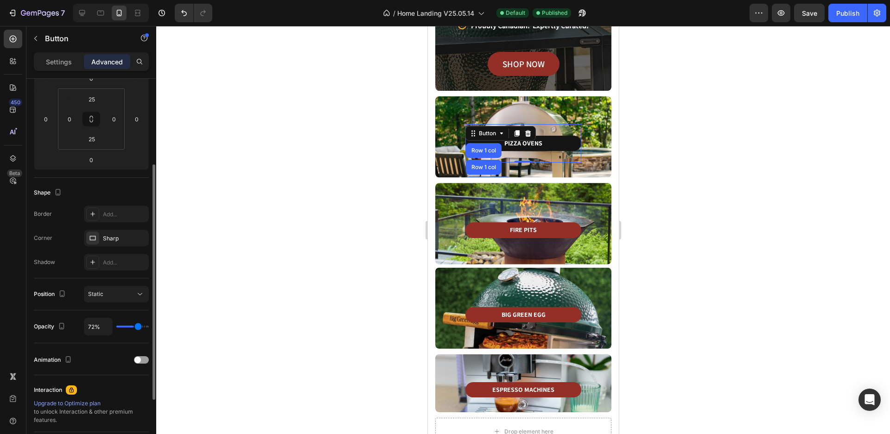
type input "80"
type input "96%"
type input "96"
type input "100%"
drag, startPoint x: 134, startPoint y: 327, endPoint x: 149, endPoint y: 328, distance: 14.4
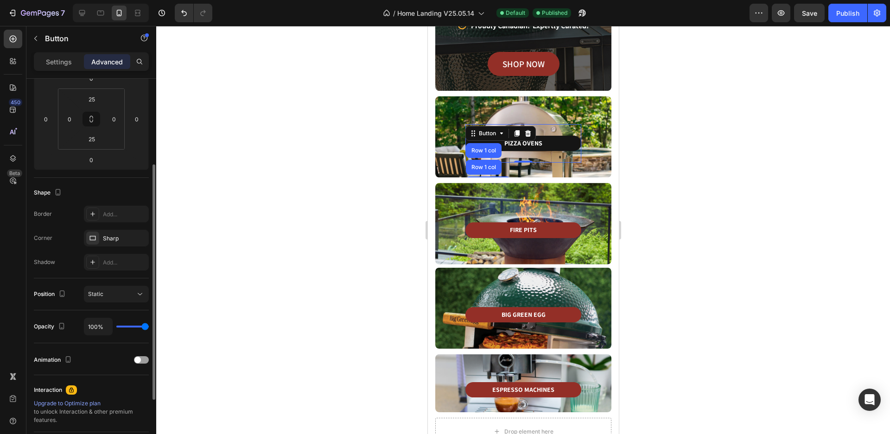
click at [149, 328] on input "range" at bounding box center [132, 327] width 32 height 2
type input "100"
click at [51, 60] on p "Settings" at bounding box center [59, 62] width 26 height 10
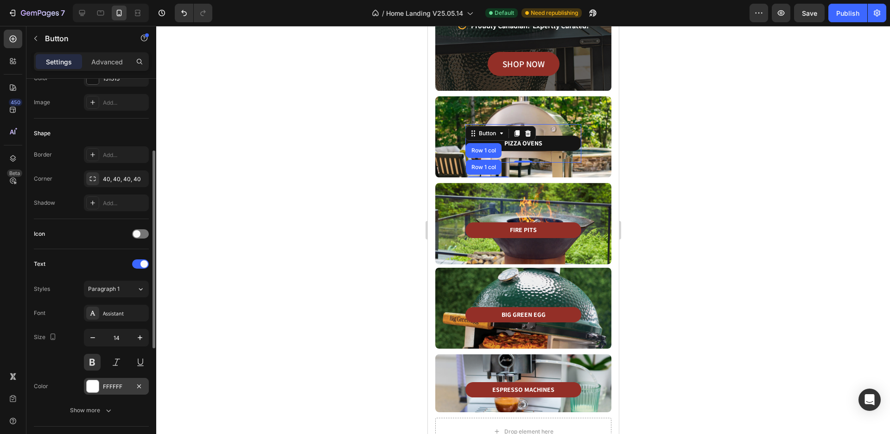
click at [91, 383] on div at bounding box center [93, 386] width 12 height 12
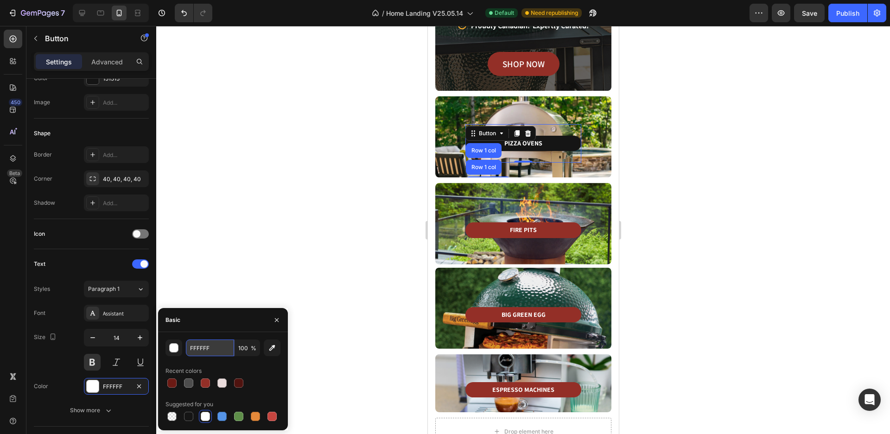
click at [218, 350] on input "FFFFFF" at bounding box center [210, 348] width 48 height 17
paste input "932F27"
type input "932F27"
click at [332, 306] on div at bounding box center [522, 230] width 733 height 408
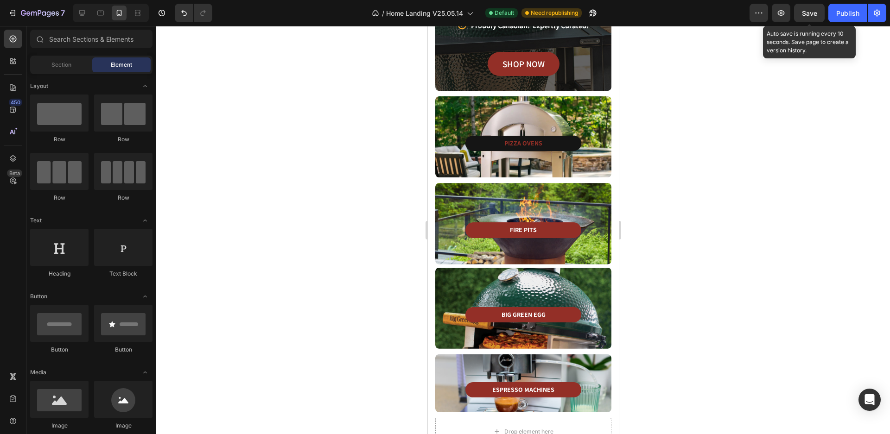
click at [801, 15] on span "Save" at bounding box center [808, 13] width 15 height 8
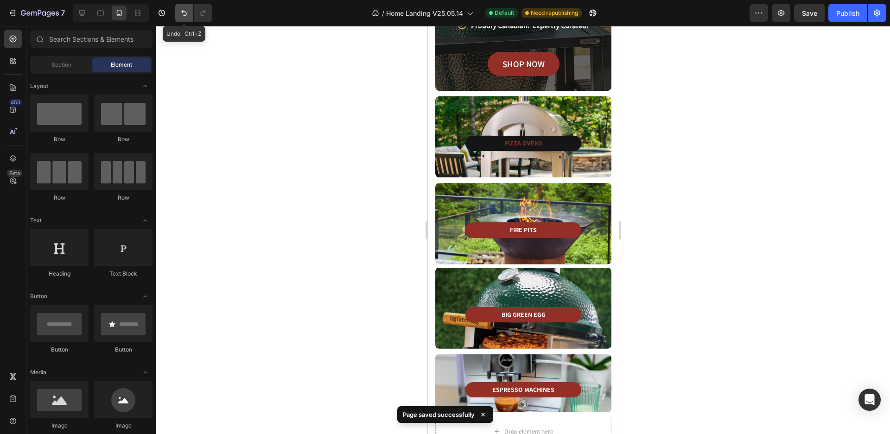
click at [186, 11] on icon "Undo/Redo" at bounding box center [183, 12] width 9 height 9
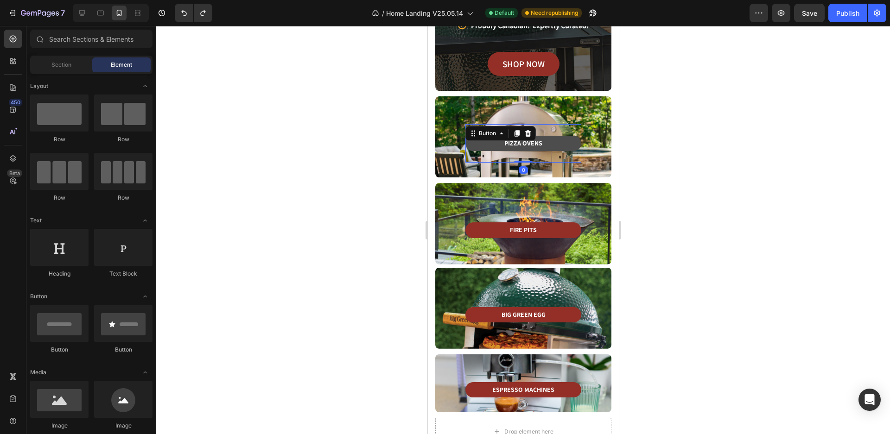
click at [472, 141] on link "PIZZA OVENS" at bounding box center [523, 143] width 116 height 15
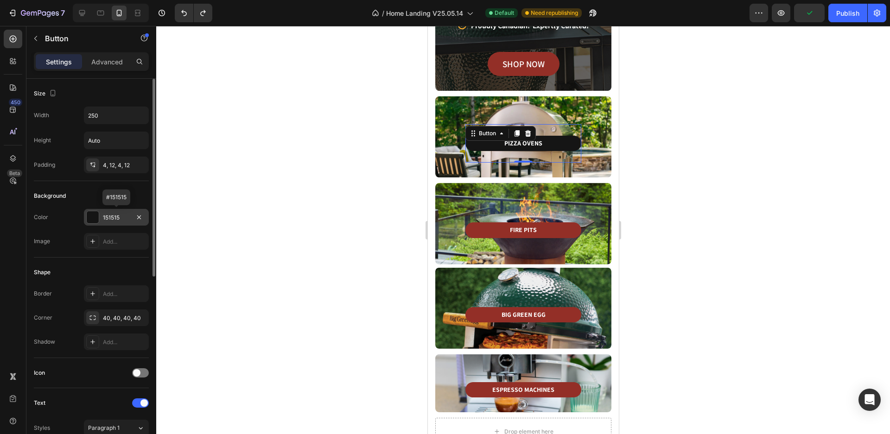
click at [95, 218] on div at bounding box center [93, 217] width 12 height 12
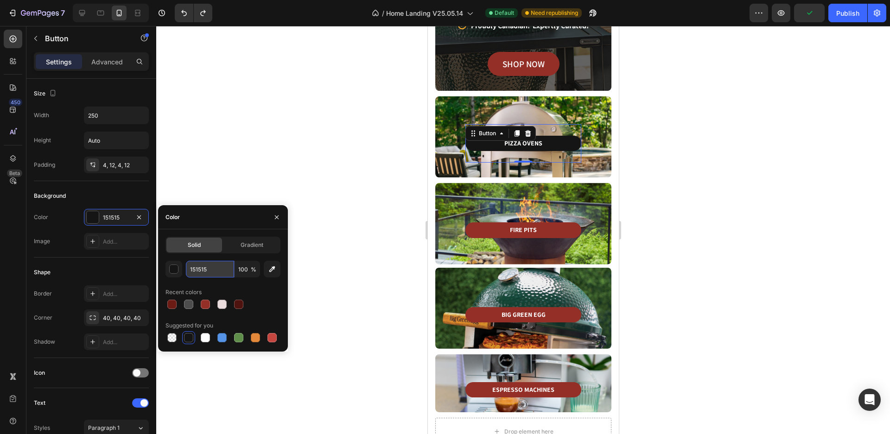
click at [210, 271] on input "151515" at bounding box center [210, 269] width 48 height 17
paste input "932F27"
type input "932F27"
click at [271, 149] on div at bounding box center [522, 230] width 733 height 408
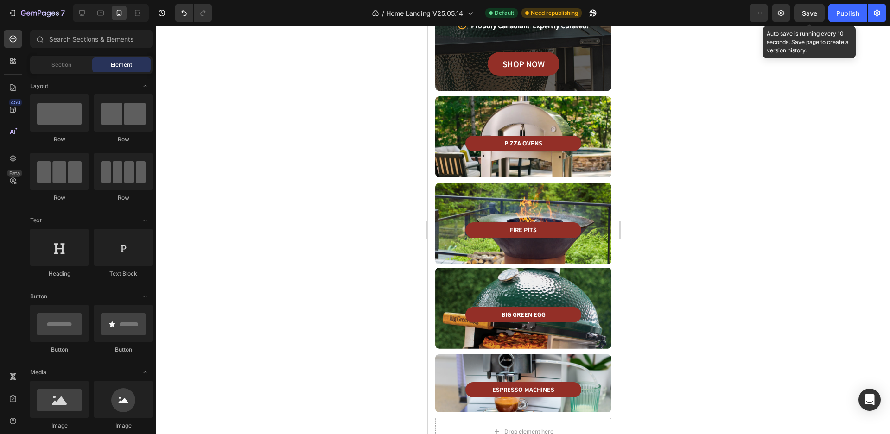
click at [806, 13] on span "Save" at bounding box center [808, 13] width 15 height 8
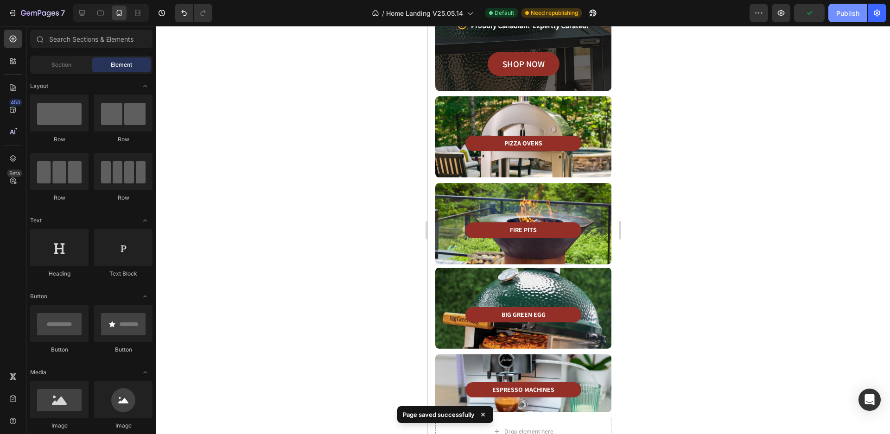
click at [837, 13] on div "Publish" at bounding box center [847, 13] width 23 height 10
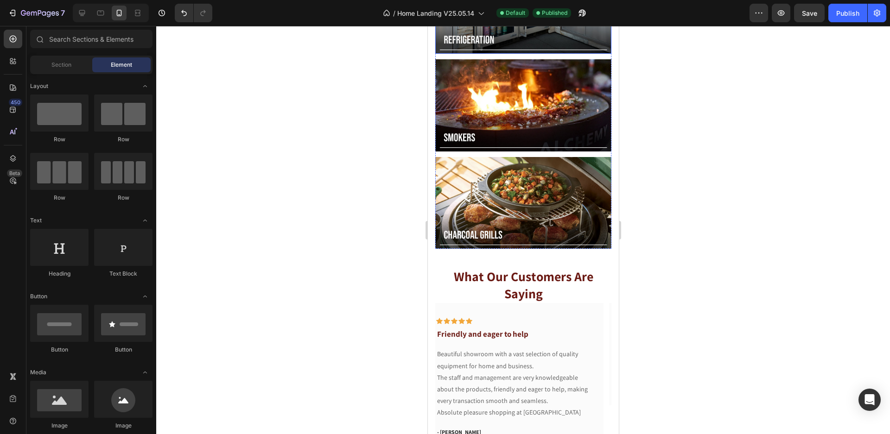
scroll to position [899, 0]
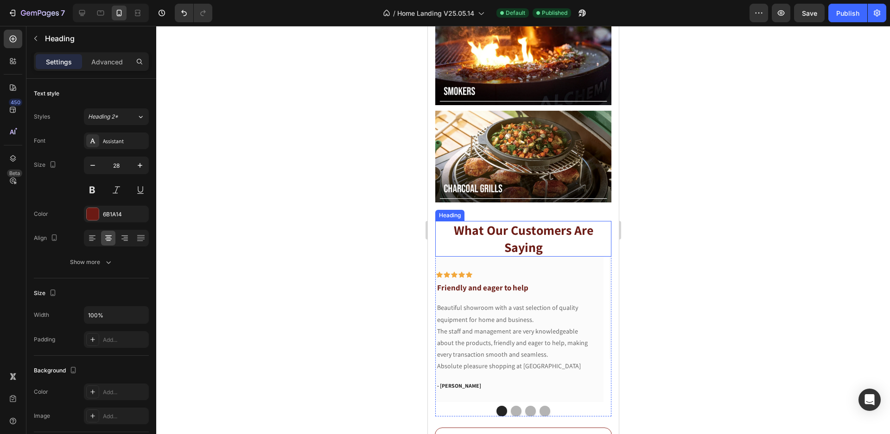
click at [544, 226] on p "What Our Customers Are Saying" at bounding box center [522, 239] width 174 height 34
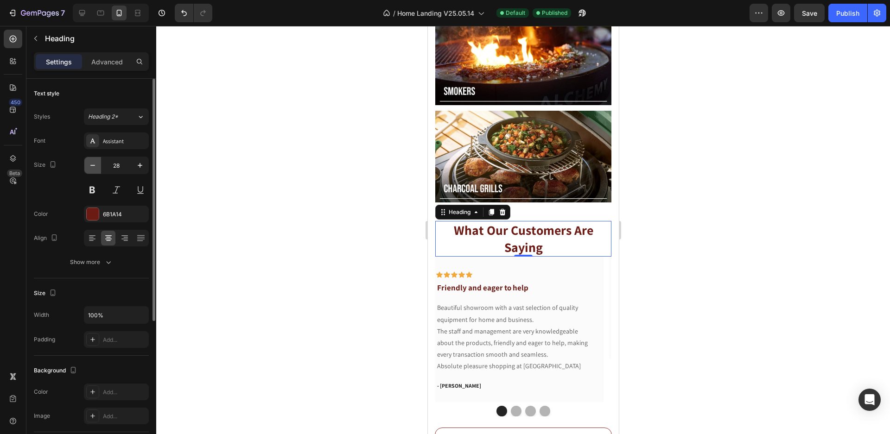
click at [93, 166] on icon "button" at bounding box center [92, 165] width 9 height 9
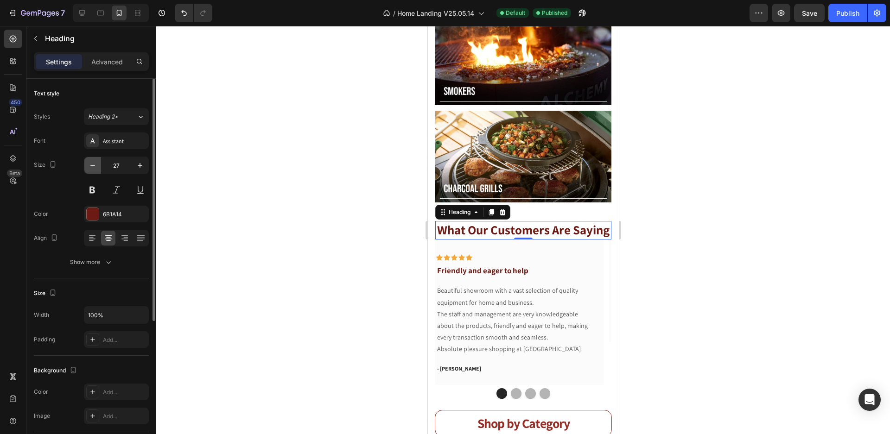
type input "26"
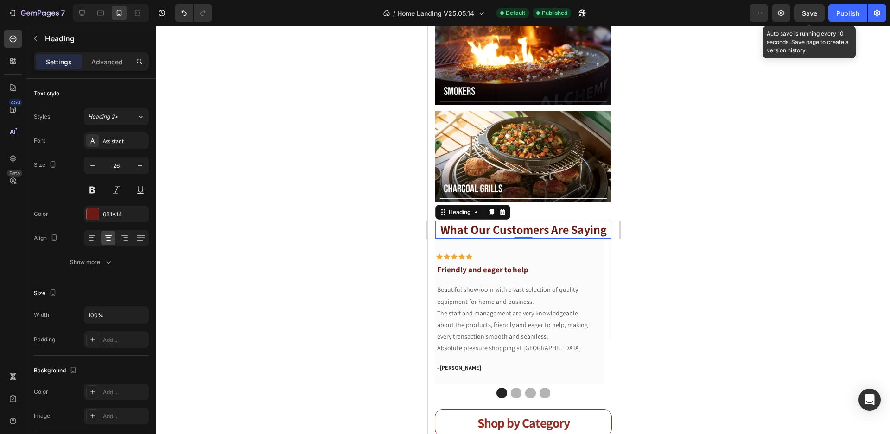
click at [808, 17] on span "Save" at bounding box center [808, 13] width 15 height 8
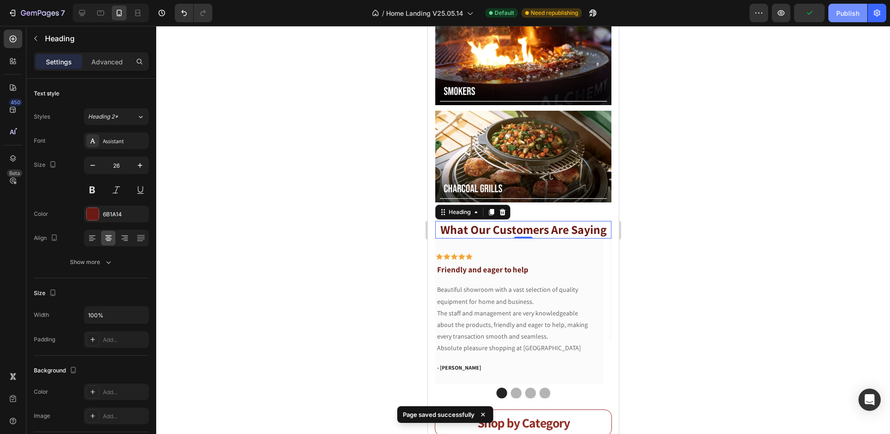
click at [844, 13] on div "Publish" at bounding box center [847, 13] width 23 height 10
click at [738, 203] on div at bounding box center [522, 230] width 733 height 408
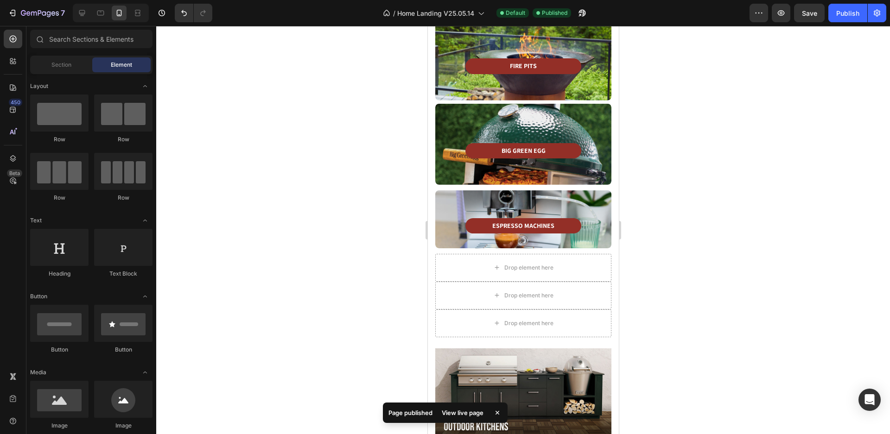
scroll to position [328, 0]
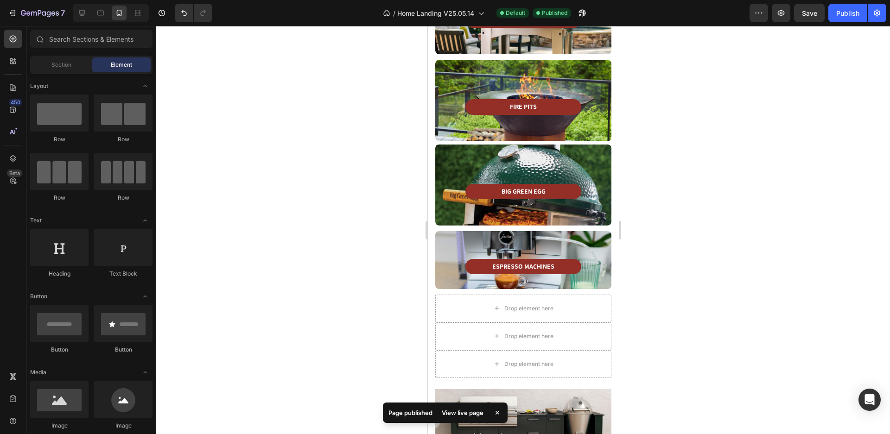
drag, startPoint x: 612, startPoint y: 204, endPoint x: 1047, endPoint y: 148, distance: 438.2
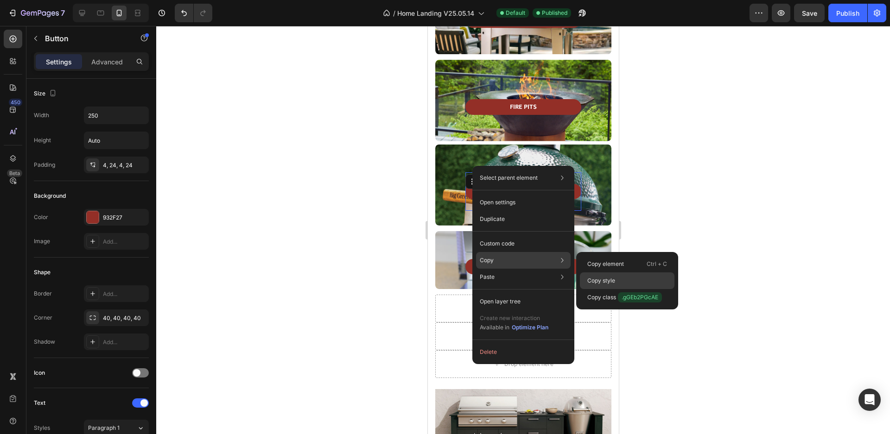
click at [606, 278] on p "Copy style" at bounding box center [601, 281] width 28 height 8
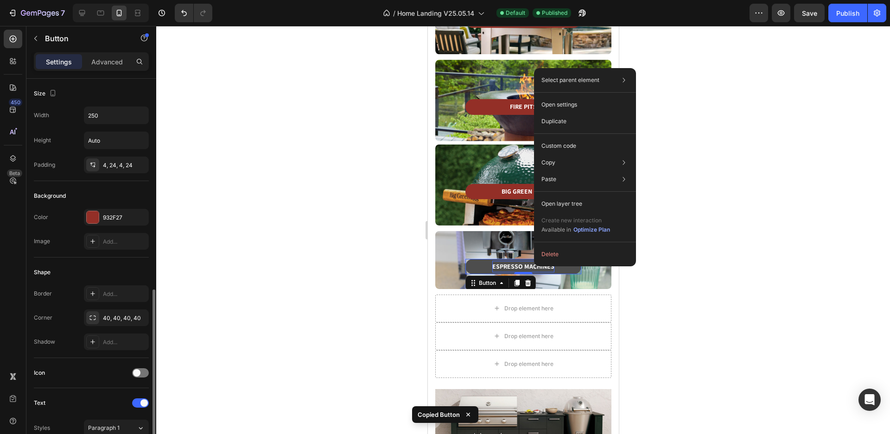
scroll to position [139, 0]
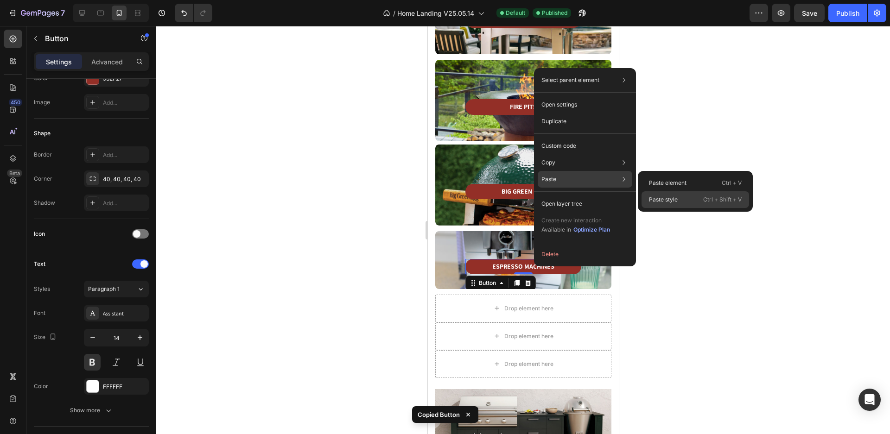
click at [667, 196] on p "Paste style" at bounding box center [663, 200] width 29 height 8
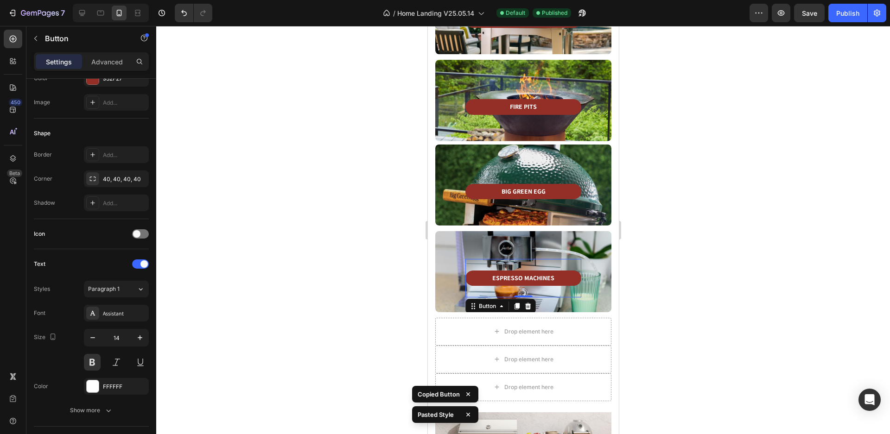
click at [675, 231] on div at bounding box center [522, 230] width 733 height 408
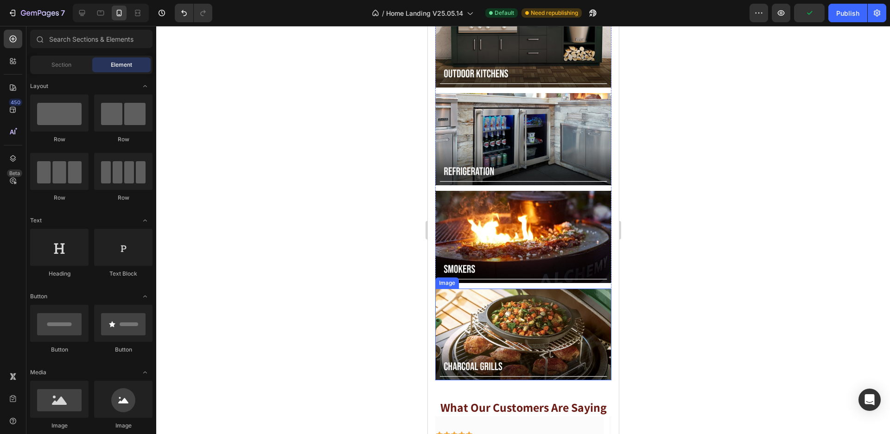
scroll to position [883, 0]
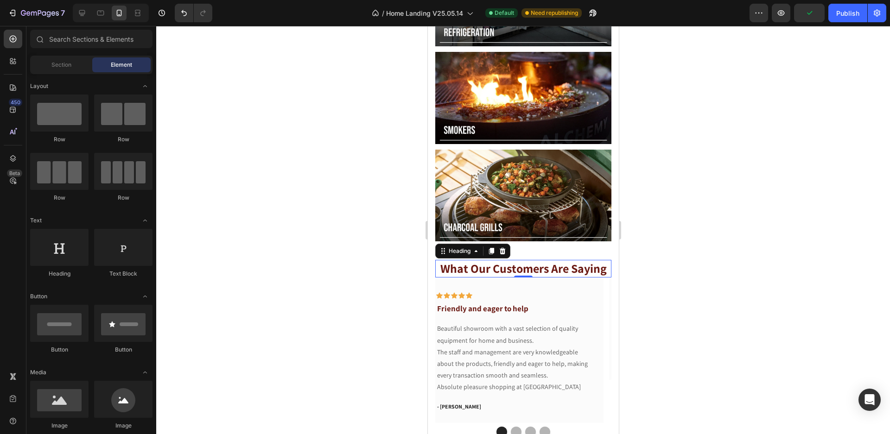
click at [550, 261] on p "What Our Customers Are Saying" at bounding box center [522, 269] width 174 height 16
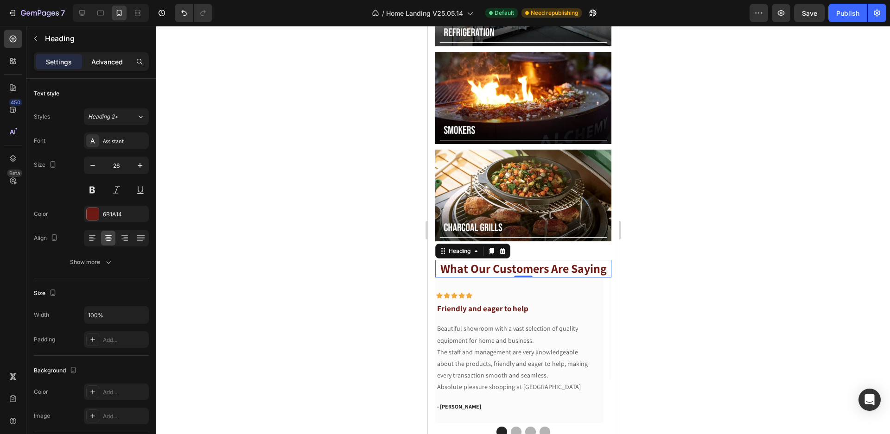
click at [115, 62] on p "Advanced" at bounding box center [107, 62] width 32 height 10
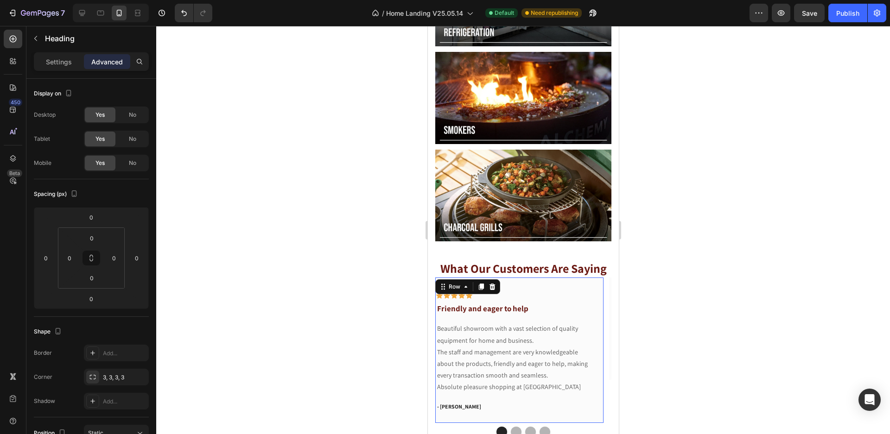
click at [465, 278] on div "Icon Icon Icon Icon Icon Row Friendly and eager to help Text block Beautiful sh…" at bounding box center [519, 350] width 168 height 145
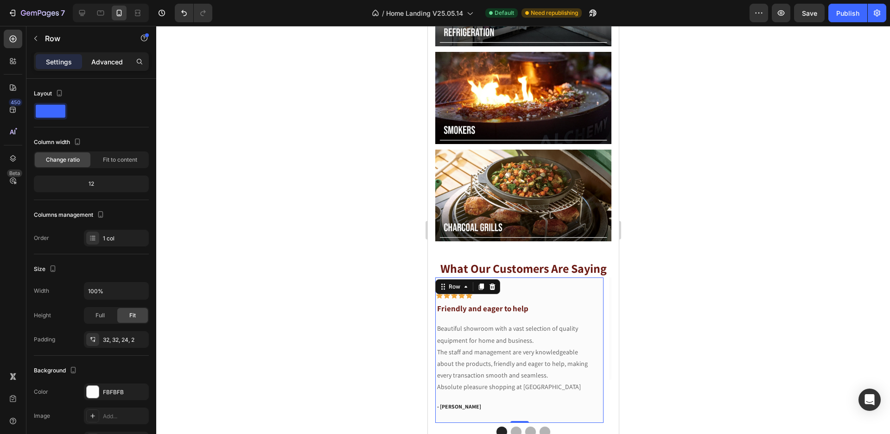
click at [113, 62] on p "Advanced" at bounding box center [107, 62] width 32 height 10
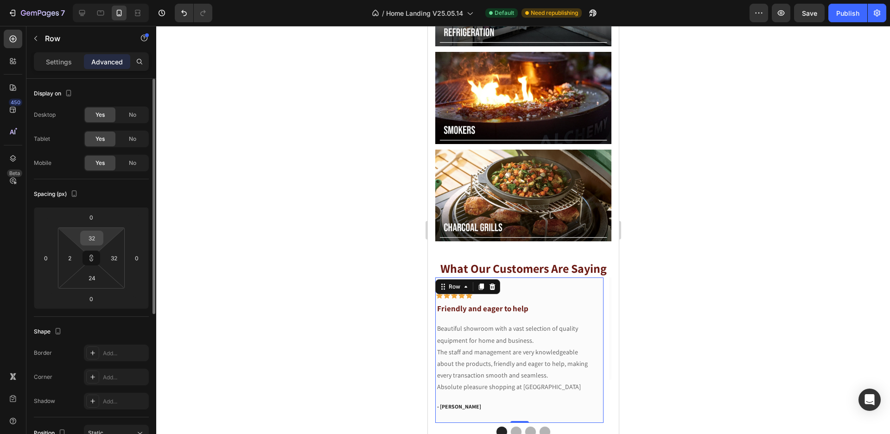
click at [91, 237] on input "32" at bounding box center [91, 238] width 19 height 14
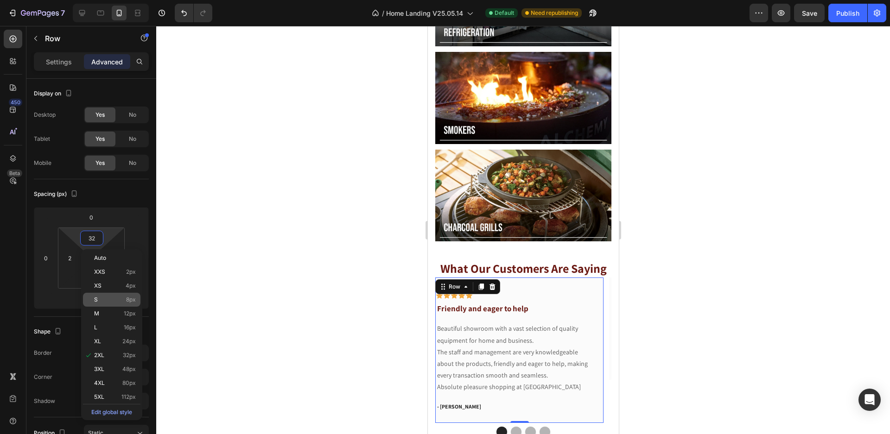
click at [128, 296] on div "S 8px" at bounding box center [111, 300] width 57 height 14
type input "8"
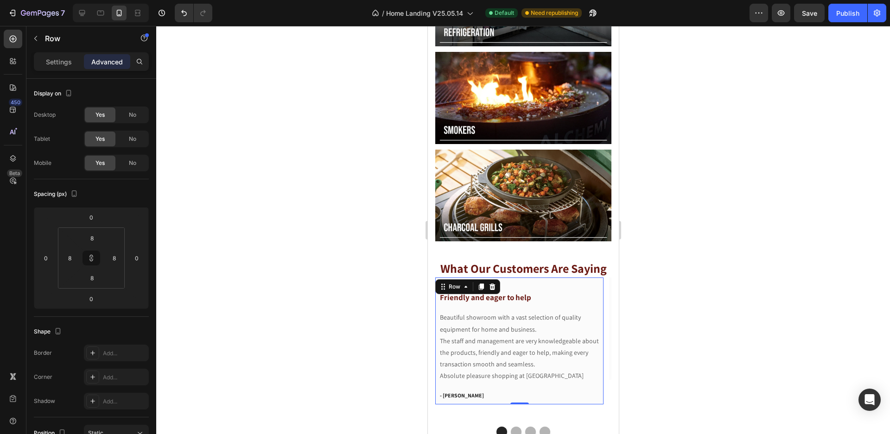
click at [669, 266] on div at bounding box center [522, 230] width 733 height 408
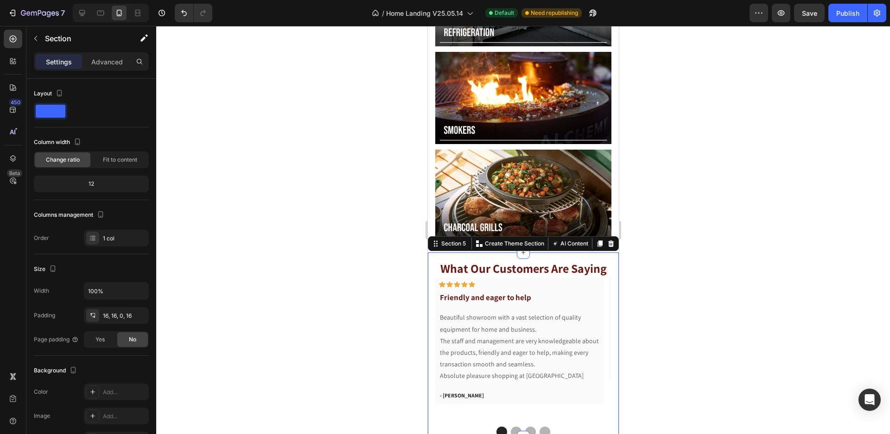
click at [573, 252] on div "What Our Customers Are Saying Heading Icon Icon Icon Icon Icon Row Friendly and…" at bounding box center [522, 344] width 191 height 184
click at [112, 59] on p "Advanced" at bounding box center [107, 62] width 32 height 10
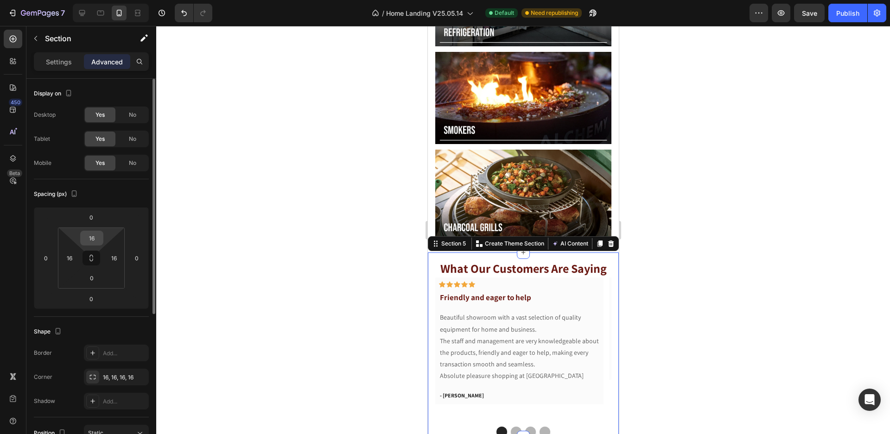
click at [87, 243] on input "16" at bounding box center [91, 238] width 19 height 14
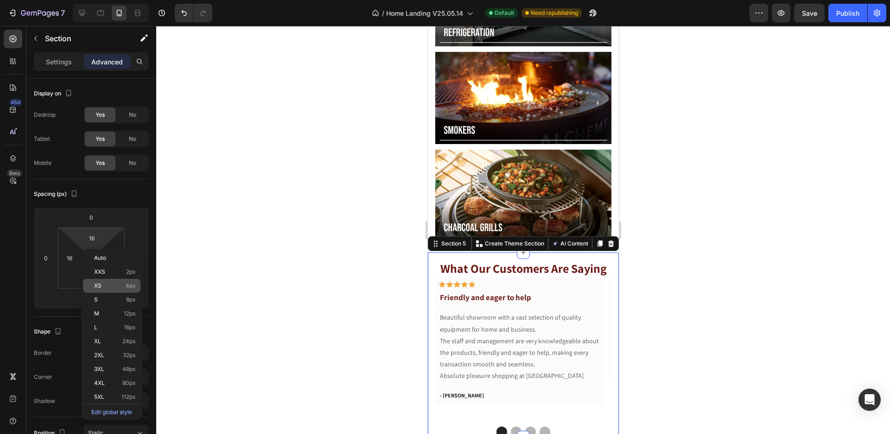
click at [121, 286] on p "XS 4px" at bounding box center [115, 286] width 42 height 6
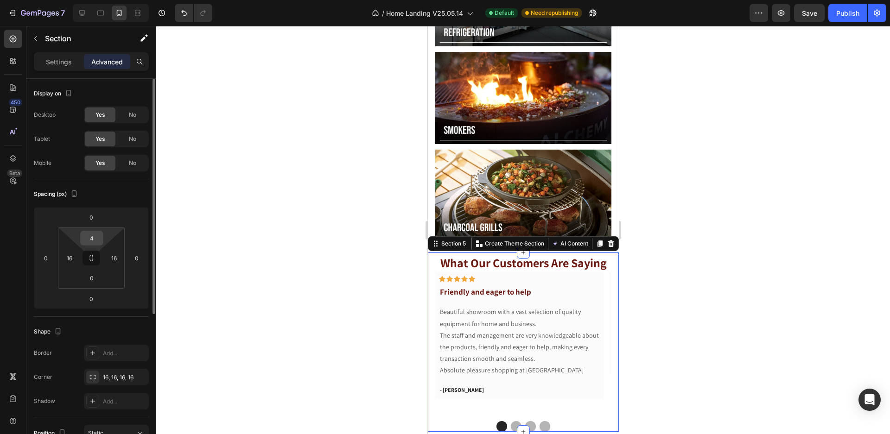
click at [92, 237] on input "4" at bounding box center [91, 238] width 19 height 14
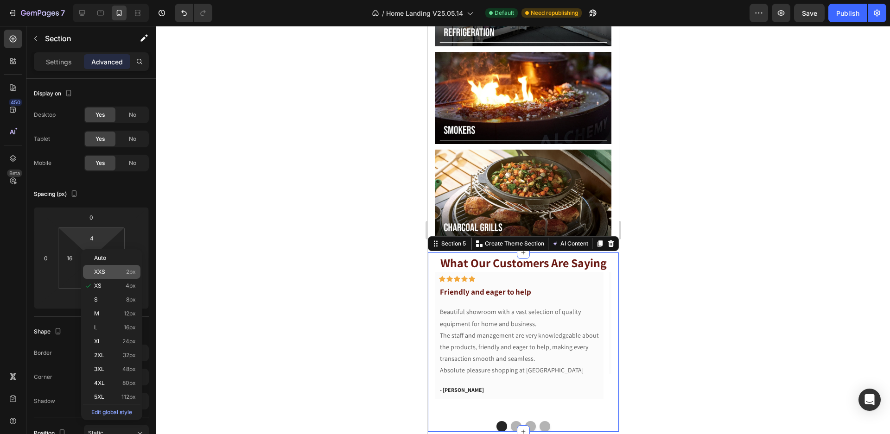
click at [113, 269] on p "XXS 2px" at bounding box center [115, 272] width 42 height 6
type input "2"
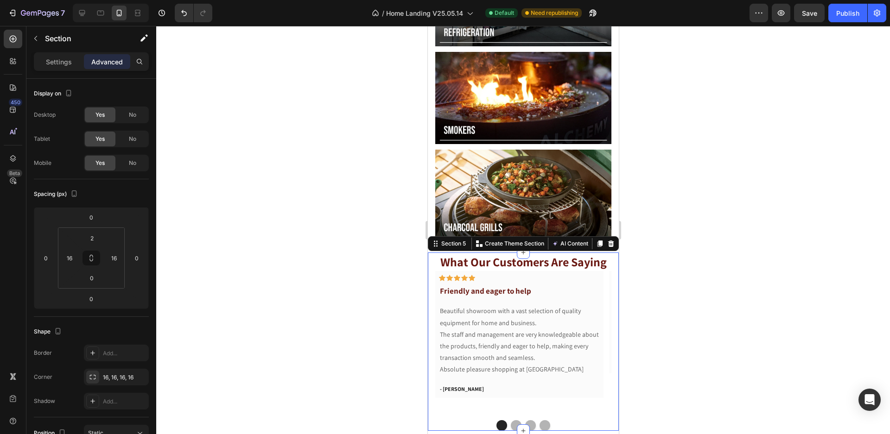
click at [688, 270] on div at bounding box center [522, 230] width 733 height 408
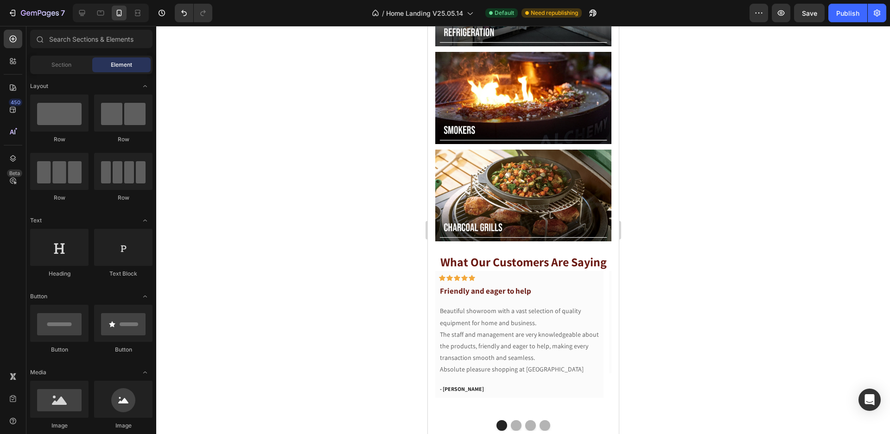
click at [665, 215] on div at bounding box center [522, 230] width 733 height 408
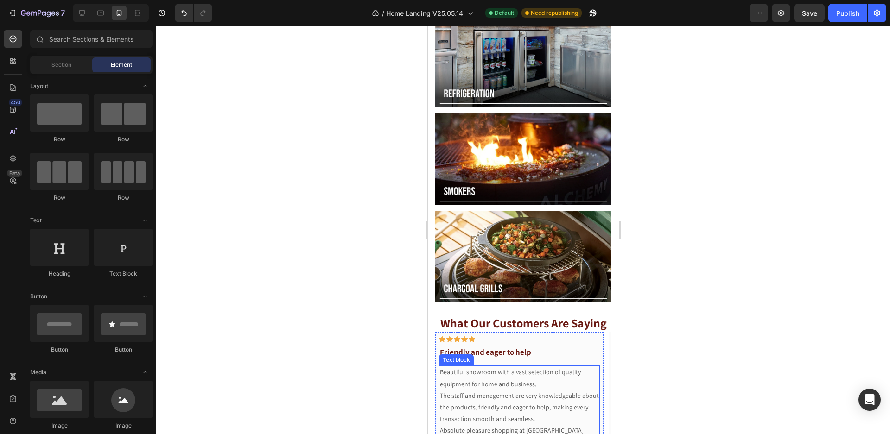
scroll to position [869, 0]
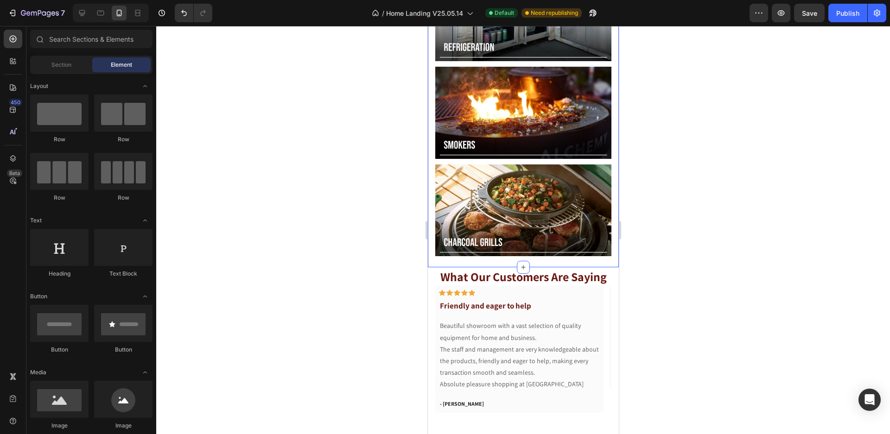
click at [505, 246] on div "Image Image Image Image Row" at bounding box center [523, 64] width 176 height 408
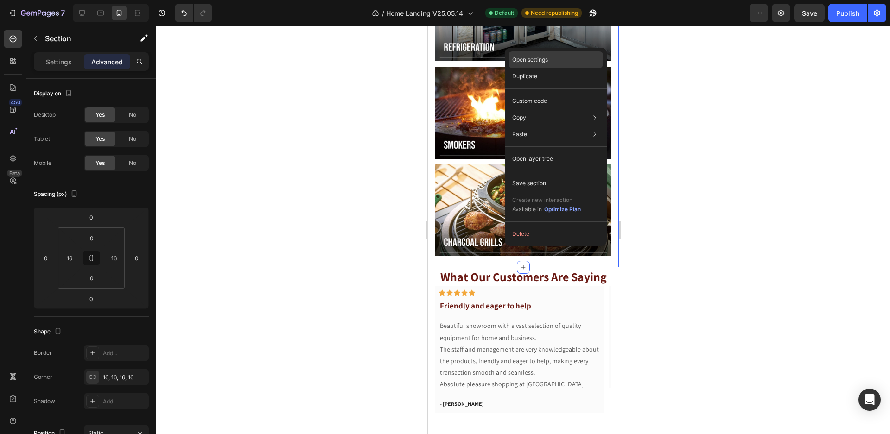
click at [568, 63] on div "Open settings" at bounding box center [555, 59] width 95 height 17
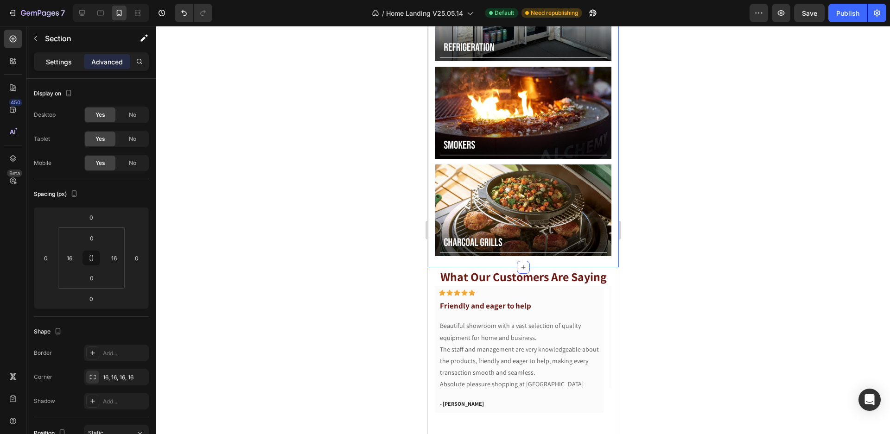
click at [61, 65] on p "Settings" at bounding box center [59, 62] width 26 height 10
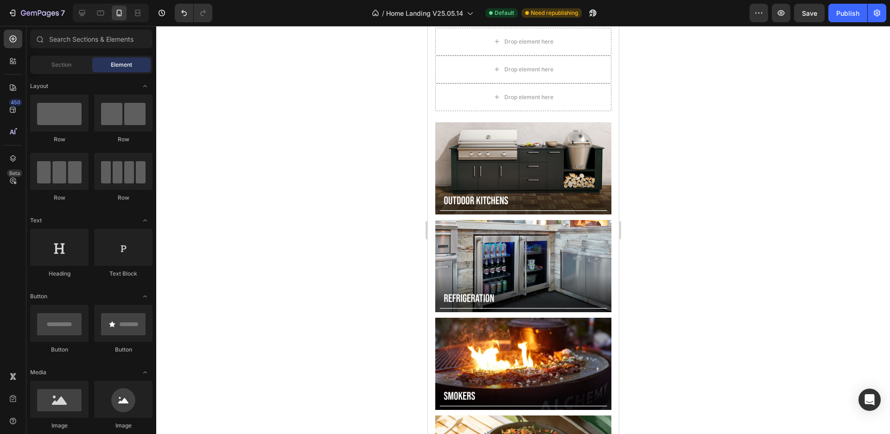
scroll to position [598, 0]
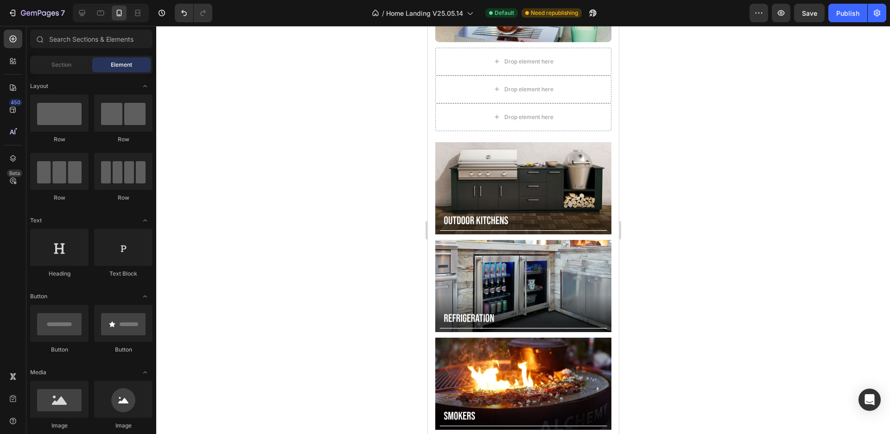
drag, startPoint x: 616, startPoint y: 165, endPoint x: 1046, endPoint y: 161, distance: 429.5
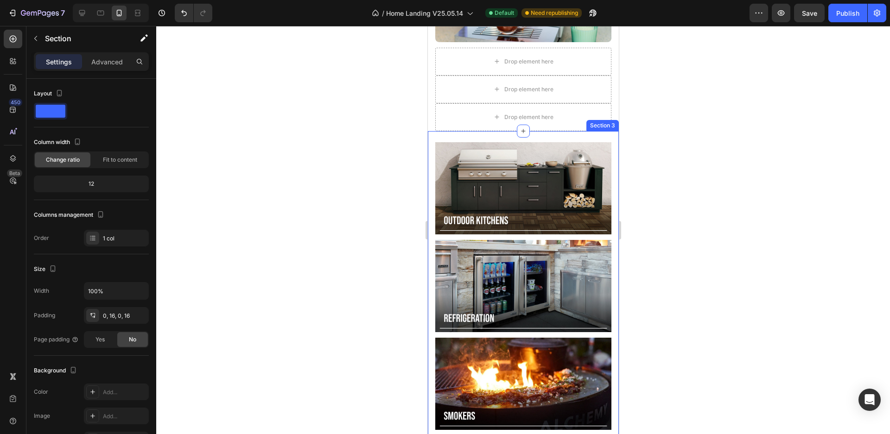
click at [586, 126] on div "Section 3" at bounding box center [602, 125] width 32 height 11
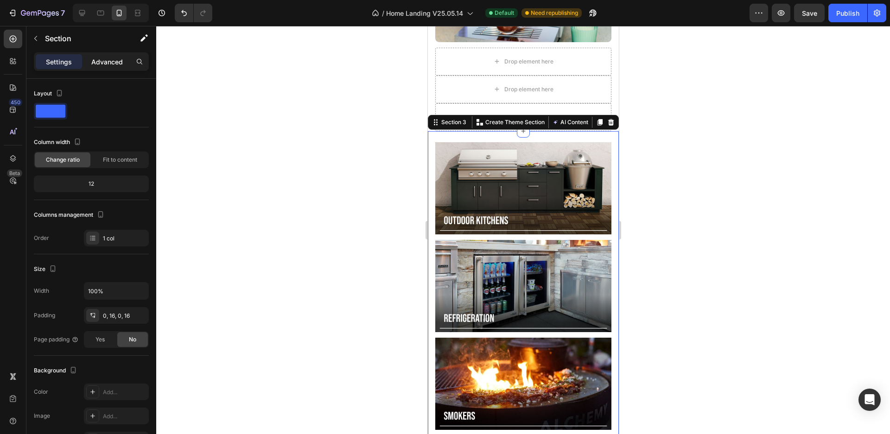
click at [107, 60] on p "Advanced" at bounding box center [107, 62] width 32 height 10
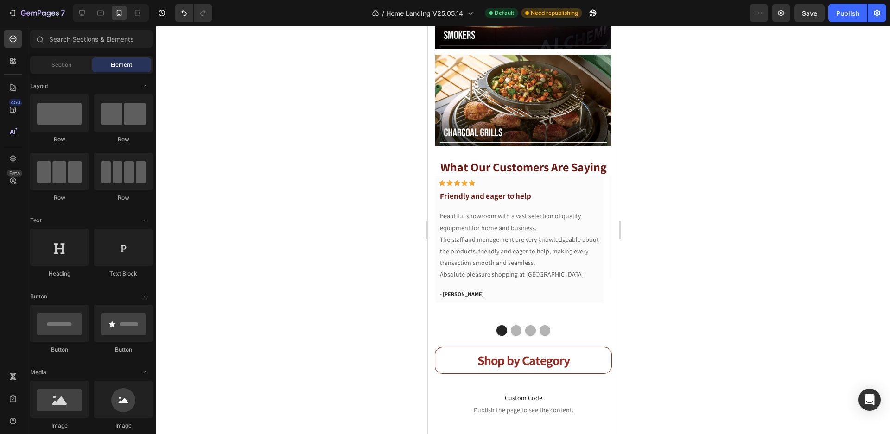
scroll to position [981, 0]
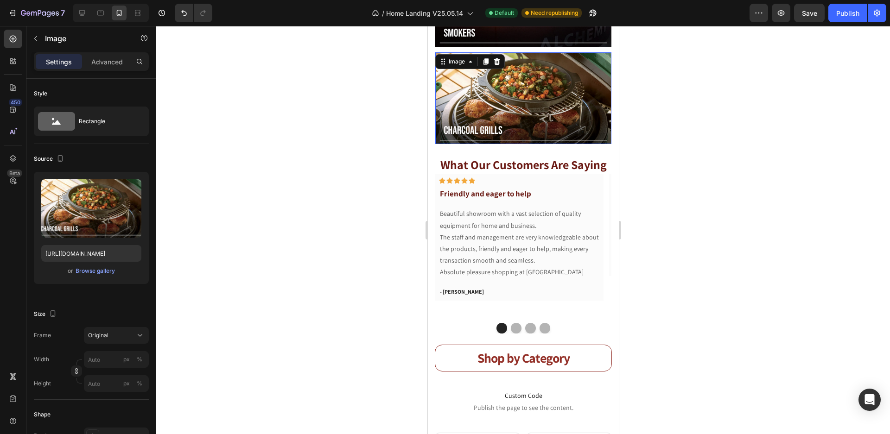
click at [505, 107] on img at bounding box center [523, 98] width 176 height 92
click at [109, 55] on div "Advanced" at bounding box center [107, 61] width 46 height 15
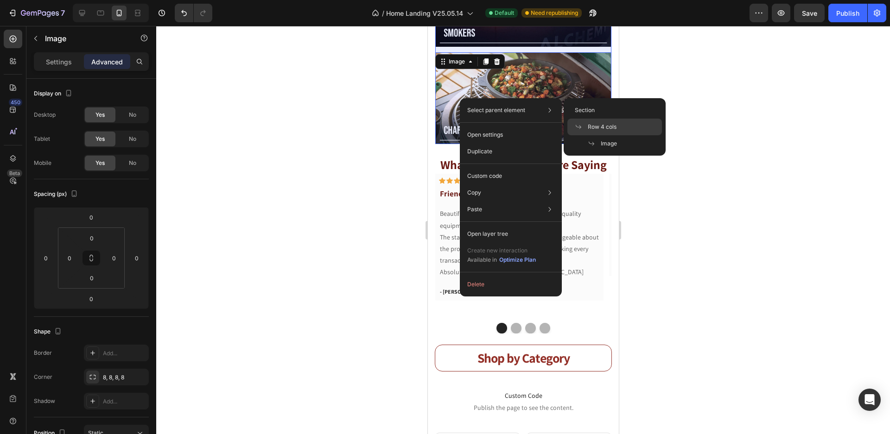
click at [578, 129] on icon at bounding box center [577, 126] width 7 height 7
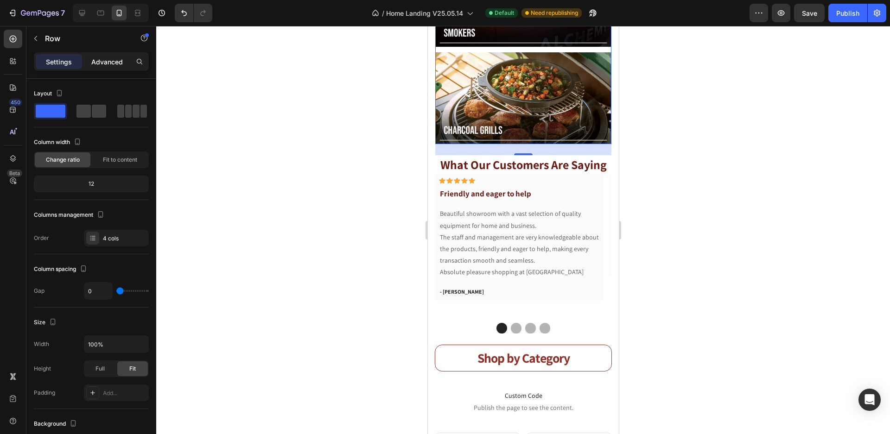
click at [108, 64] on p "Advanced" at bounding box center [107, 62] width 32 height 10
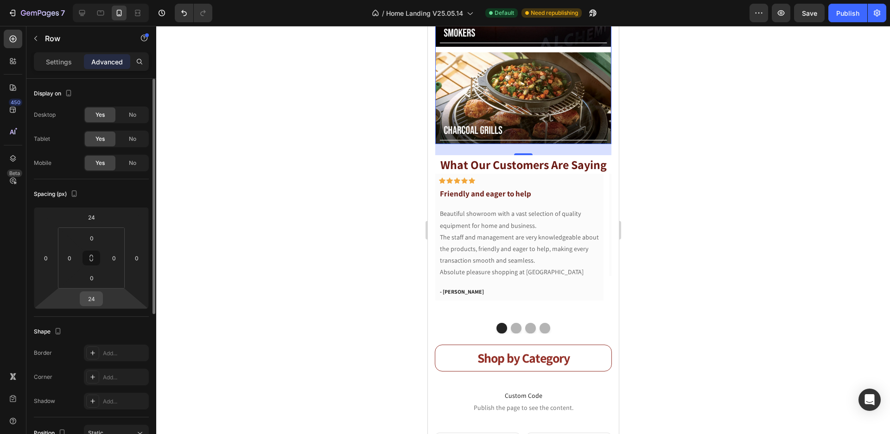
click at [95, 298] on input "24" at bounding box center [91, 299] width 19 height 14
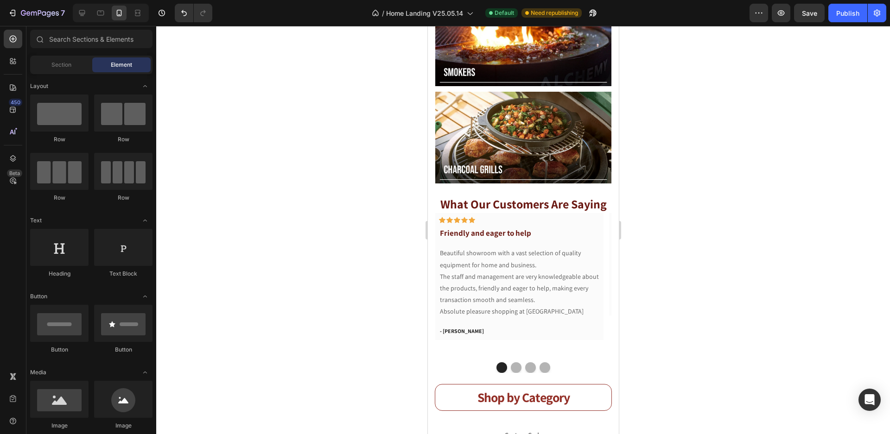
scroll to position [895, 0]
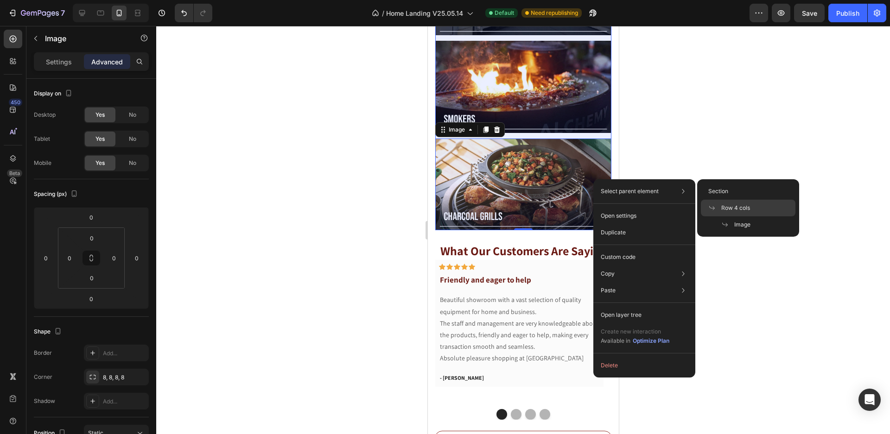
click at [734, 212] on span "Row 4 cols" at bounding box center [735, 208] width 29 height 8
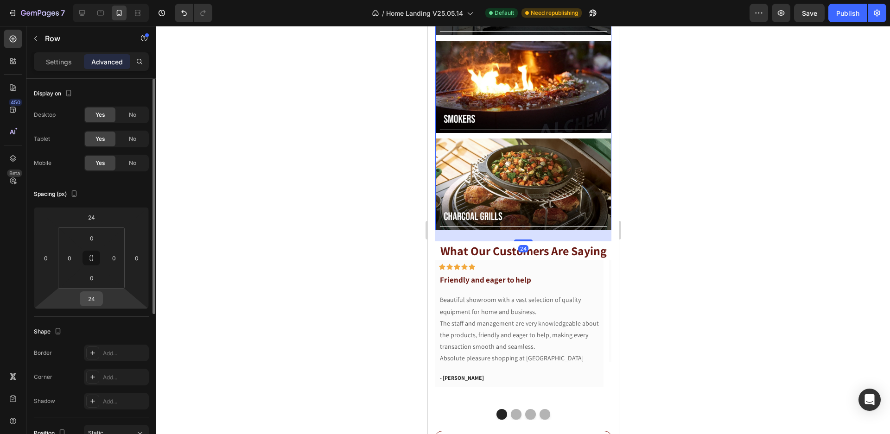
click at [95, 295] on input "24" at bounding box center [91, 299] width 19 height 14
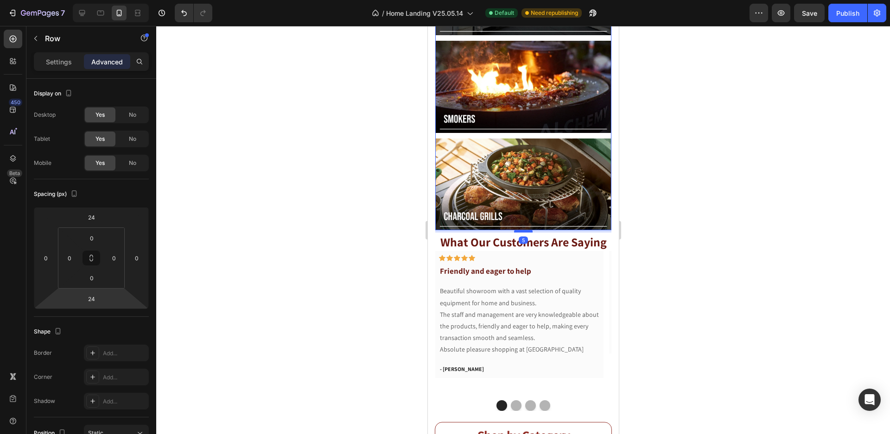
drag, startPoint x: 524, startPoint y: 224, endPoint x: 525, endPoint y: 215, distance: 8.8
click at [525, 230] on div at bounding box center [522, 231] width 19 height 3
click at [810, 18] on button "Save" at bounding box center [809, 13] width 31 height 19
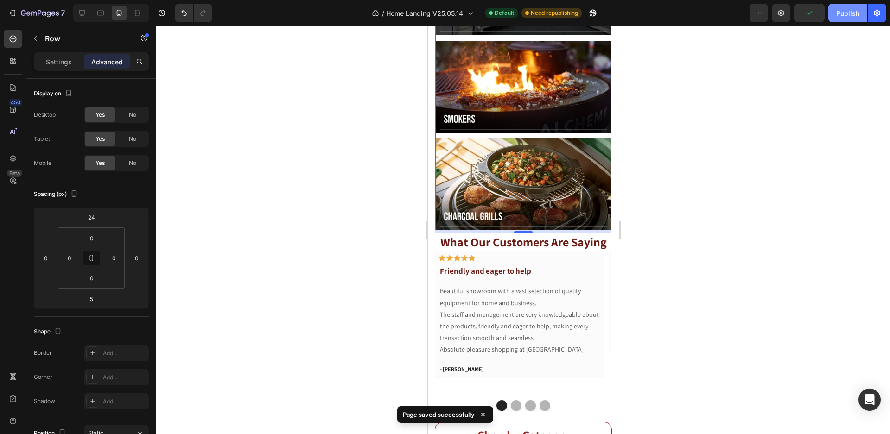
click at [839, 15] on div "Publish" at bounding box center [847, 13] width 23 height 10
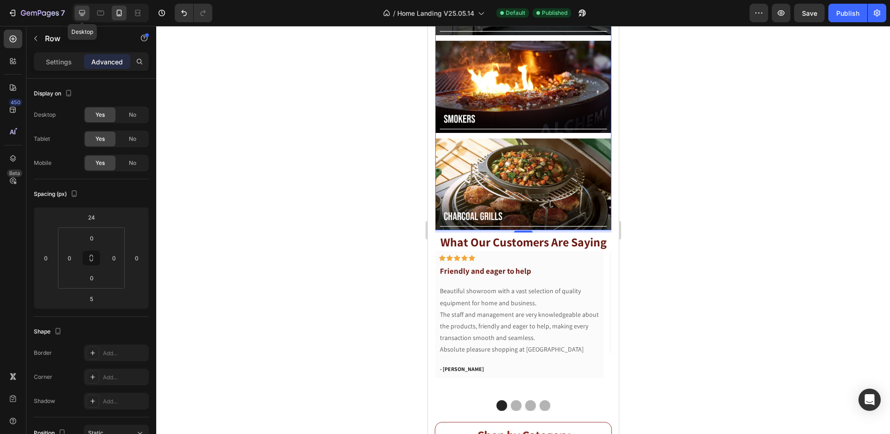
click at [81, 13] on icon at bounding box center [82, 13] width 6 height 6
type input "24"
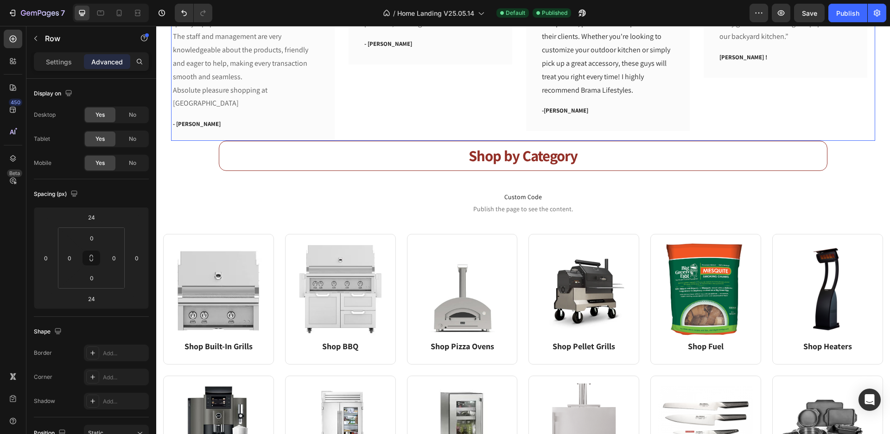
scroll to position [412, 0]
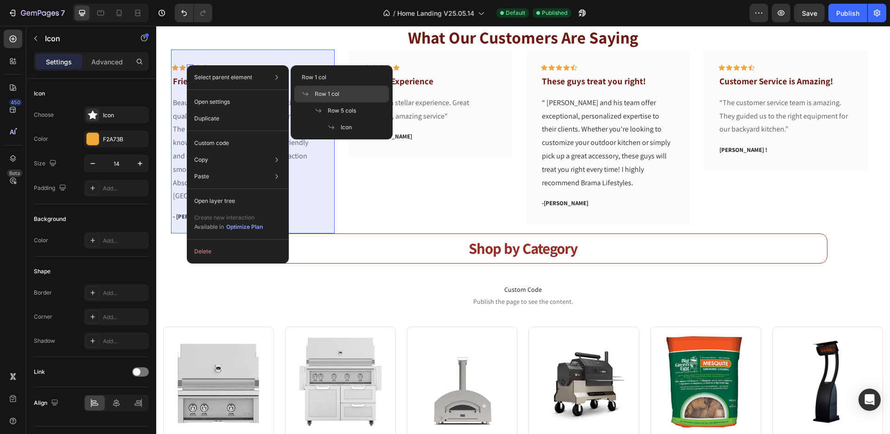
click at [325, 93] on span "Row 1 col" at bounding box center [327, 94] width 25 height 8
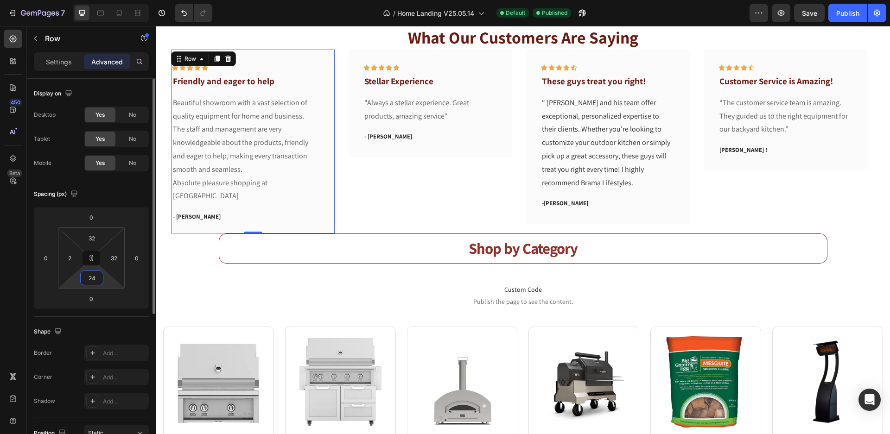
click at [95, 283] on input "24" at bounding box center [91, 278] width 19 height 14
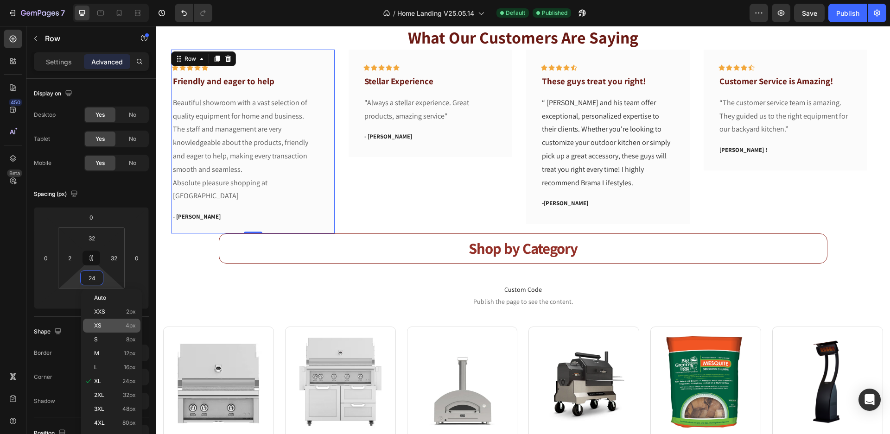
click at [119, 326] on p "XS 4px" at bounding box center [115, 325] width 42 height 6
type input "4"
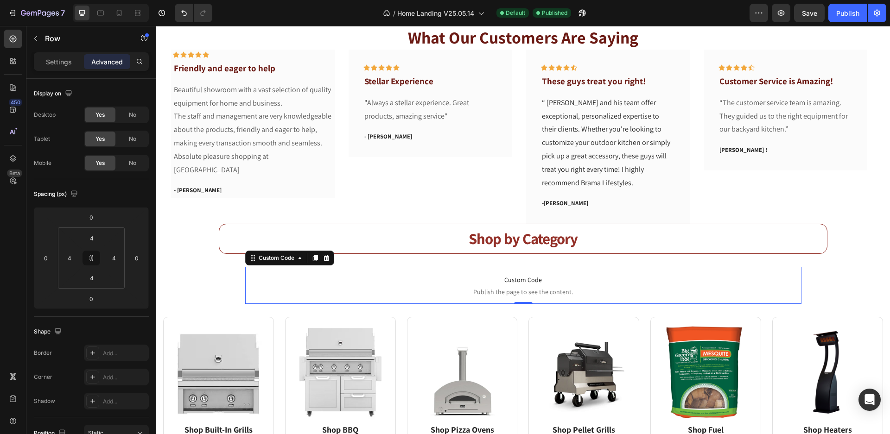
click at [384, 289] on span "Publish the page to see the content." at bounding box center [523, 291] width 556 height 9
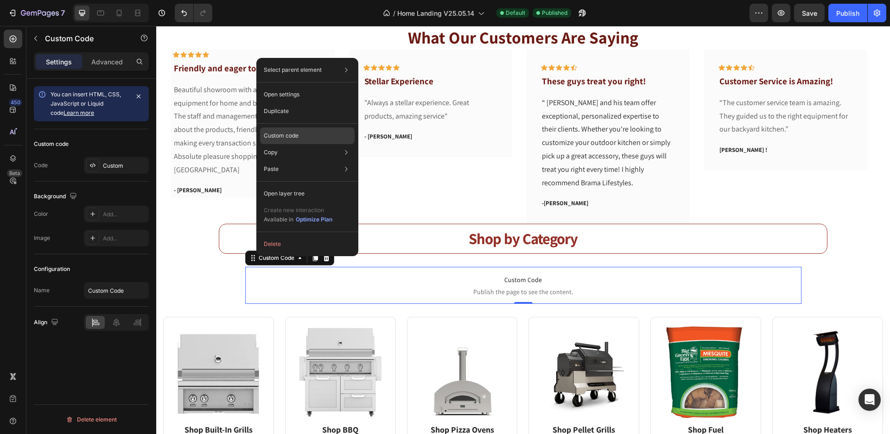
click at [292, 132] on p "Custom code" at bounding box center [281, 136] width 35 height 8
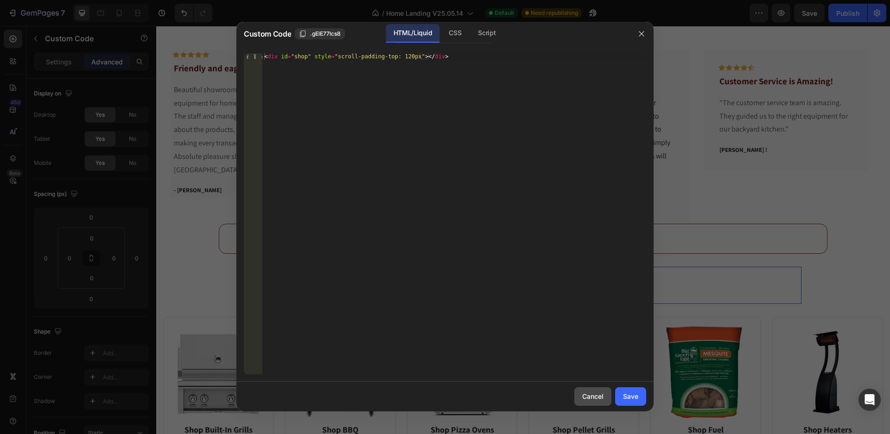
click at [594, 401] on div "Cancel" at bounding box center [592, 396] width 21 height 10
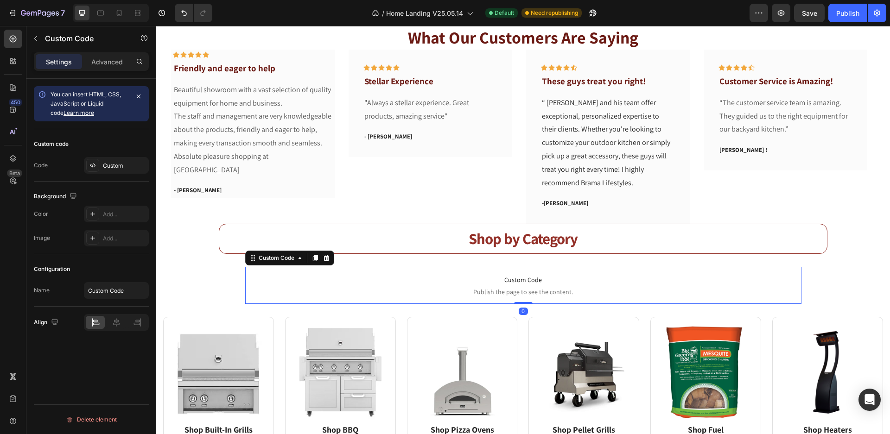
drag, startPoint x: 520, startPoint y: 302, endPoint x: 524, endPoint y: 298, distance: 5.6
click at [518, 289] on div "Custom Code Publish the page to see the content. Custom Code 0" at bounding box center [523, 285] width 556 height 37
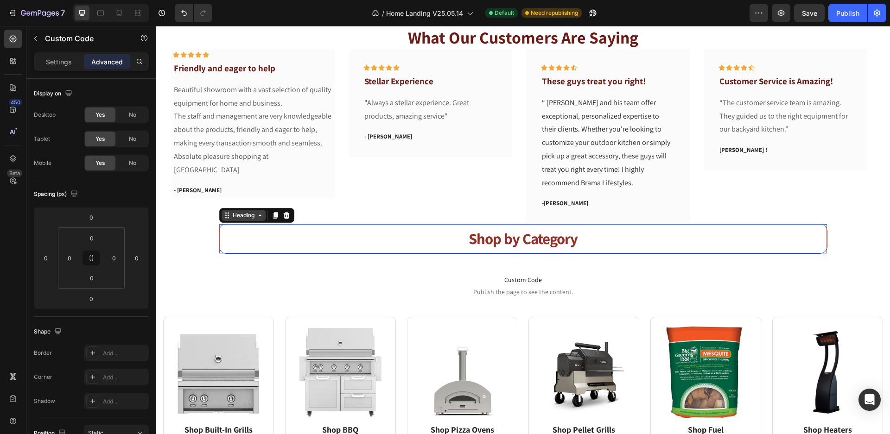
click at [233, 220] on div "Heading" at bounding box center [243, 215] width 44 height 11
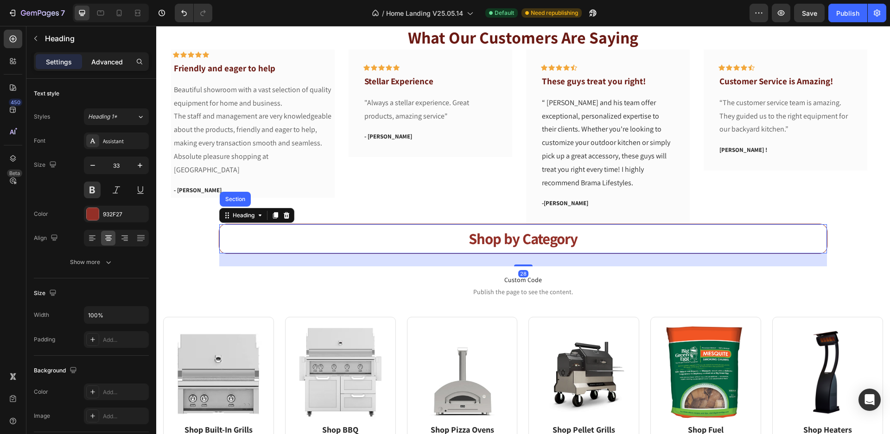
click at [110, 63] on p "Advanced" at bounding box center [107, 62] width 32 height 10
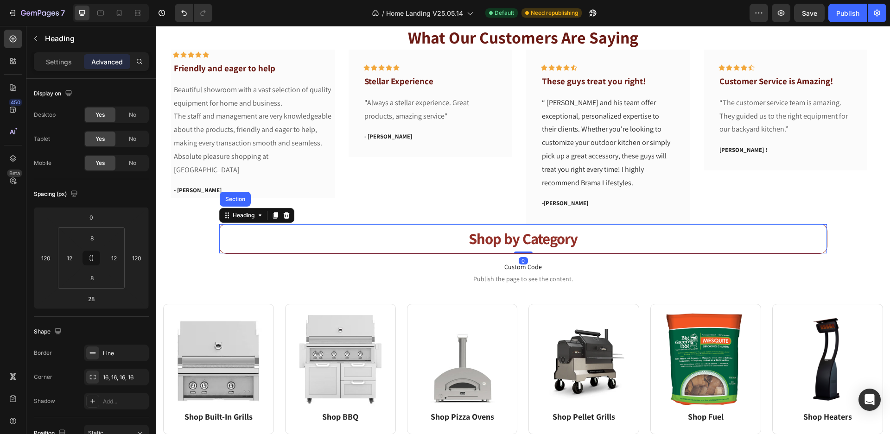
drag, startPoint x: 518, startPoint y: 265, endPoint x: 517, endPoint y: 247, distance: 17.1
click at [517, 247] on div "Shop by Category Heading Section 0" at bounding box center [523, 239] width 608 height 30
type input "0"
click at [805, 14] on span "Save" at bounding box center [808, 13] width 15 height 8
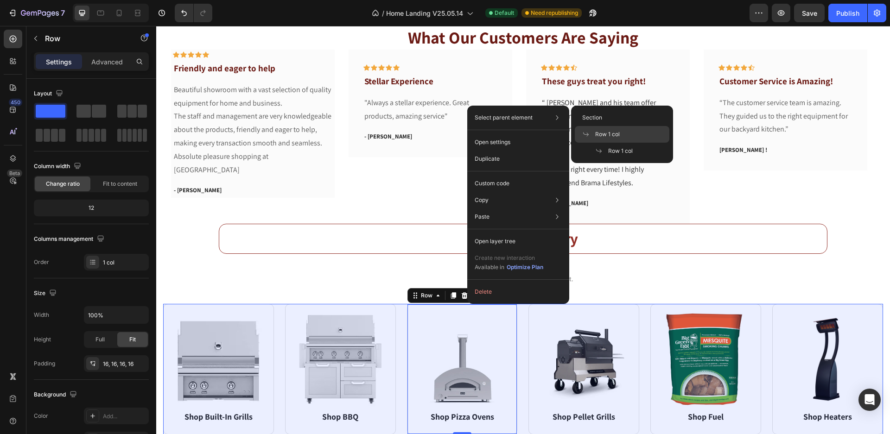
click at [615, 131] on span "Row 1 col" at bounding box center [607, 134] width 25 height 8
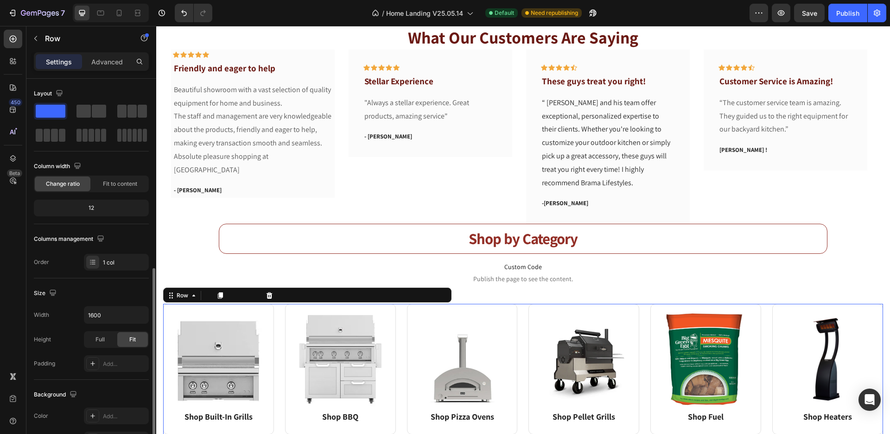
scroll to position [113, 0]
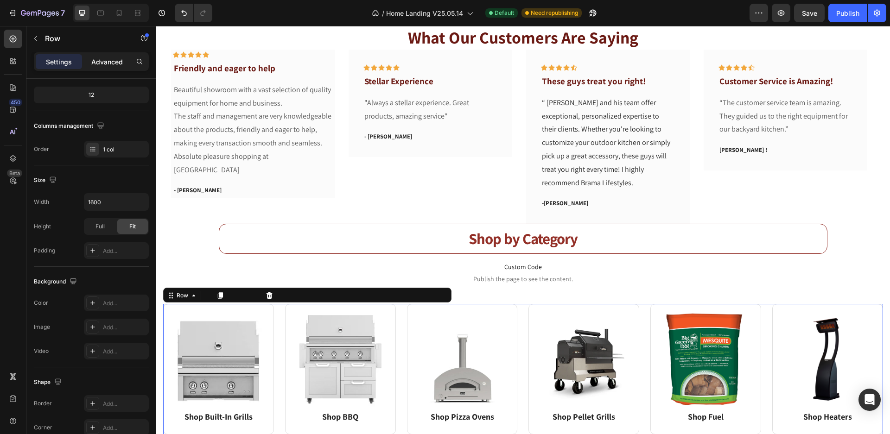
click at [110, 67] on div "Advanced" at bounding box center [107, 61] width 46 height 15
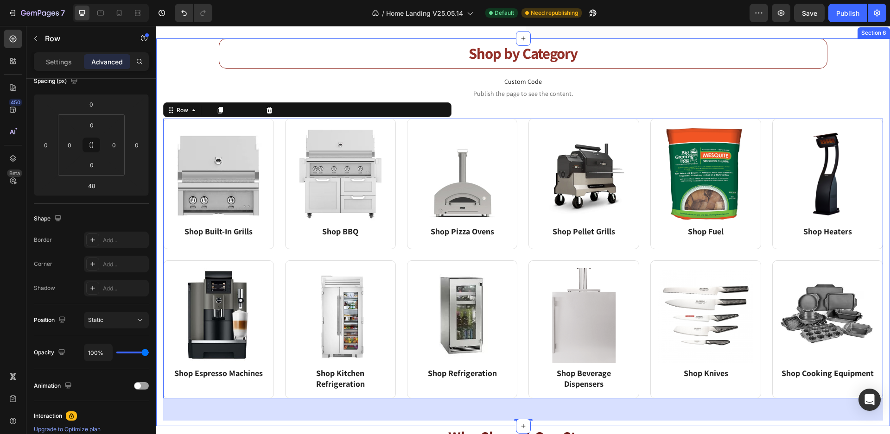
scroll to position [737, 0]
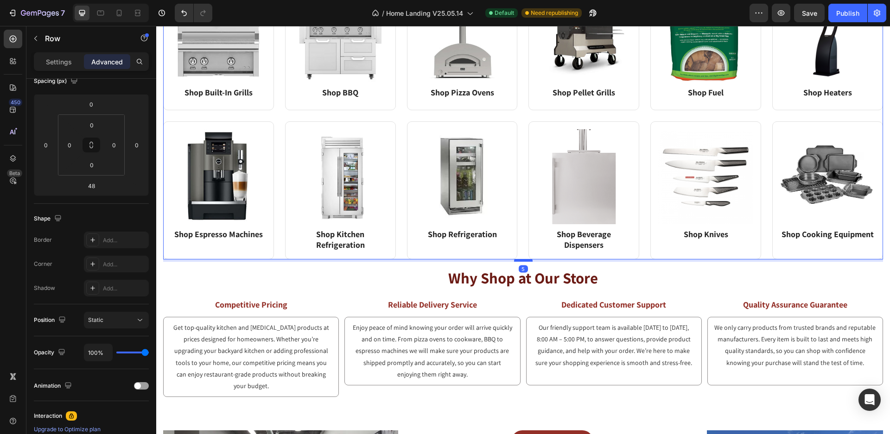
drag, startPoint x: 520, startPoint y: 277, endPoint x: 521, endPoint y: 257, distance: 19.9
click at [521, 259] on div at bounding box center [523, 260] width 19 height 3
type input "5"
click at [812, 12] on span "Save" at bounding box center [808, 13] width 15 height 8
click at [850, 12] on div "Publish" at bounding box center [847, 13] width 23 height 10
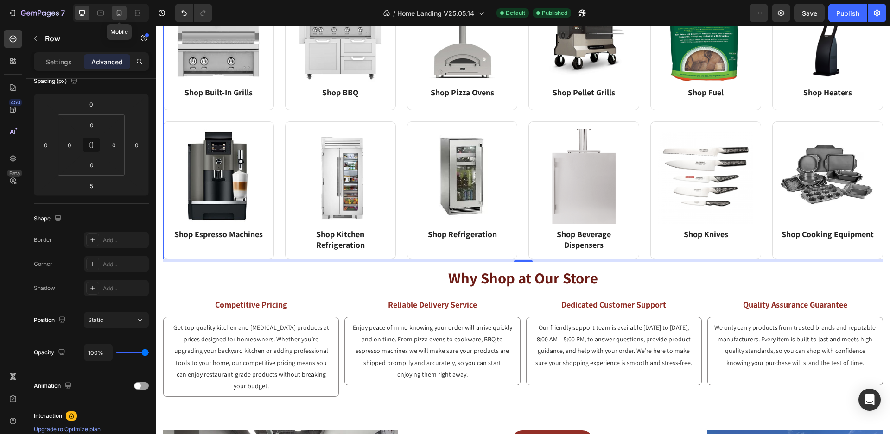
click at [115, 13] on icon at bounding box center [118, 12] width 9 height 9
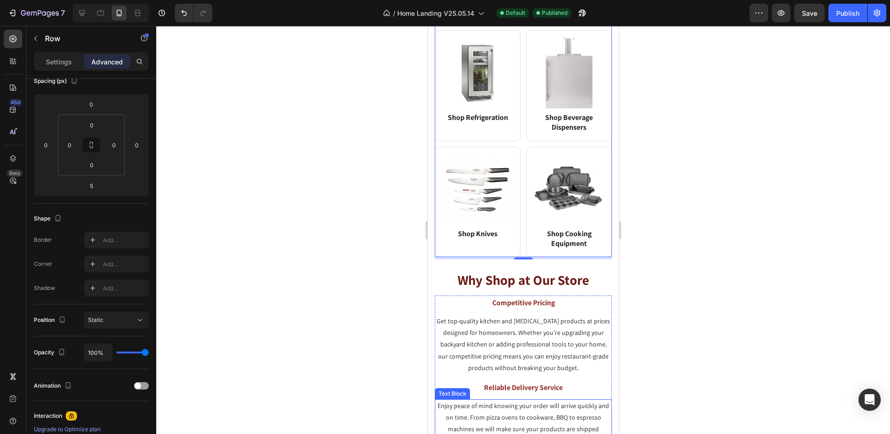
scroll to position [1267, 0]
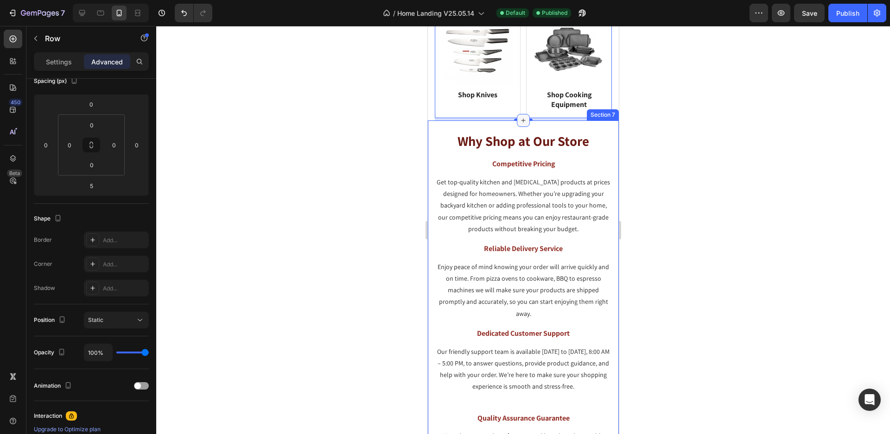
click at [519, 117] on icon at bounding box center [522, 120] width 7 height 7
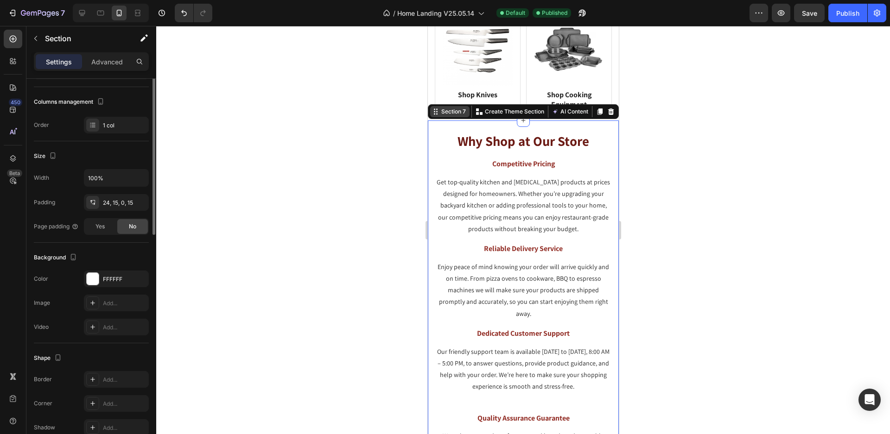
scroll to position [0, 0]
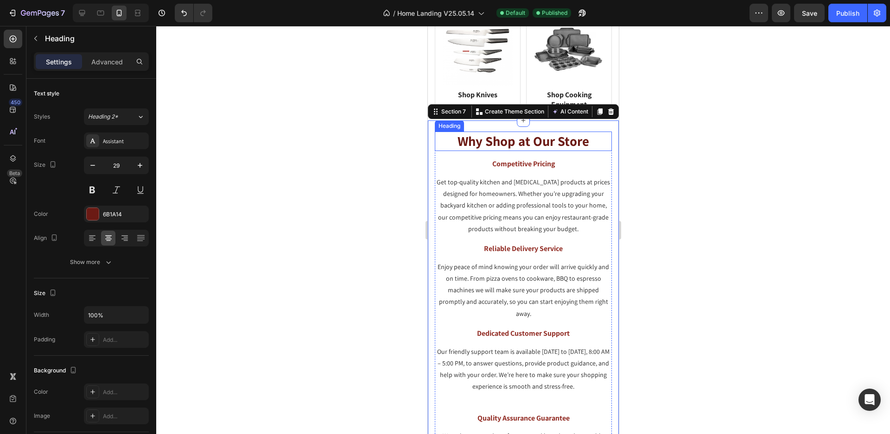
click at [440, 122] on div "Heading" at bounding box center [448, 126] width 25 height 8
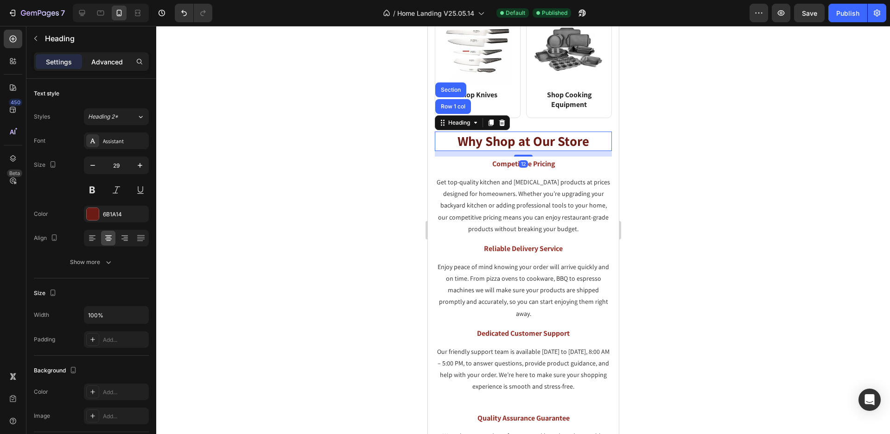
click at [104, 63] on p "Advanced" at bounding box center [107, 62] width 32 height 10
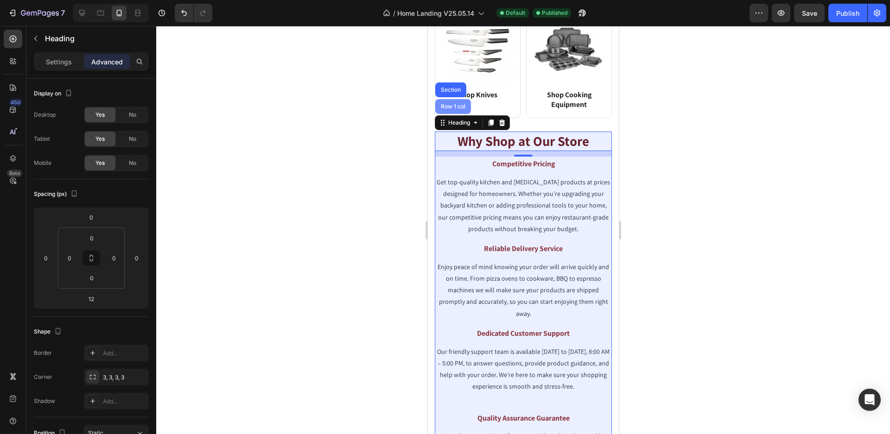
click at [452, 104] on div "Row 1 col" at bounding box center [452, 107] width 28 height 6
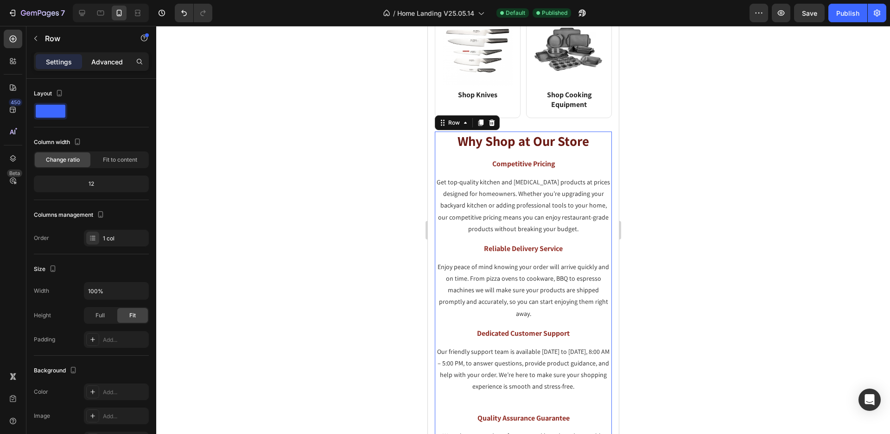
click at [114, 62] on p "Advanced" at bounding box center [107, 62] width 32 height 10
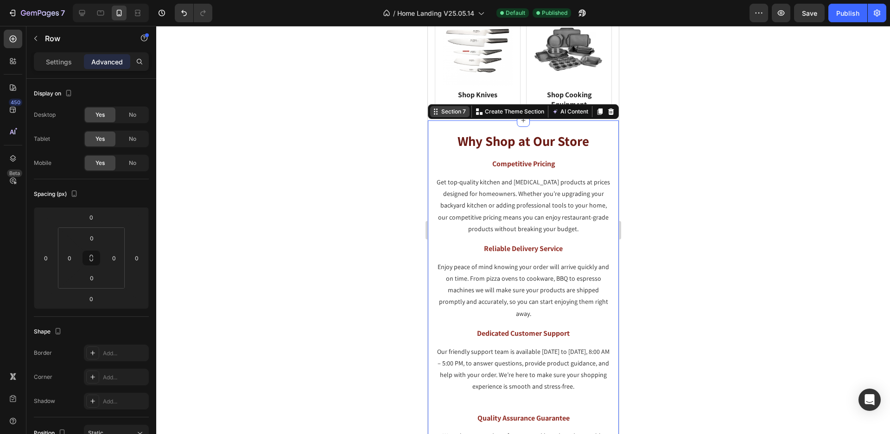
click at [593, 104] on div "Section 7 Create Theme Section AI Content Write with GemAI What would you like …" at bounding box center [522, 111] width 191 height 15
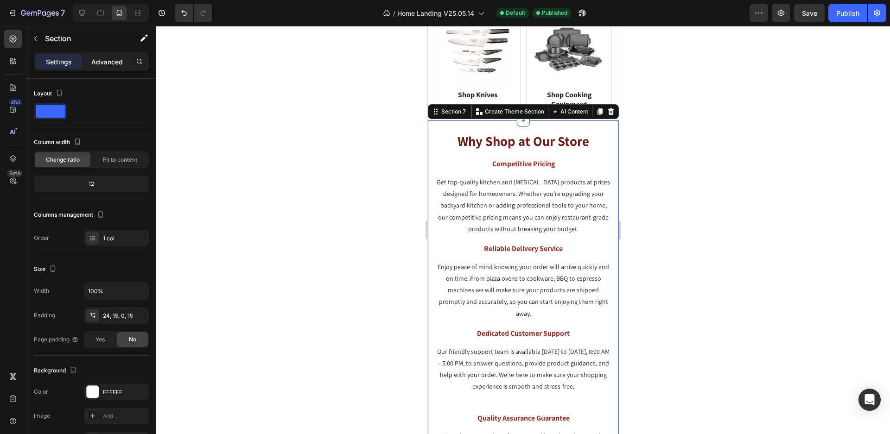
click at [101, 62] on p "Advanced" at bounding box center [107, 62] width 32 height 10
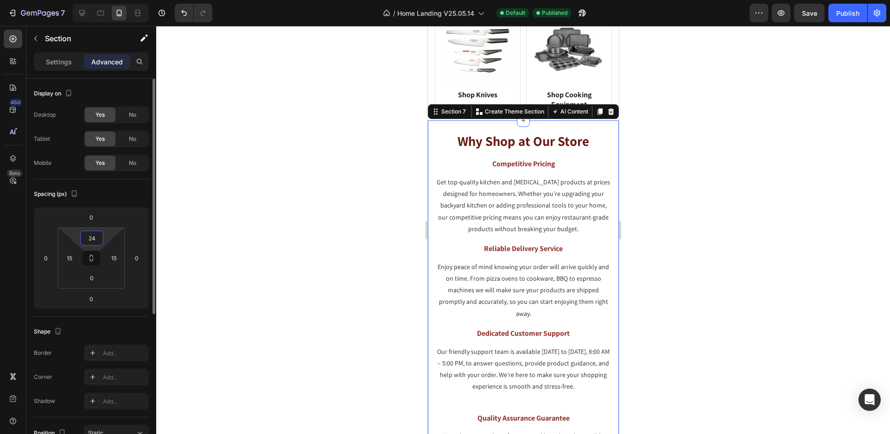
click at [93, 238] on input "24" at bounding box center [91, 238] width 19 height 14
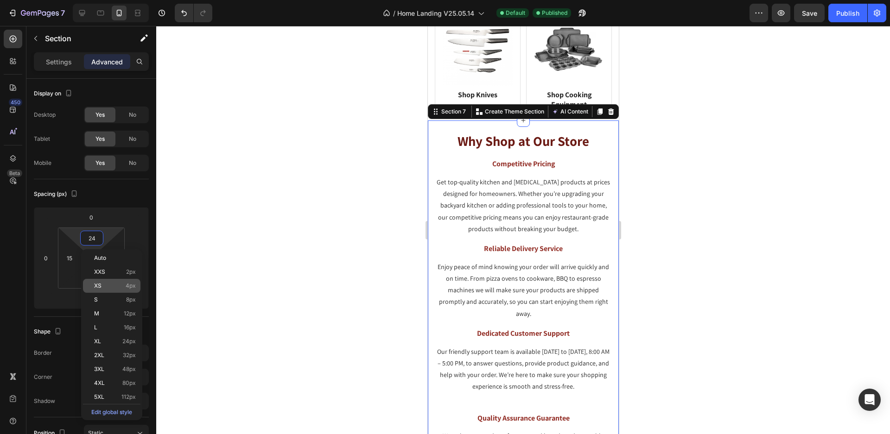
click at [113, 284] on p "XS 4px" at bounding box center [115, 286] width 42 height 6
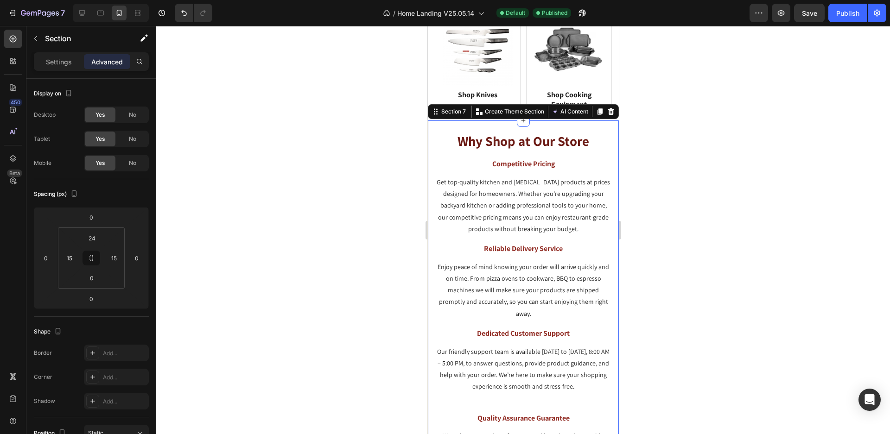
type input "4"
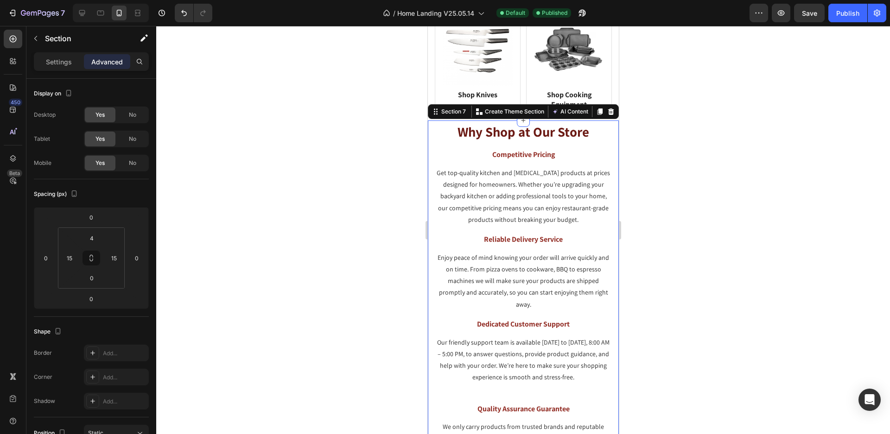
click at [656, 170] on div at bounding box center [522, 230] width 733 height 408
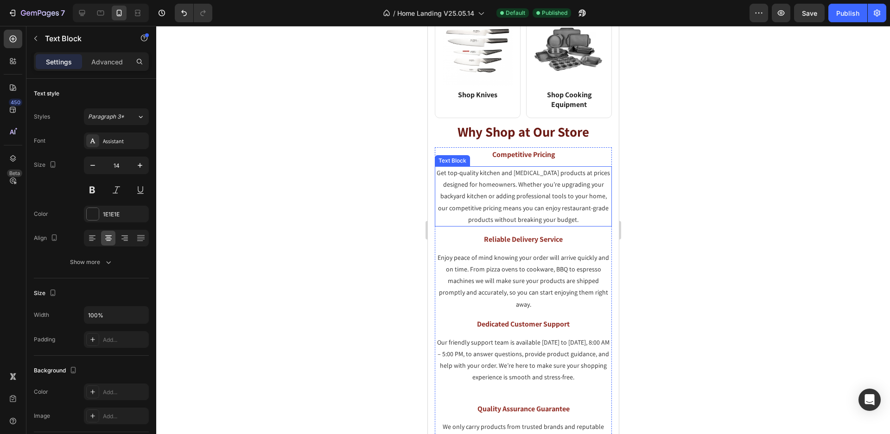
click at [444, 157] on div "Text Block" at bounding box center [452, 161] width 32 height 8
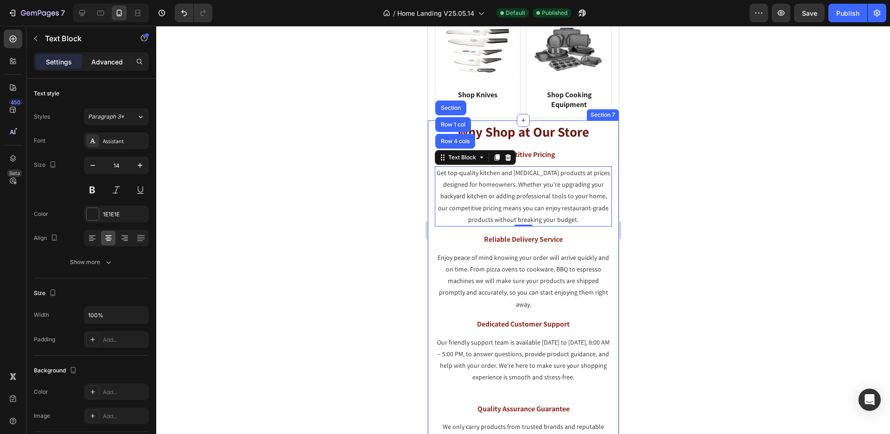
click at [113, 60] on p "Advanced" at bounding box center [107, 62] width 32 height 10
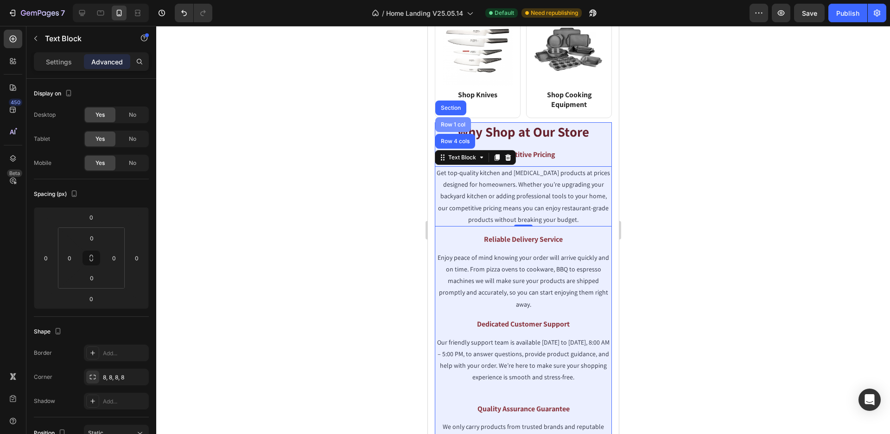
click at [447, 122] on div "Row 1 col" at bounding box center [452, 125] width 28 height 6
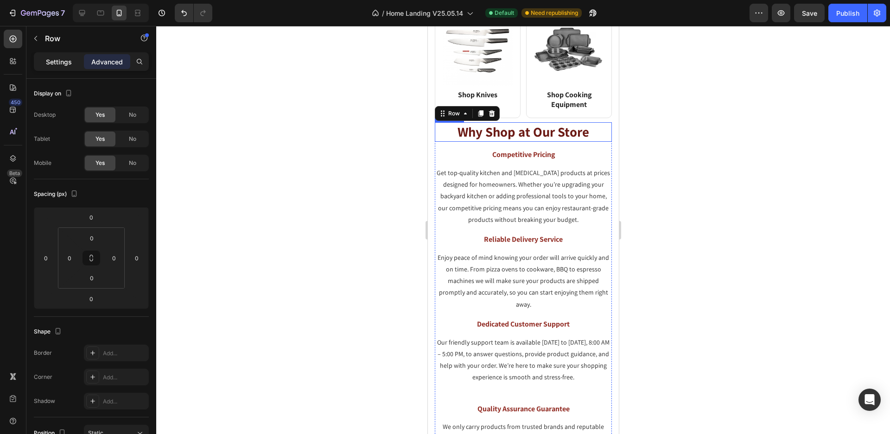
click at [68, 61] on p "Settings" at bounding box center [59, 62] width 26 height 10
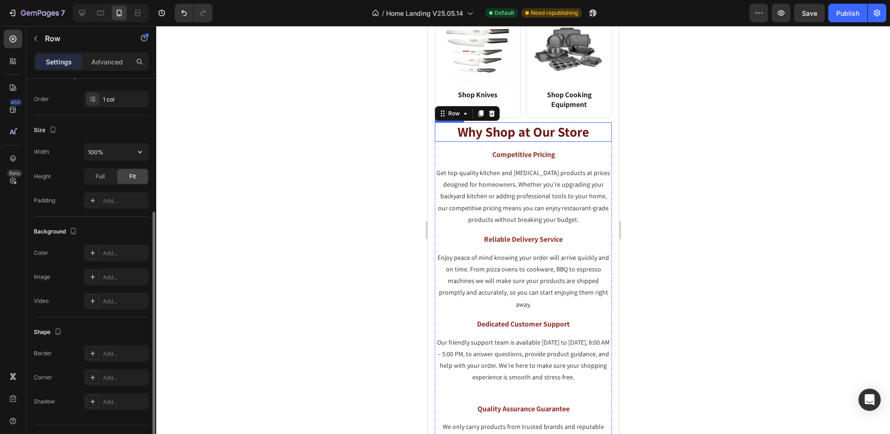
scroll to position [159, 0]
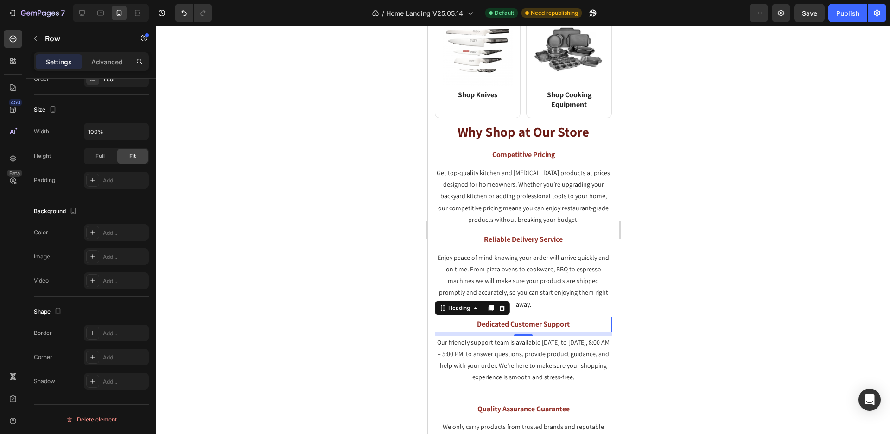
click at [543, 317] on h3 "Dedicated Customer Support" at bounding box center [522, 324] width 177 height 15
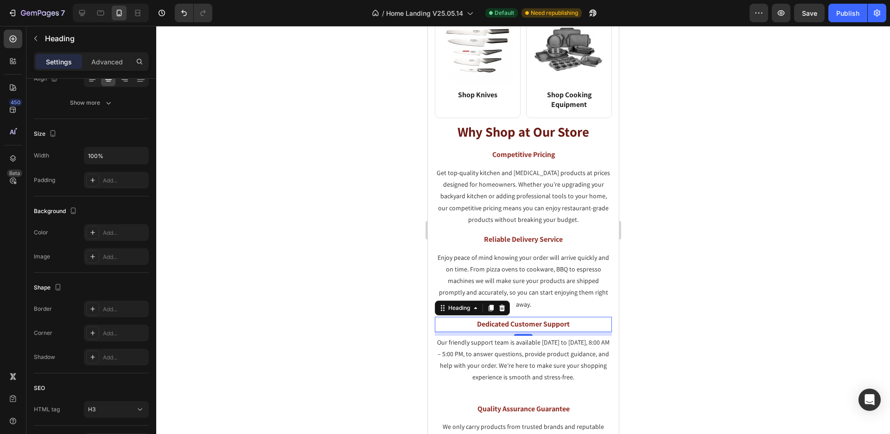
scroll to position [0, 0]
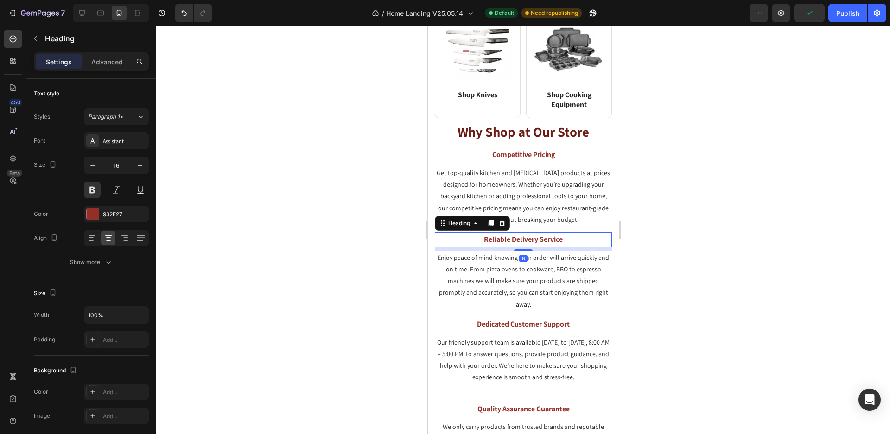
click at [532, 232] on h3 "Reliable Delivery Service" at bounding box center [522, 239] width 177 height 15
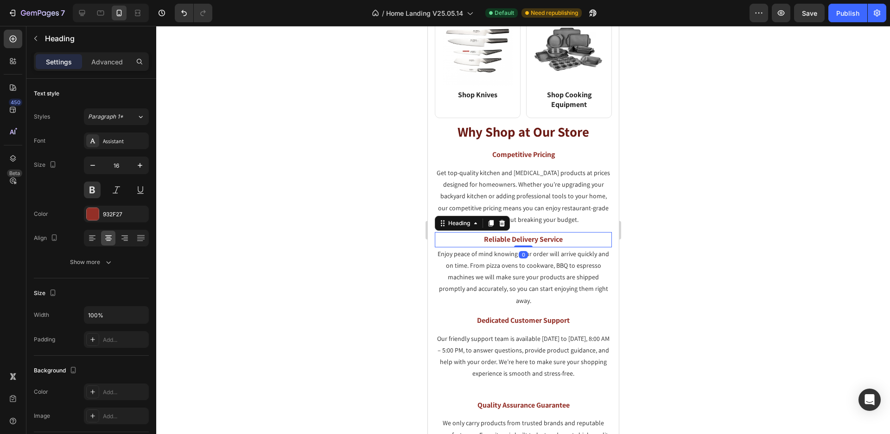
drag, startPoint x: 521, startPoint y: 227, endPoint x: 522, endPoint y: 220, distance: 7.0
click at [522, 232] on div "Reliable Delivery Service Heading 0" at bounding box center [522, 239] width 177 height 15
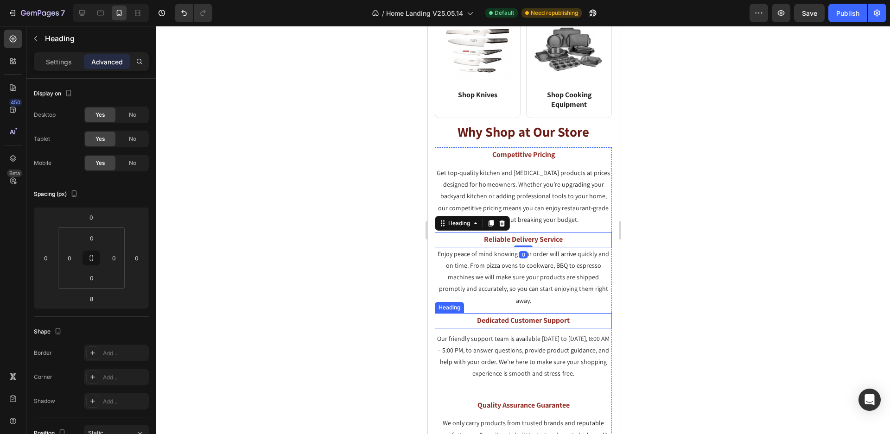
click at [528, 313] on h3 "Dedicated Customer Support" at bounding box center [522, 320] width 177 height 15
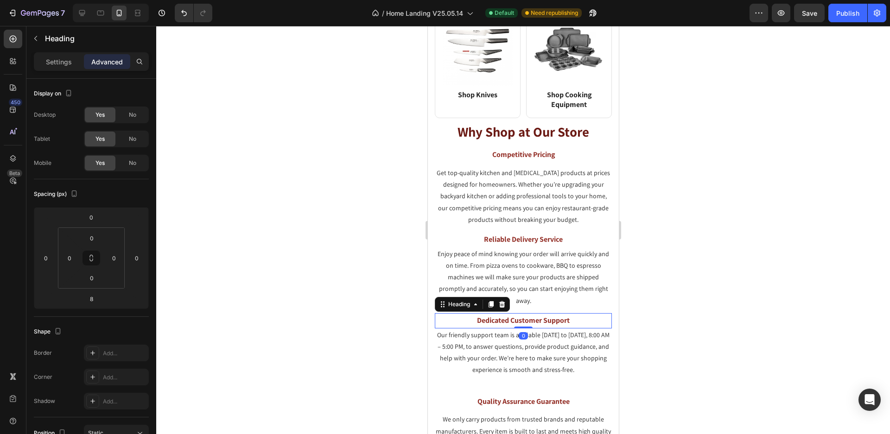
drag, startPoint x: 521, startPoint y: 308, endPoint x: 523, endPoint y: 298, distance: 9.4
click at [523, 313] on div "Dedicated Customer Support Heading 0" at bounding box center [522, 320] width 177 height 15
type input "0"
click at [523, 394] on h3 "Quality Assurance Guarantee" at bounding box center [522, 401] width 177 height 15
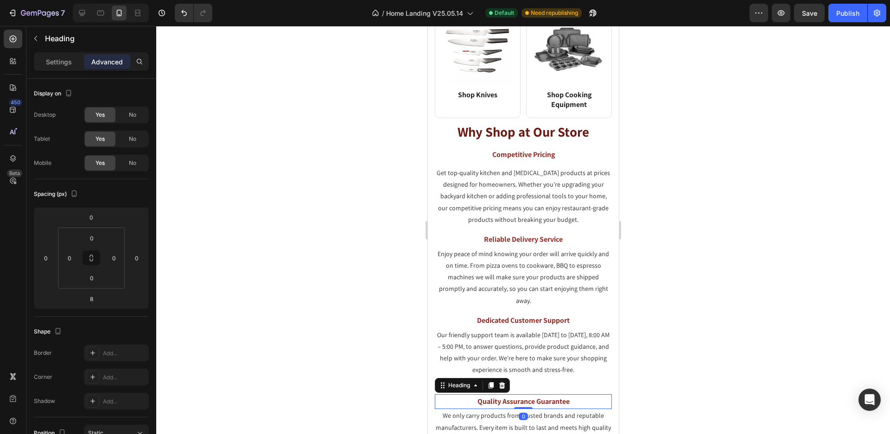
drag, startPoint x: 522, startPoint y: 389, endPoint x: 523, endPoint y: 379, distance: 9.8
click at [522, 394] on div "Quality Assurance Guarantee Heading 0" at bounding box center [522, 401] width 177 height 15
type input "0"
click at [643, 375] on div at bounding box center [522, 230] width 733 height 408
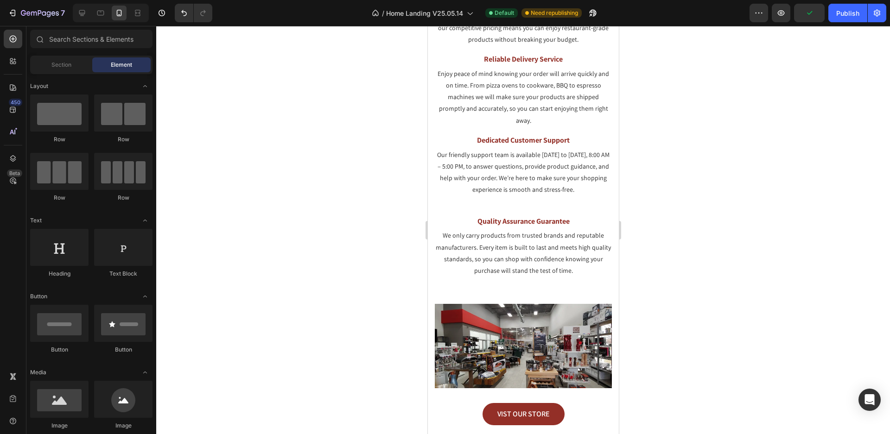
scroll to position [1380, 0]
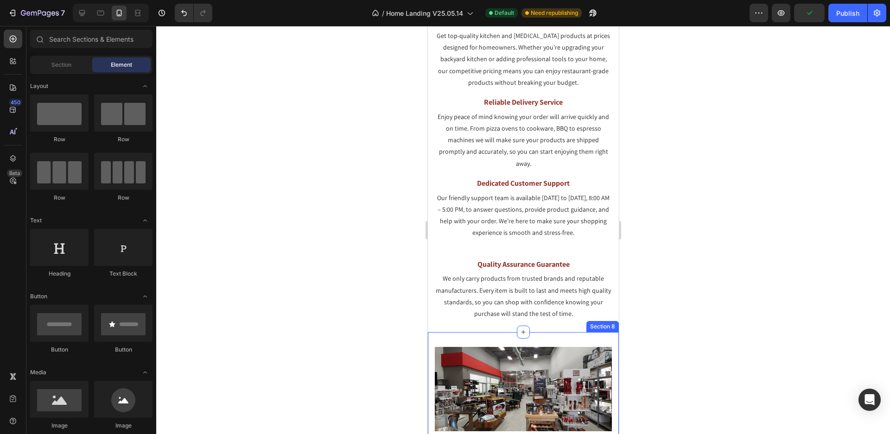
click at [529, 365] on img at bounding box center [522, 389] width 177 height 84
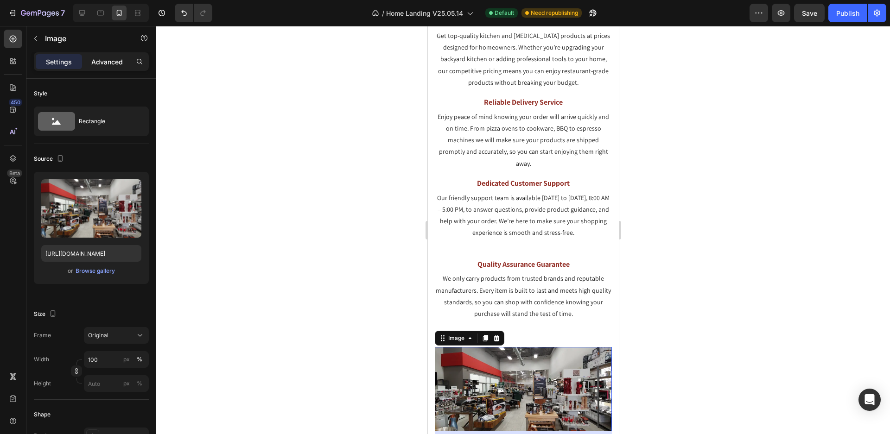
click at [102, 58] on p "Advanced" at bounding box center [107, 62] width 32 height 10
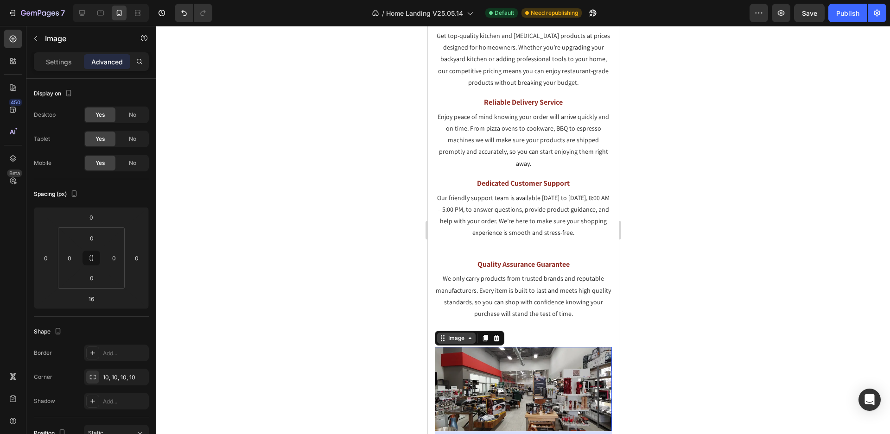
click at [446, 337] on div "Image" at bounding box center [456, 338] width 20 height 8
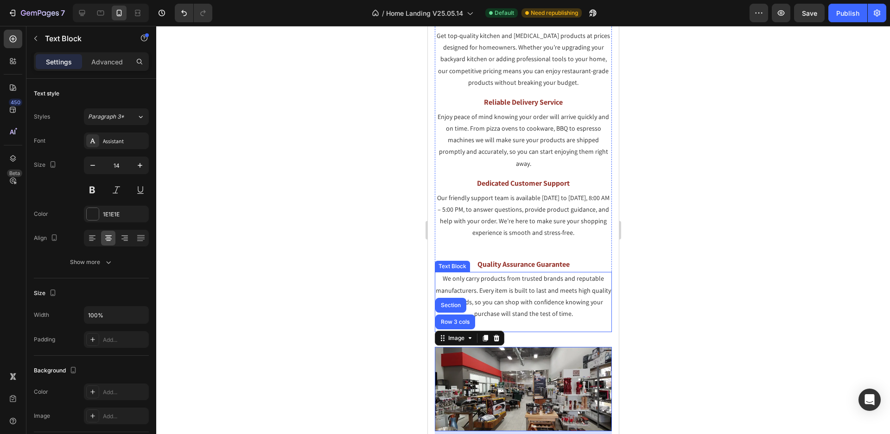
click at [524, 313] on p "We only carry products from trusted brands and reputable manufacturers. Every i…" at bounding box center [522, 296] width 175 height 47
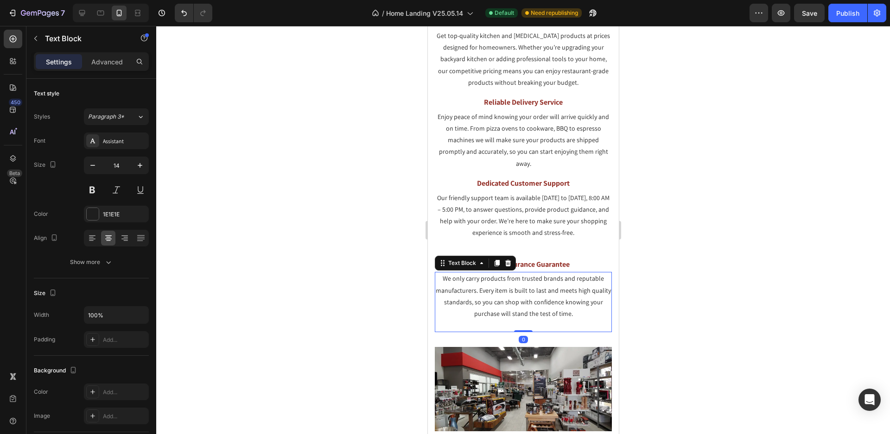
drag, startPoint x: 521, startPoint y: 330, endPoint x: 521, endPoint y: 320, distance: 10.7
click at [521, 320] on div "We only carry products from trusted brands and reputable manufacturers. Every i…" at bounding box center [522, 302] width 177 height 60
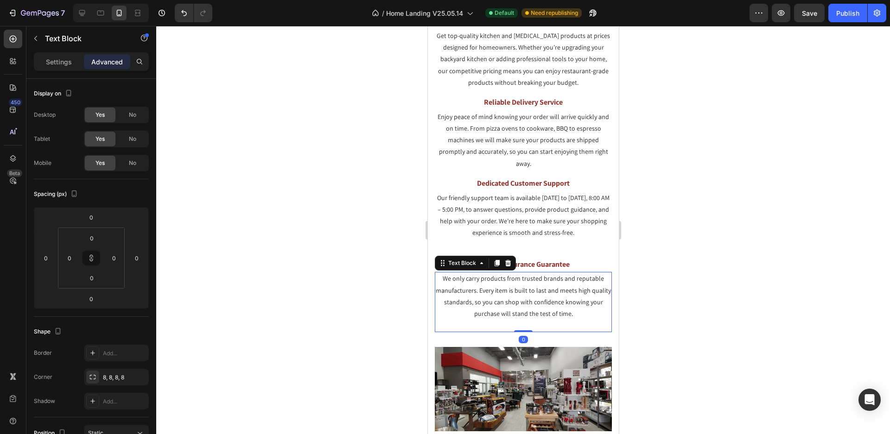
click at [513, 304] on p "We only carry products from trusted brands and reputable manufacturers. Every i…" at bounding box center [522, 296] width 175 height 47
click at [656, 284] on div at bounding box center [522, 230] width 733 height 408
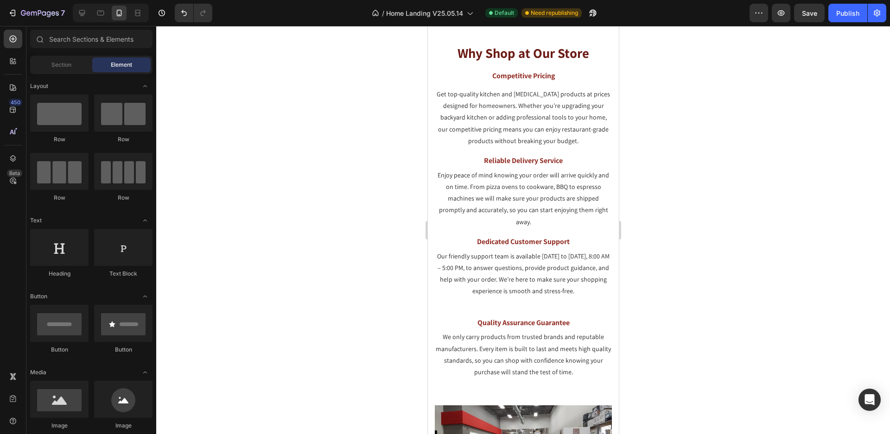
scroll to position [1346, 0]
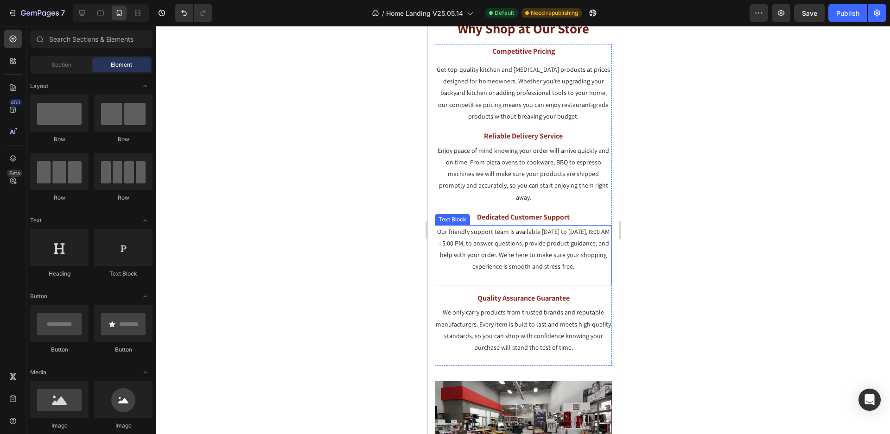
click at [521, 263] on p "Our friendly support team is available [DATE] to [DATE], 8:00 AM – 5:00 PM, to …" at bounding box center [522, 249] width 175 height 47
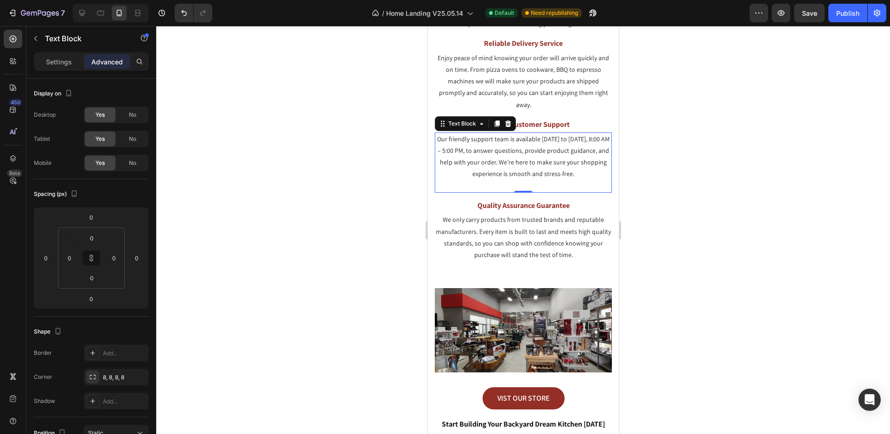
scroll to position [1485, 0]
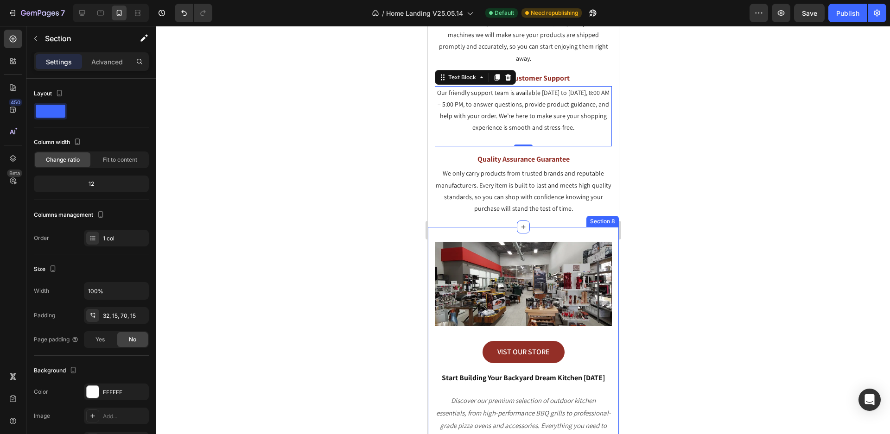
click at [587, 222] on div "Section 8" at bounding box center [602, 221] width 32 height 11
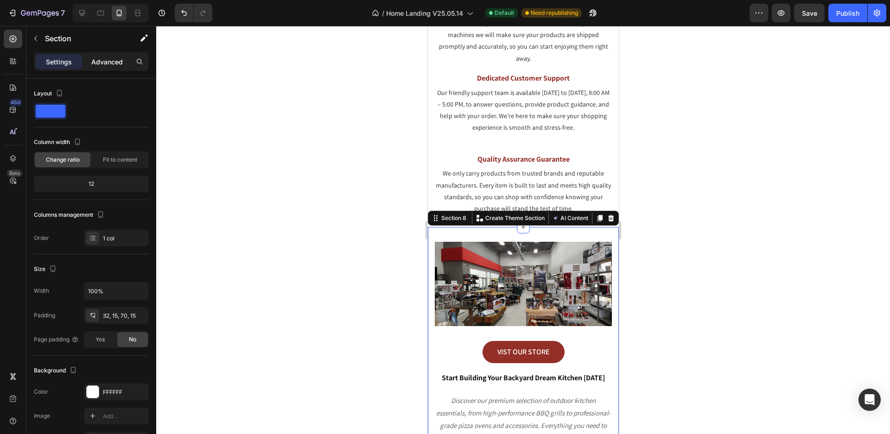
click at [102, 60] on p "Advanced" at bounding box center [107, 62] width 32 height 10
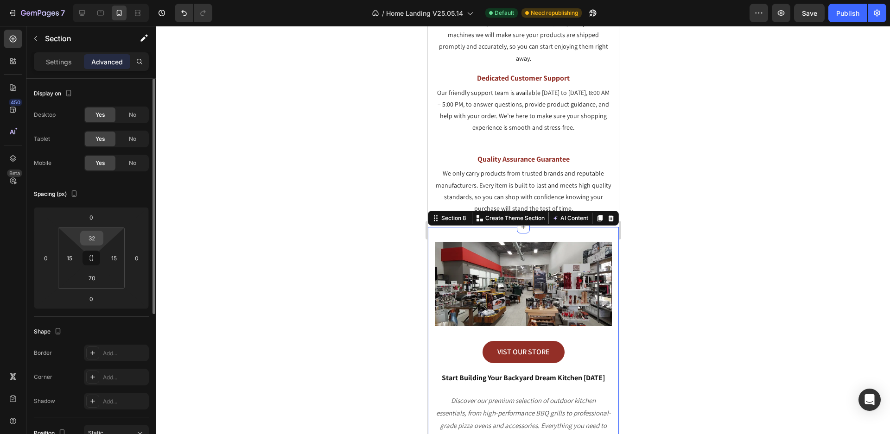
click at [97, 241] on input "32" at bounding box center [91, 238] width 19 height 14
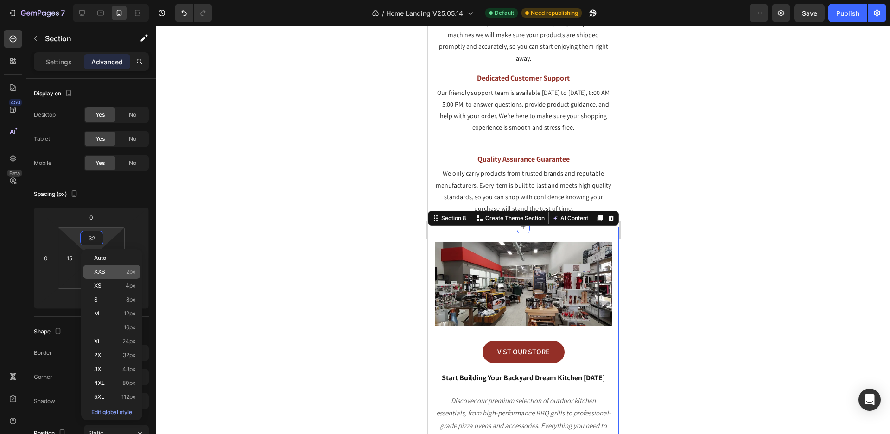
click at [104, 271] on span "XXS" at bounding box center [99, 272] width 11 height 6
type input "2"
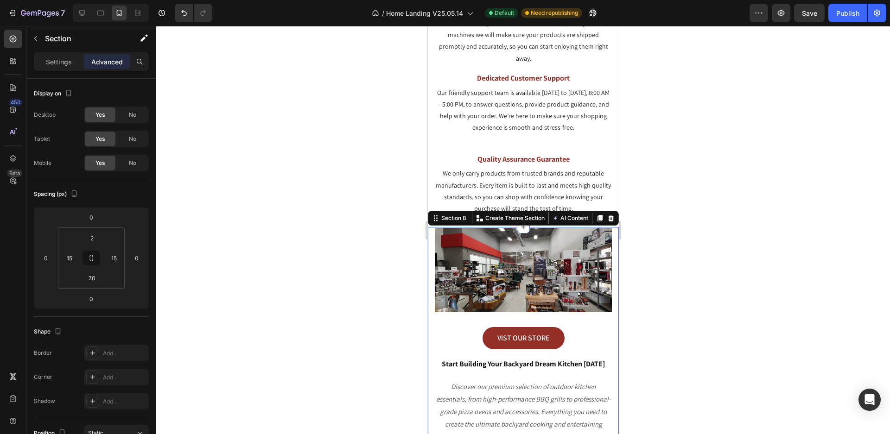
click at [647, 296] on div at bounding box center [522, 230] width 733 height 408
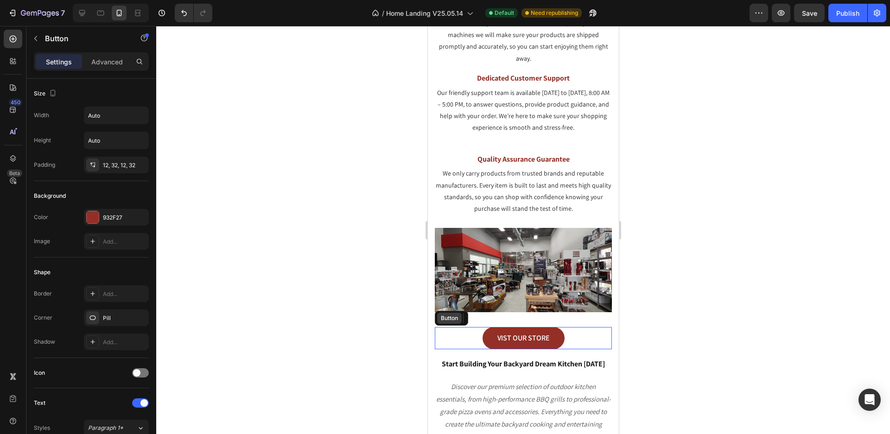
click at [442, 321] on div "Button" at bounding box center [450, 318] width 33 height 15
click at [101, 57] on p "Advanced" at bounding box center [107, 62] width 32 height 10
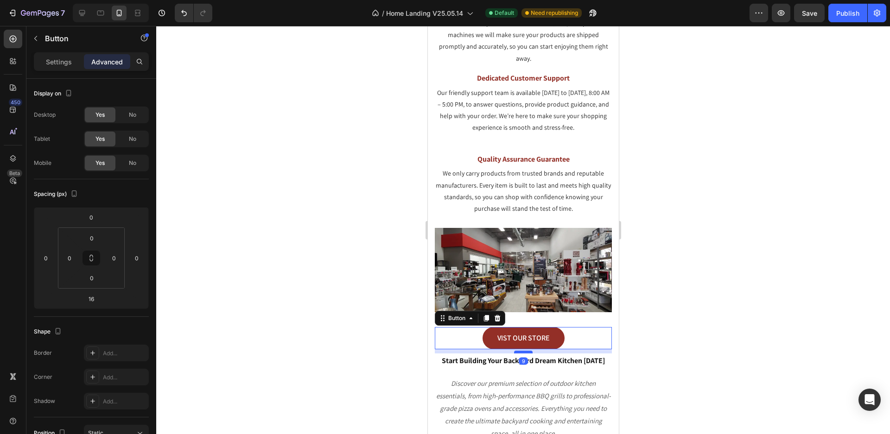
click at [524, 351] on div at bounding box center [522, 352] width 19 height 3
type input "9"
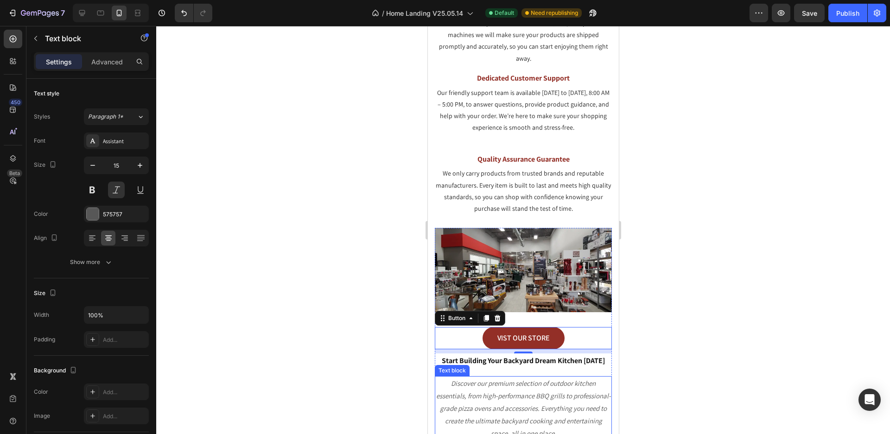
click at [444, 370] on div "Text block" at bounding box center [451, 370] width 35 height 11
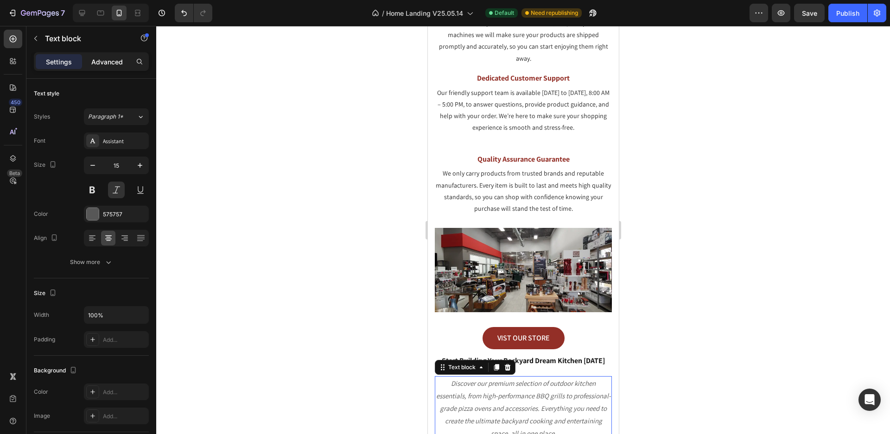
click at [116, 65] on p "Advanced" at bounding box center [107, 62] width 32 height 10
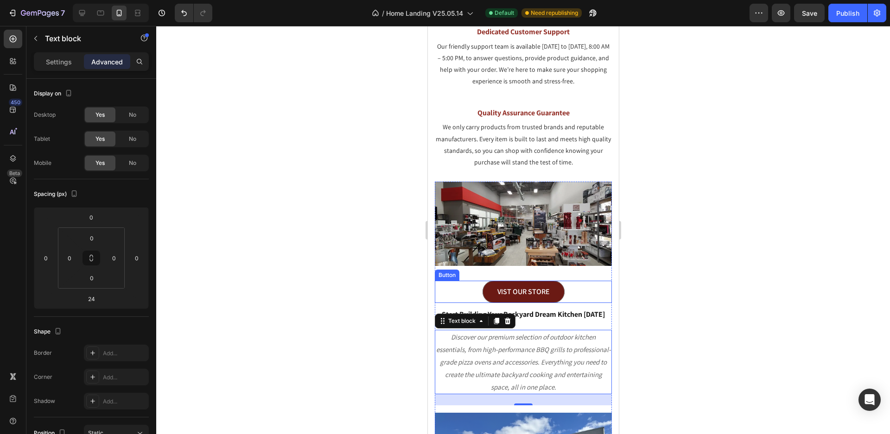
scroll to position [1578, 0]
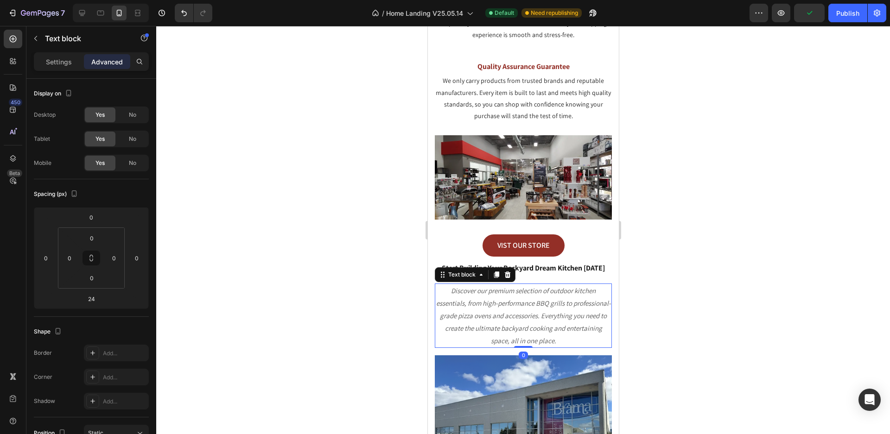
drag, startPoint x: 518, startPoint y: 354, endPoint x: 517, endPoint y: 337, distance: 16.7
click at [517, 337] on div "Discover our premium selection of outdoor kitchen essentials, from high-perform…" at bounding box center [522, 316] width 177 height 64
type input "0"
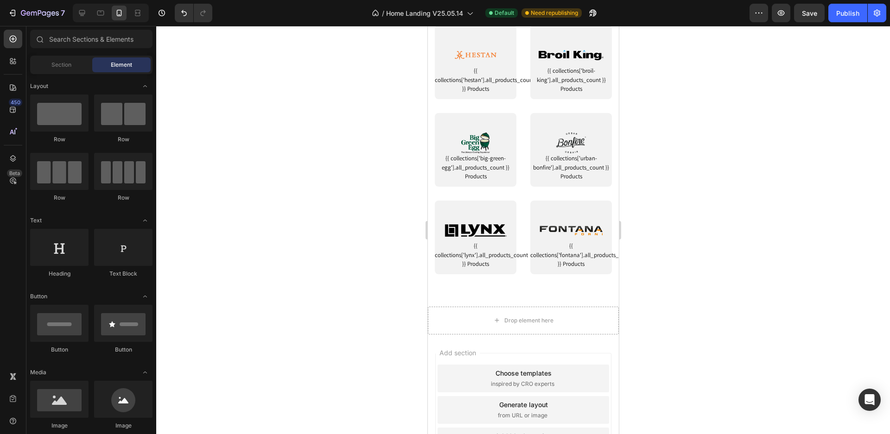
scroll to position [2171, 0]
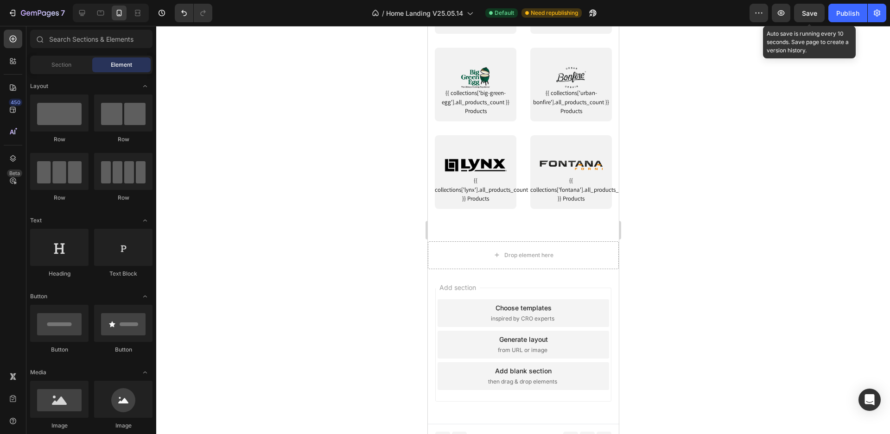
click at [812, 17] on span "Save" at bounding box center [808, 13] width 15 height 8
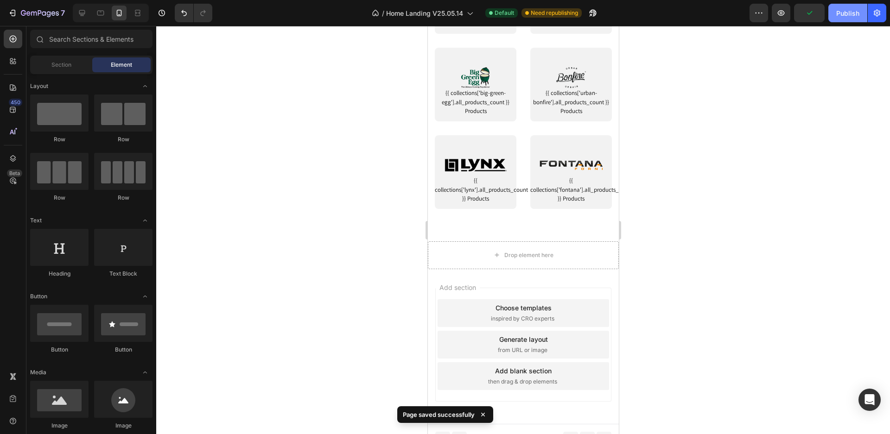
click at [840, 15] on div "Publish" at bounding box center [847, 13] width 23 height 10
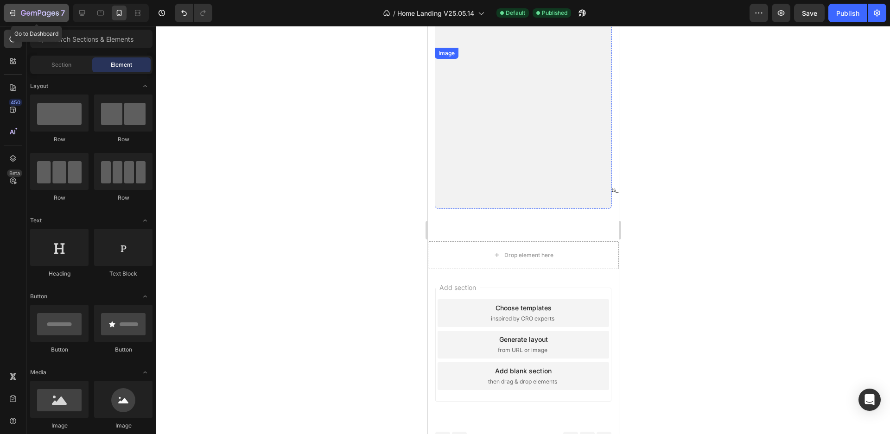
click at [42, 12] on icon "button" at bounding box center [40, 14] width 38 height 8
